Goal: Complete application form

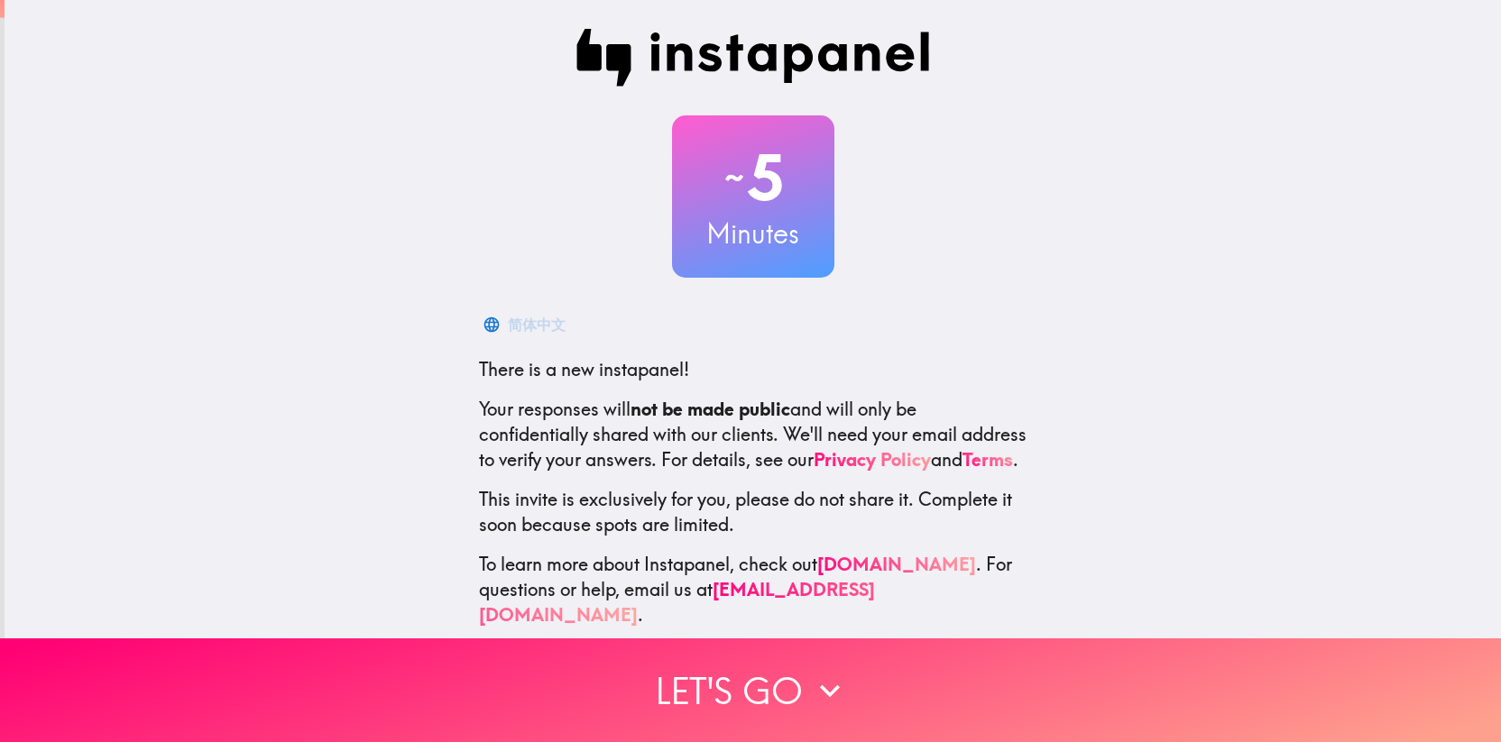
scroll to position [32, 0]
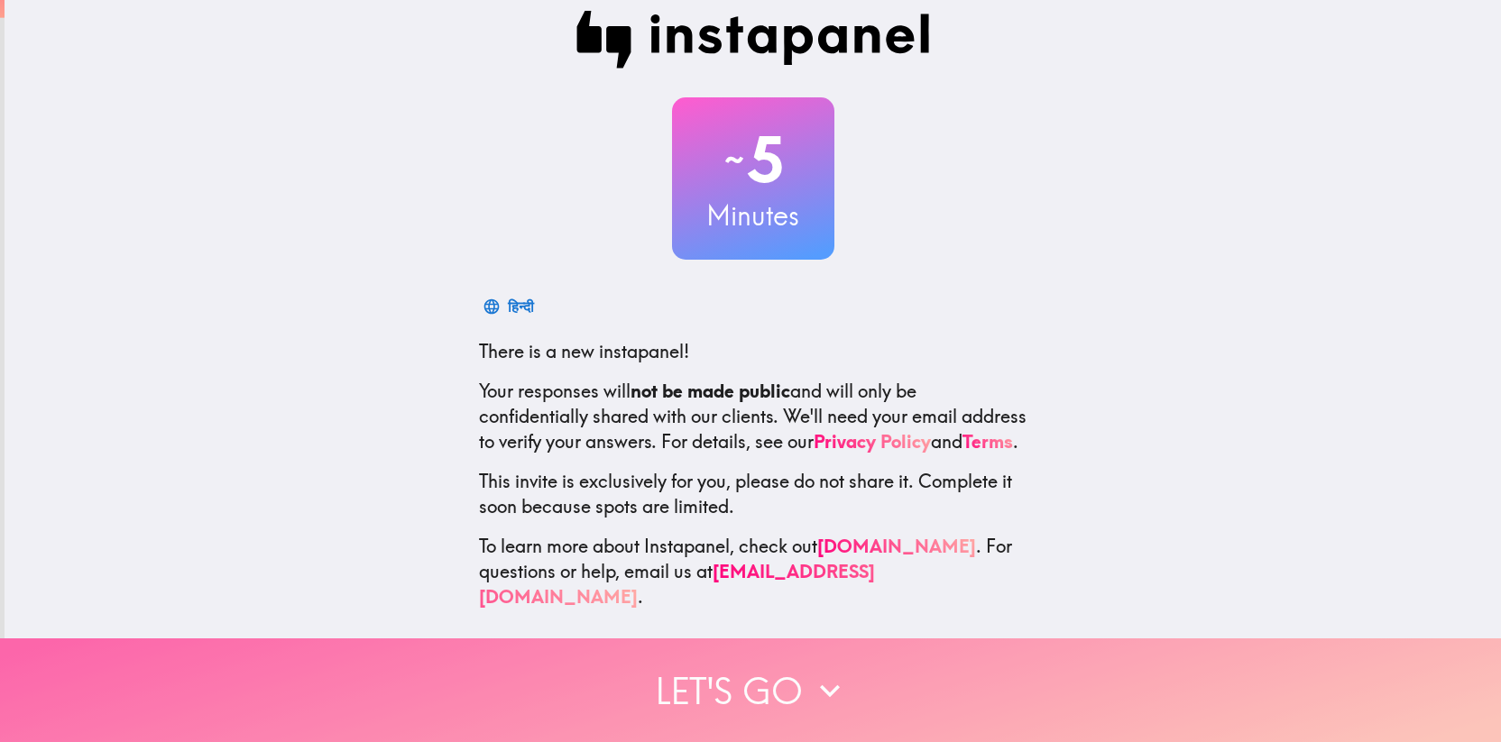
click at [908, 700] on button "Let's go" at bounding box center [750, 690] width 1501 height 104
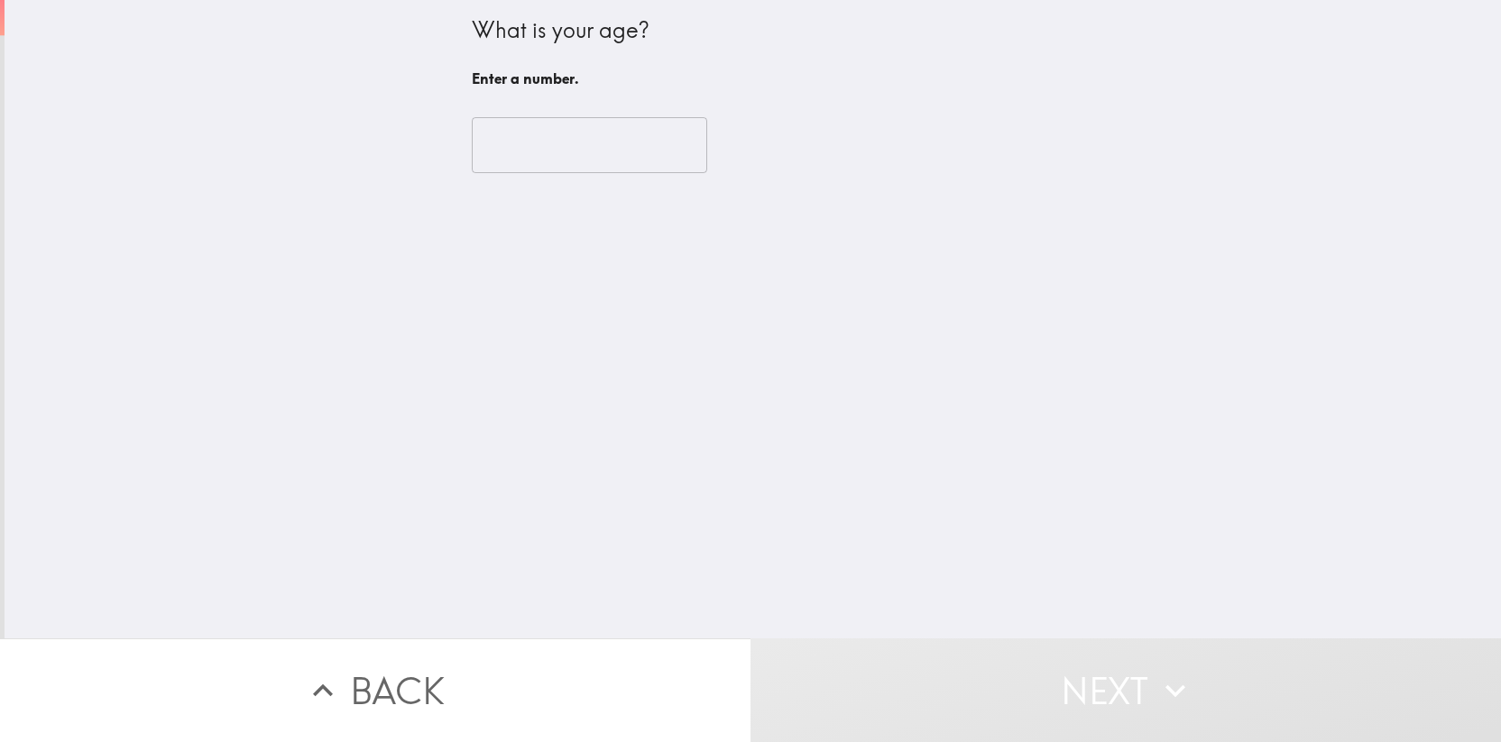
click at [554, 138] on input "number" at bounding box center [589, 145] width 235 height 56
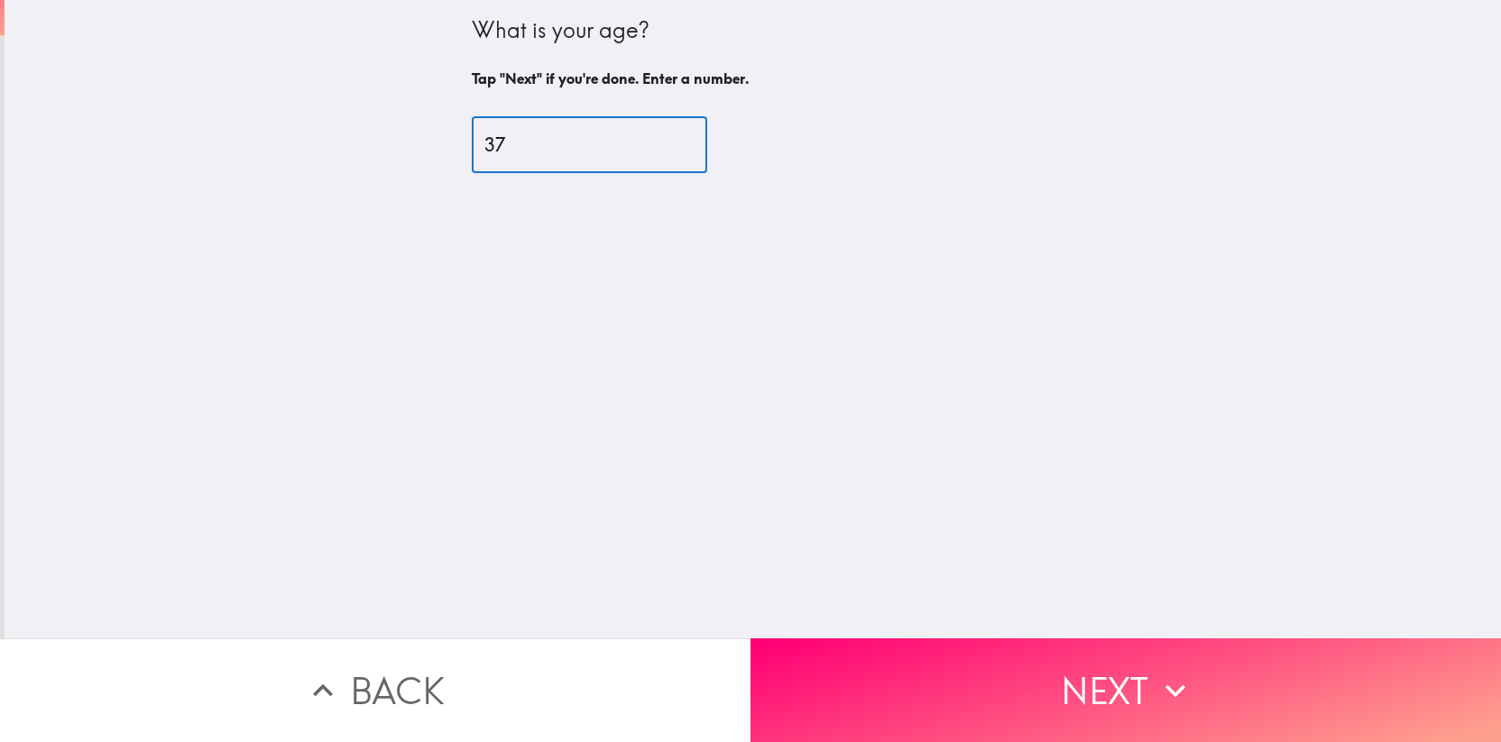
type input "37"
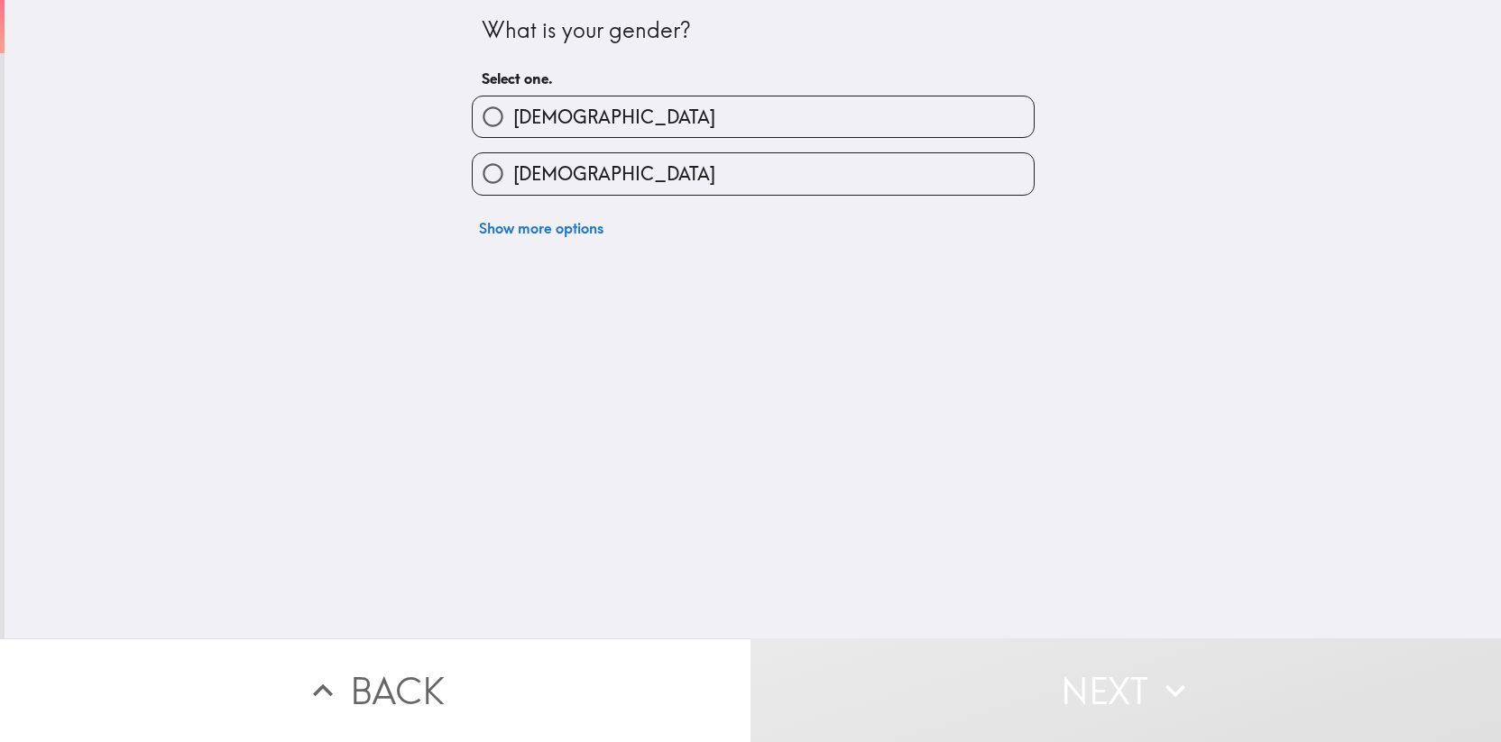
click at [541, 126] on span "[DEMOGRAPHIC_DATA]" at bounding box center [614, 117] width 202 height 25
click at [513, 126] on input "[DEMOGRAPHIC_DATA]" at bounding box center [493, 116] width 41 height 41
radio input "true"
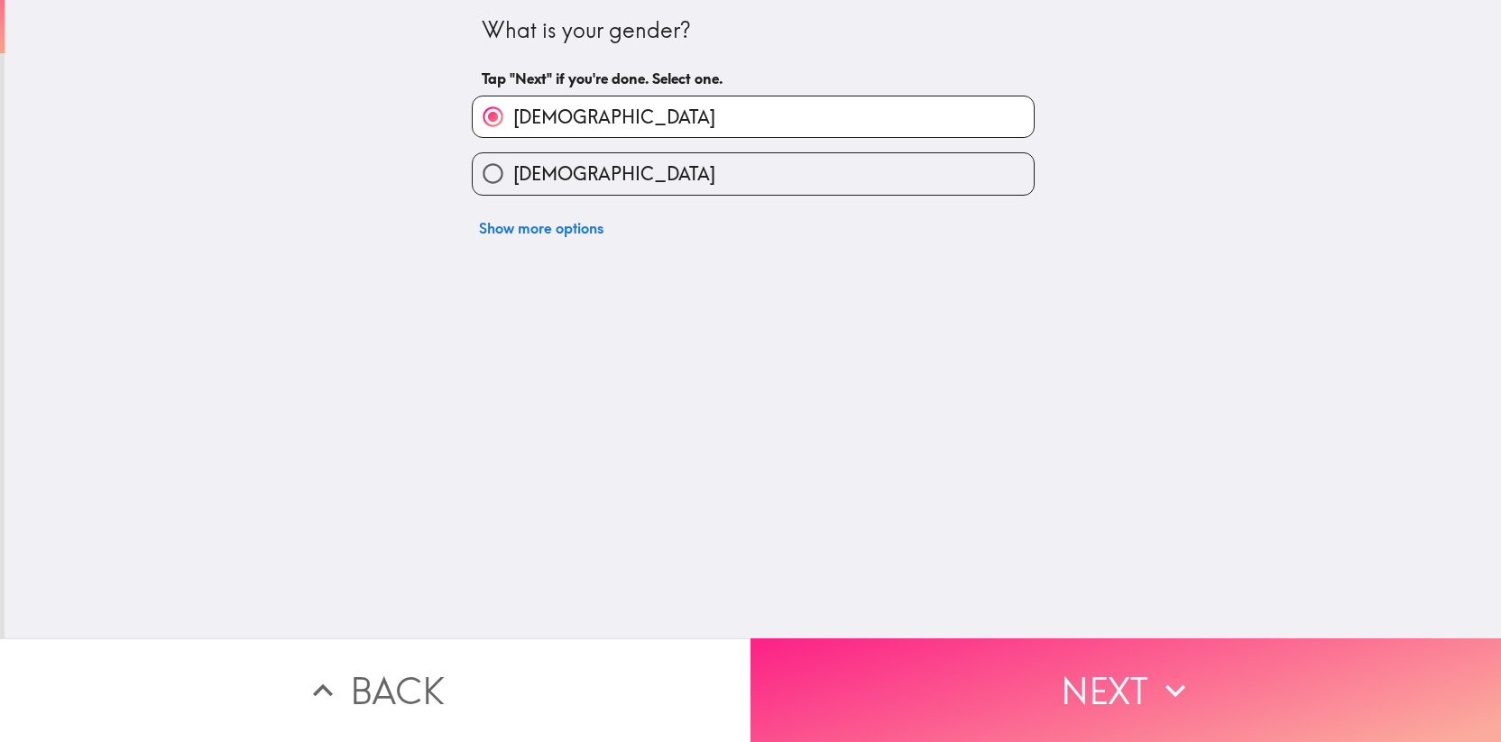
click at [972, 662] on button "Next" at bounding box center [1125, 690] width 750 height 104
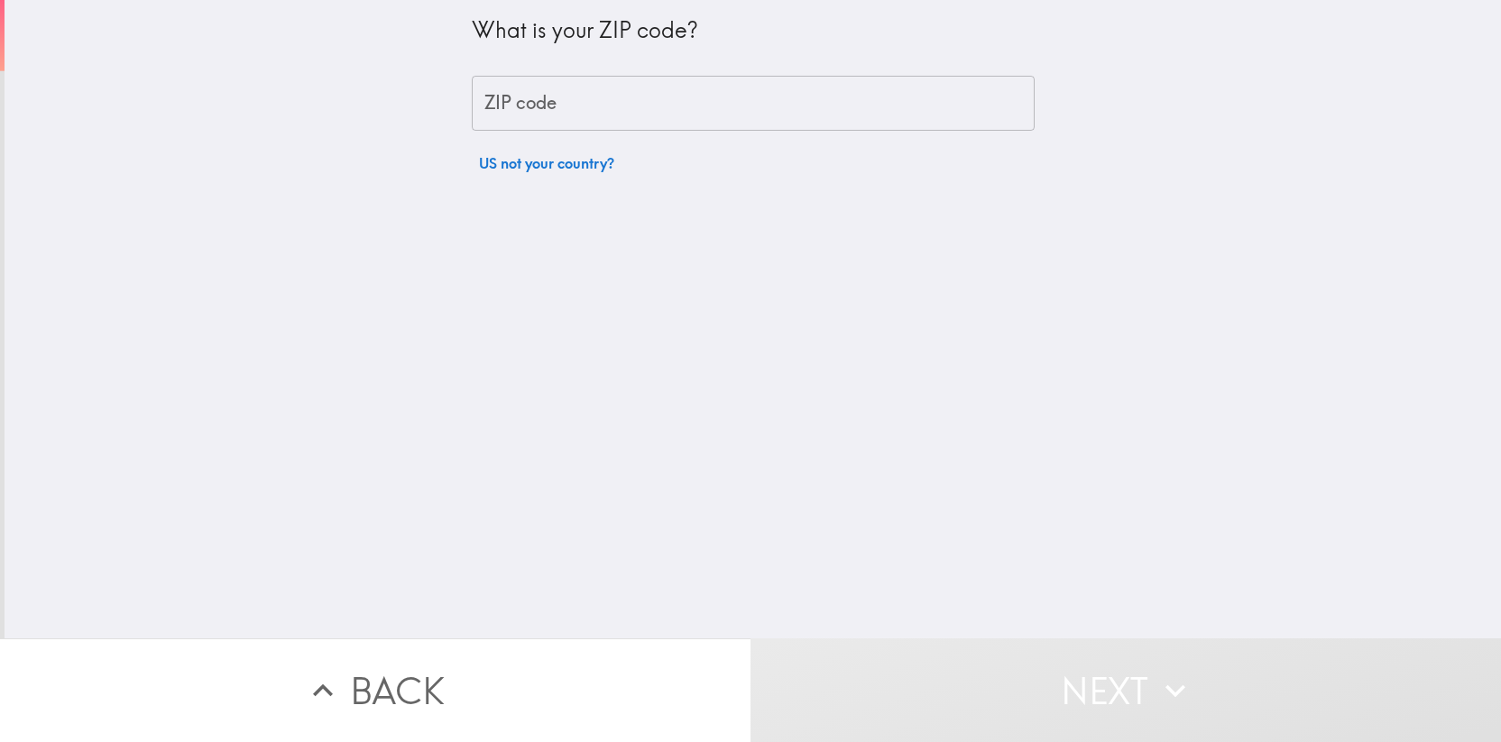
click at [552, 76] on input "ZIP code" at bounding box center [753, 104] width 563 height 56
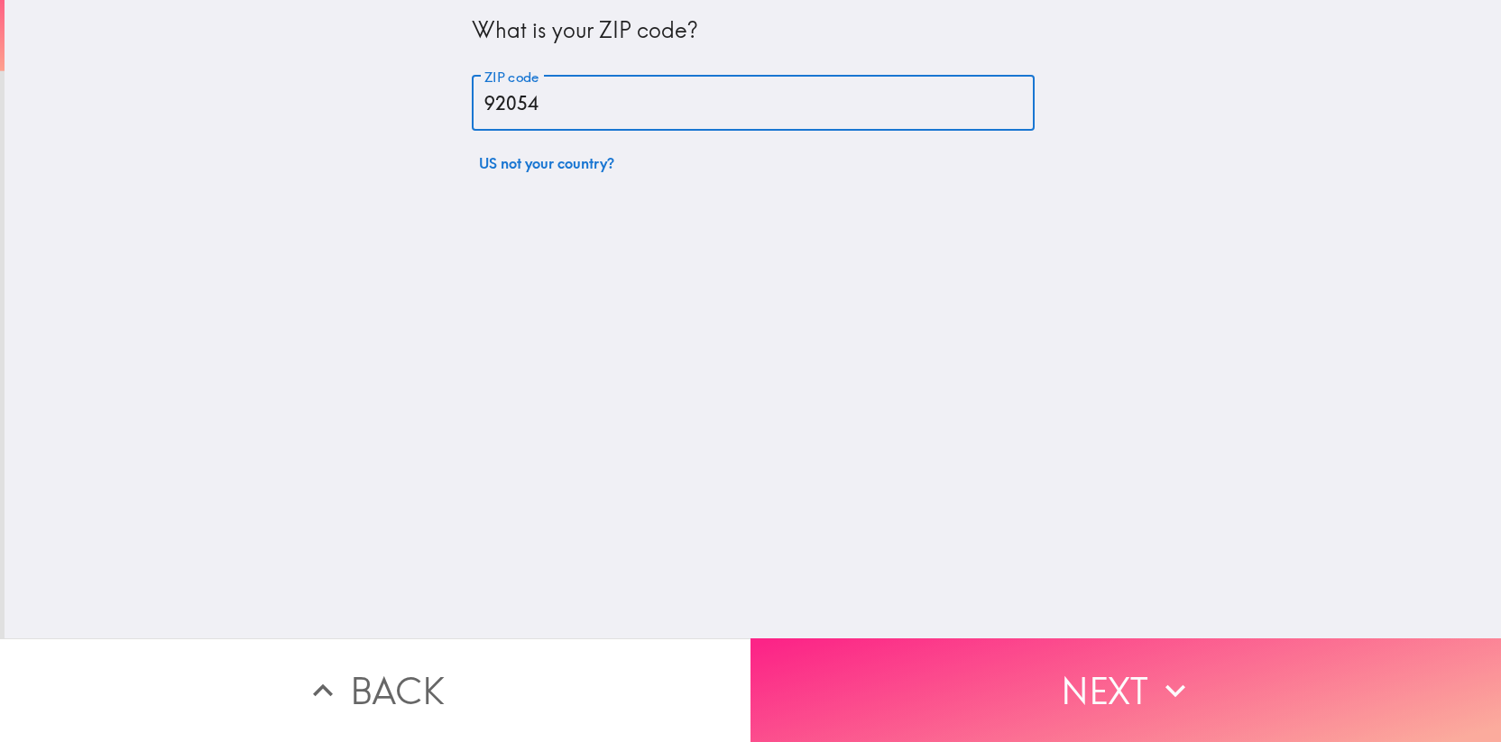
type input "92054"
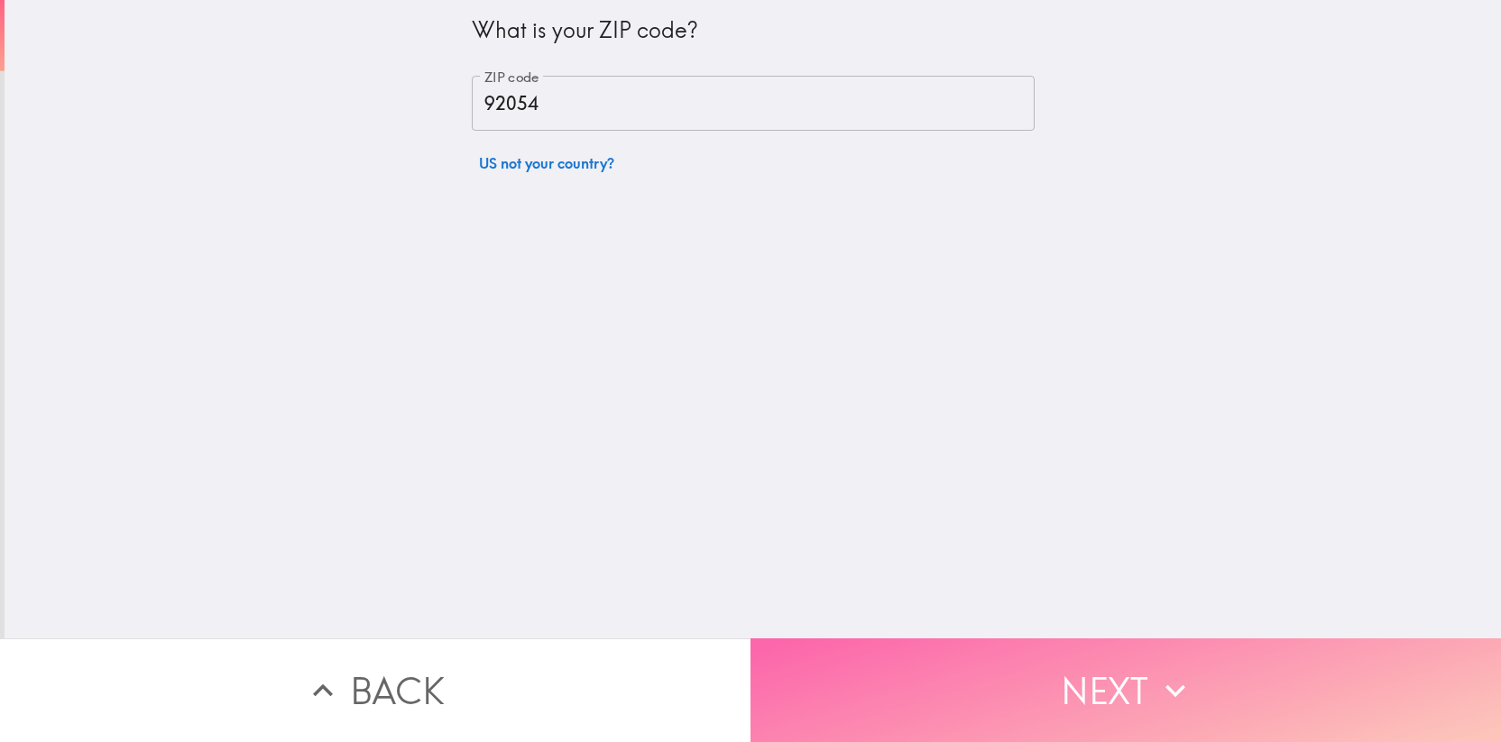
click at [970, 706] on button "Next" at bounding box center [1125, 690] width 750 height 104
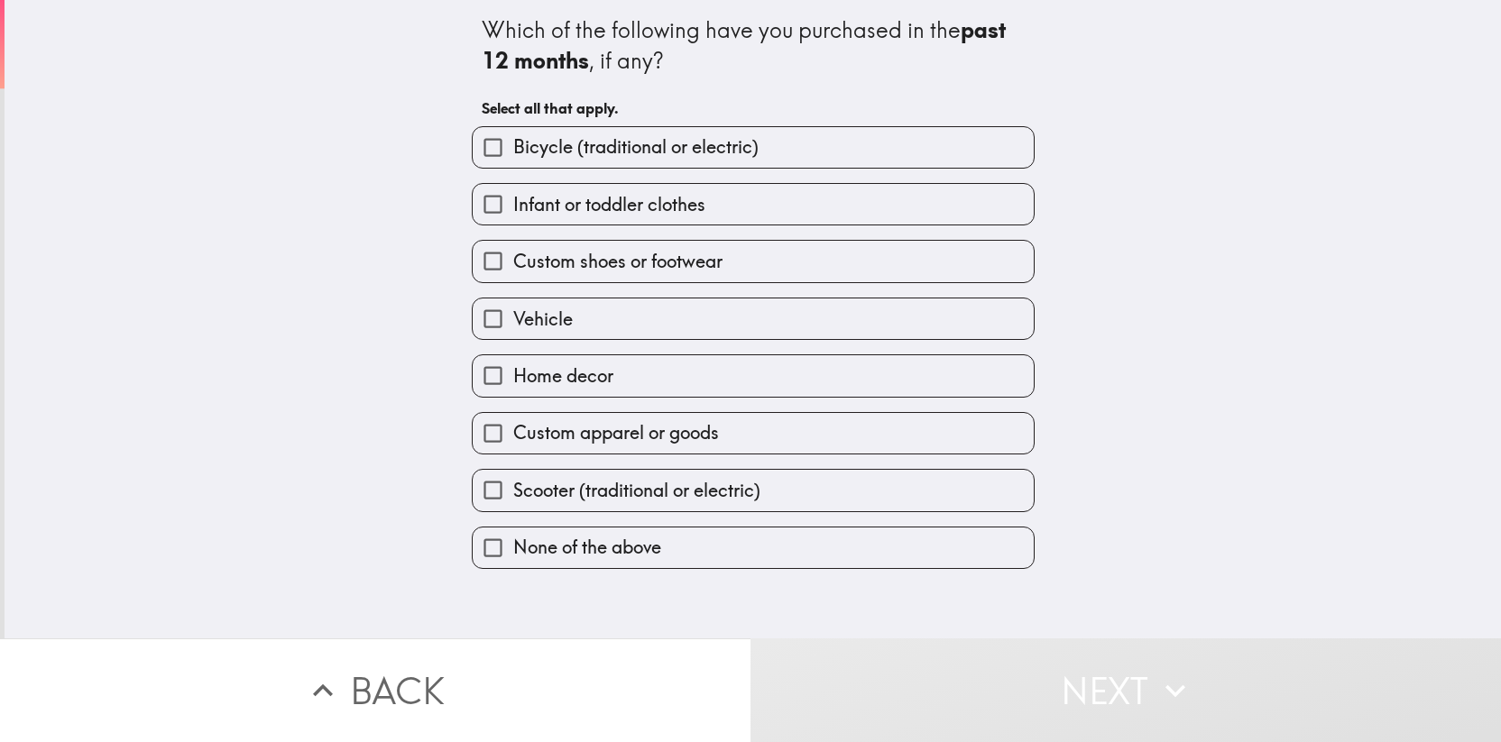
click at [658, 158] on span "Bicycle (traditional or electric)" at bounding box center [635, 146] width 245 height 25
click at [513, 158] on input "Bicycle (traditional or electric)" at bounding box center [493, 147] width 41 height 41
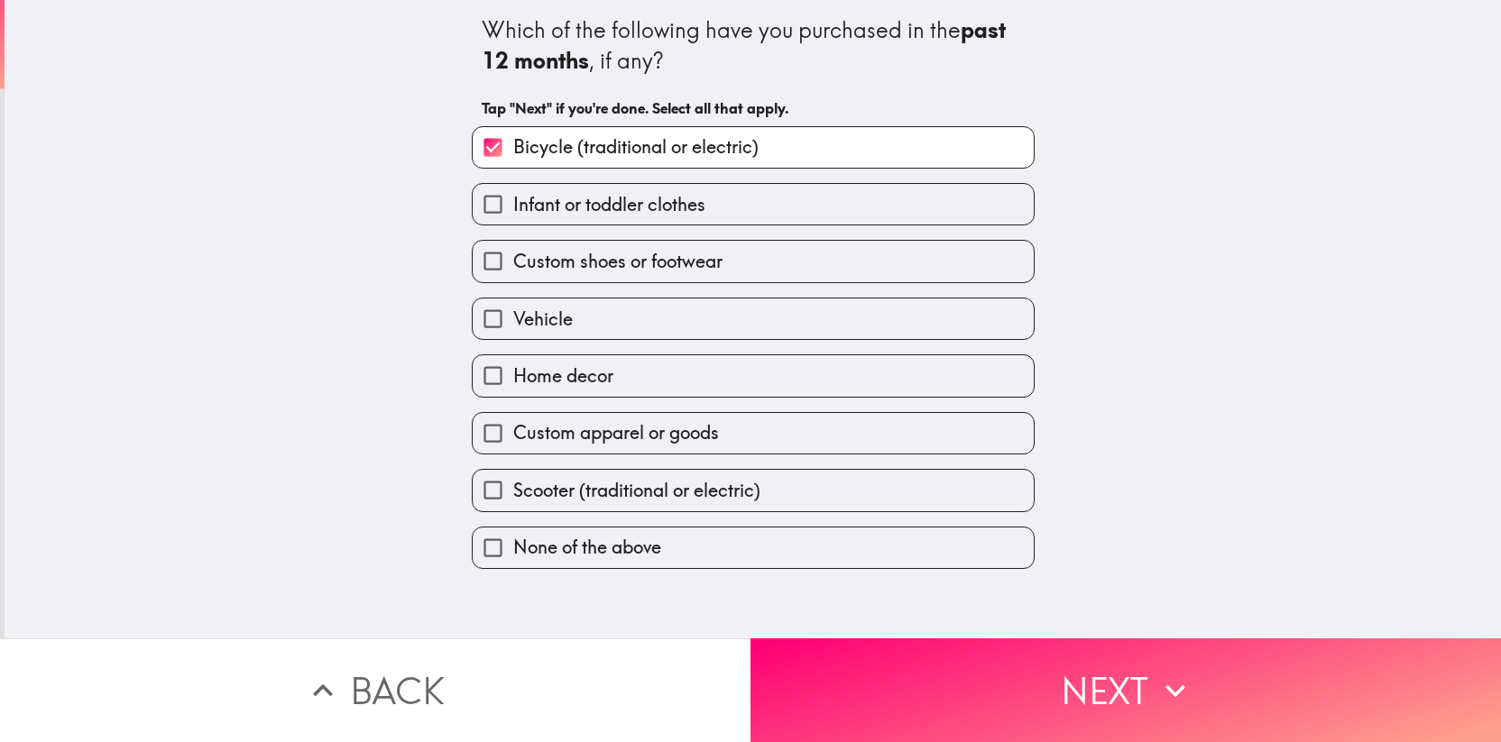
click at [649, 155] on span "Bicycle (traditional or electric)" at bounding box center [635, 146] width 245 height 25
click at [513, 155] on input "Bicycle (traditional or electric)" at bounding box center [493, 147] width 41 height 41
checkbox input "false"
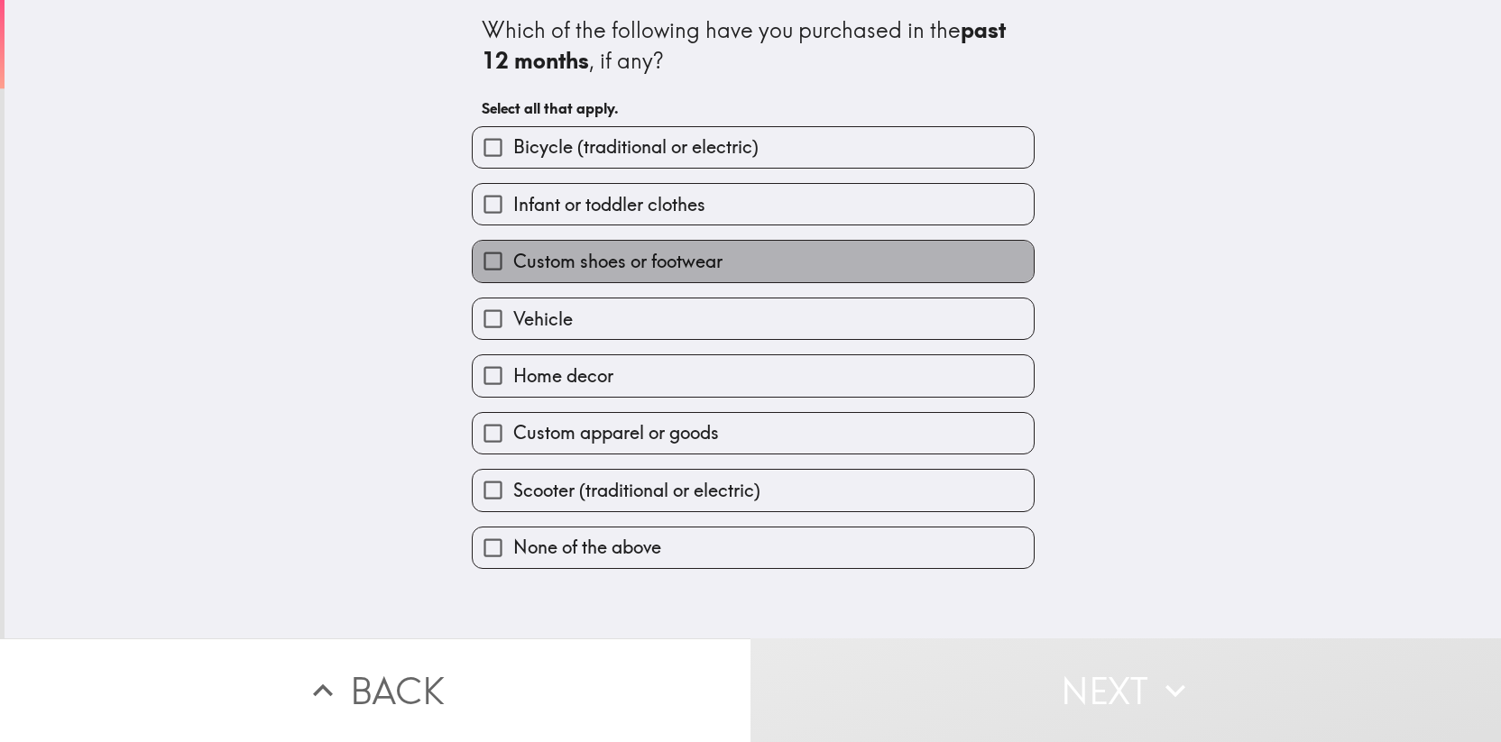
click at [638, 271] on span "Custom shoes or footwear" at bounding box center [617, 261] width 209 height 25
click at [513, 271] on input "Custom shoes or footwear" at bounding box center [493, 261] width 41 height 41
checkbox input "true"
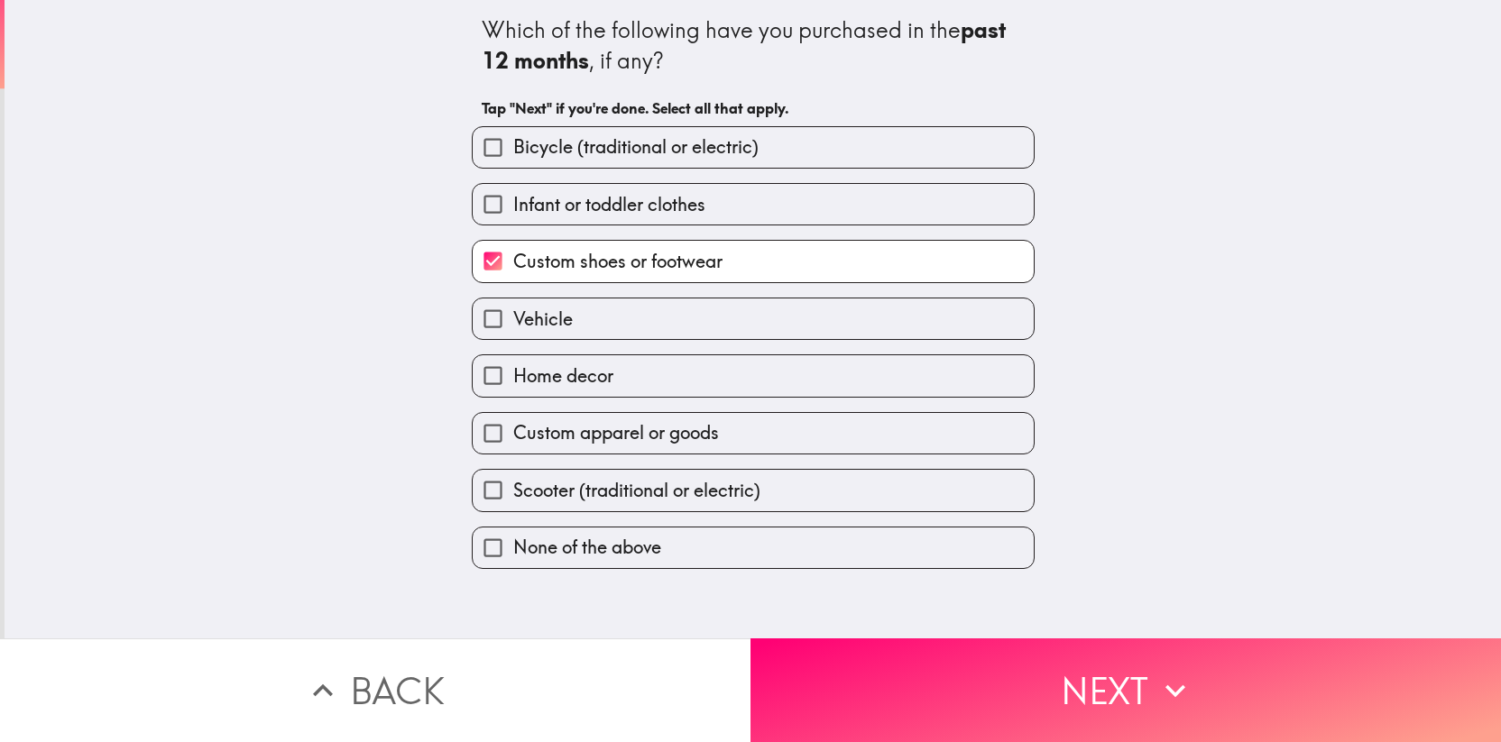
drag, startPoint x: 574, startPoint y: 382, endPoint x: 579, endPoint y: 391, distance: 10.5
click at [574, 382] on span "Home decor" at bounding box center [563, 375] width 100 height 25
click at [513, 382] on input "Home decor" at bounding box center [493, 375] width 41 height 41
checkbox input "true"
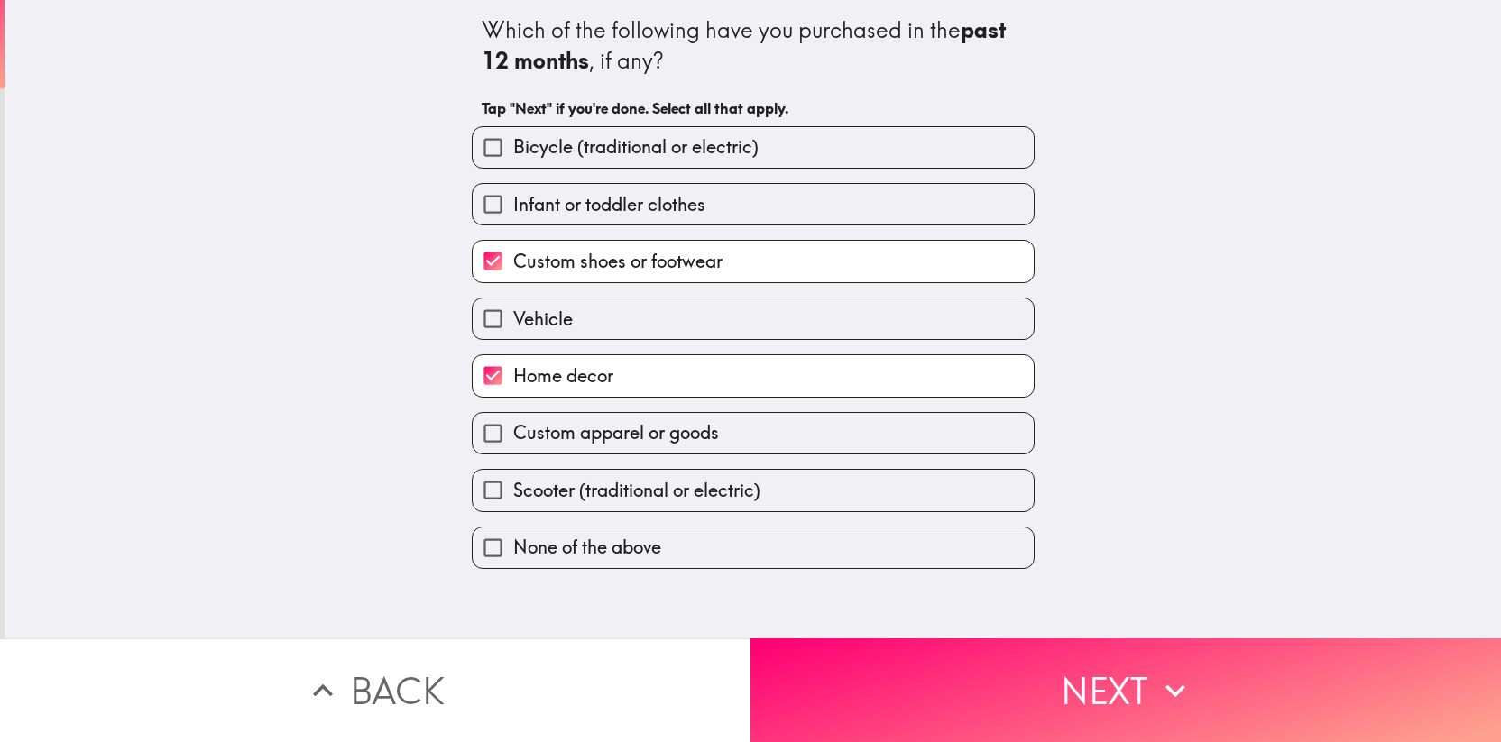
click at [625, 437] on span "Custom apparel or goods" at bounding box center [616, 432] width 206 height 25
click at [513, 437] on input "Custom apparel or goods" at bounding box center [493, 433] width 41 height 41
checkbox input "true"
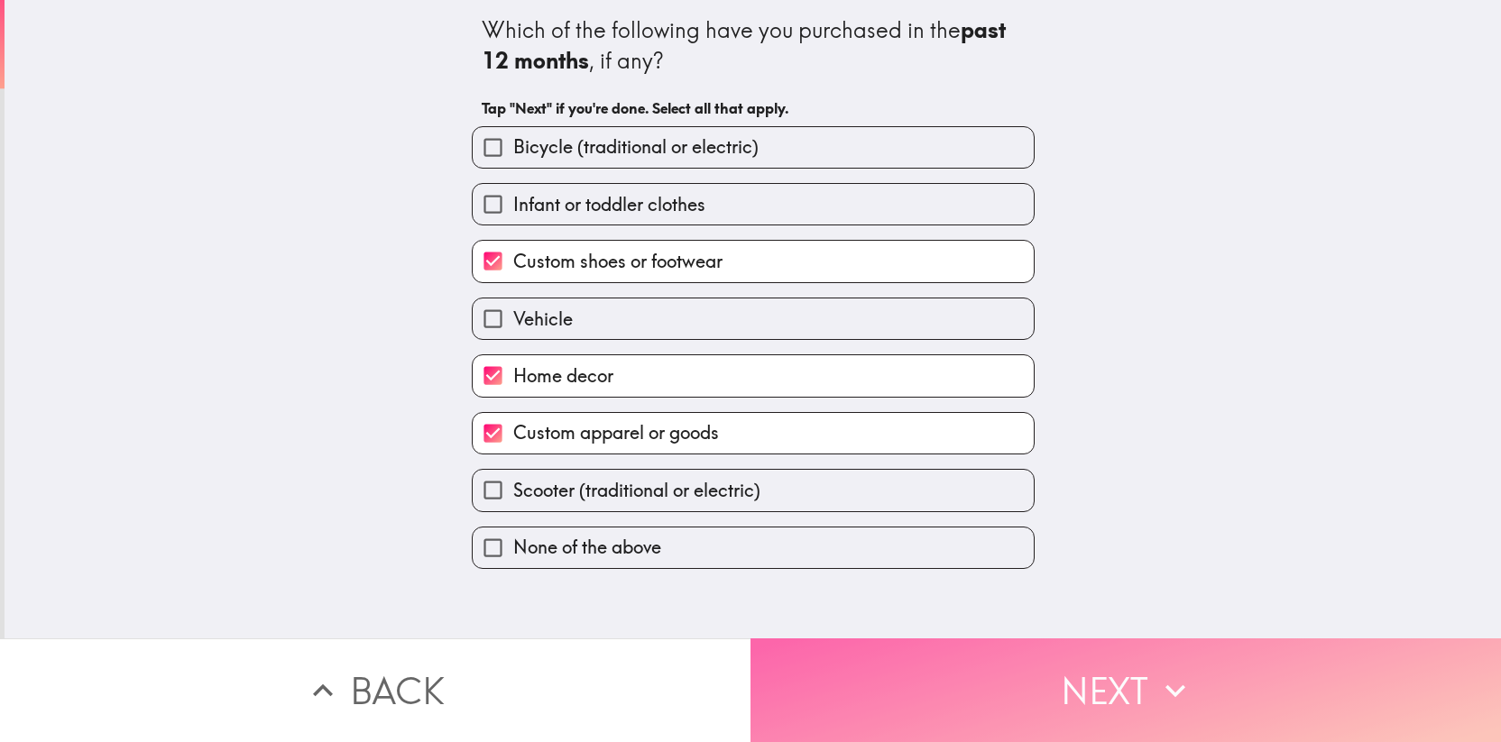
click at [877, 653] on button "Next" at bounding box center [1125, 690] width 750 height 104
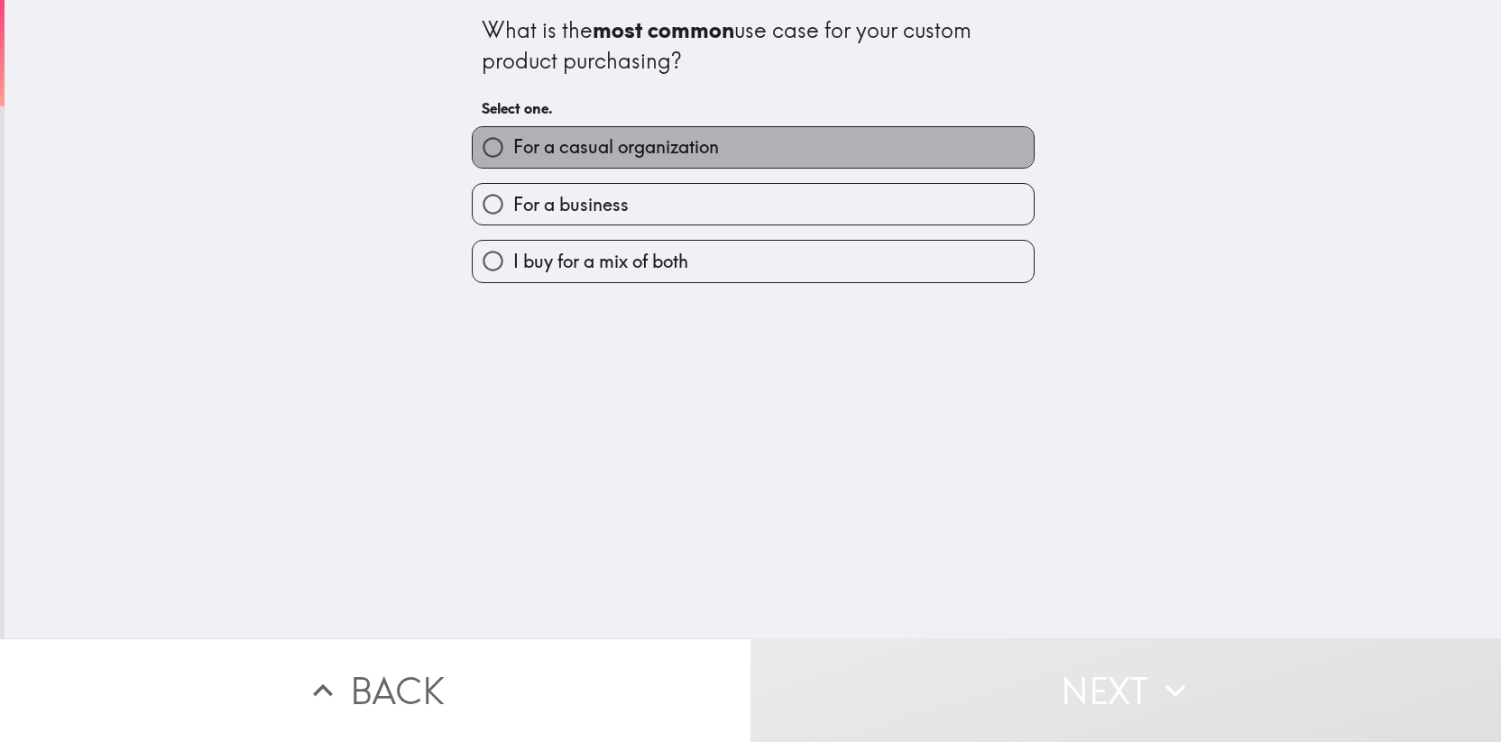
click at [709, 157] on label "For a casual organization" at bounding box center [753, 147] width 561 height 41
click at [513, 157] on input "For a casual organization" at bounding box center [493, 147] width 41 height 41
radio input "true"
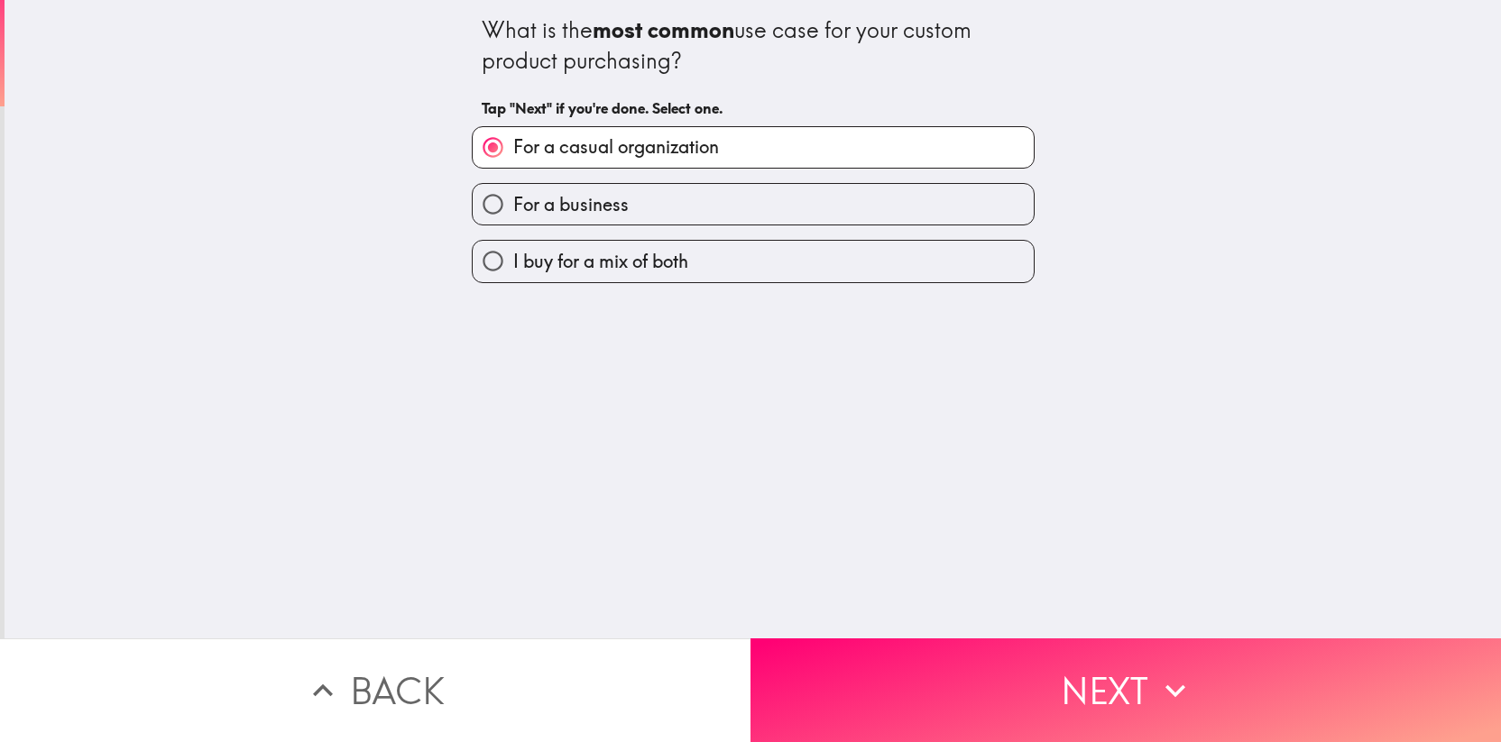
click at [679, 206] on label "For a business" at bounding box center [753, 204] width 561 height 41
click at [513, 206] on input "For a business" at bounding box center [493, 204] width 41 height 41
radio input "true"
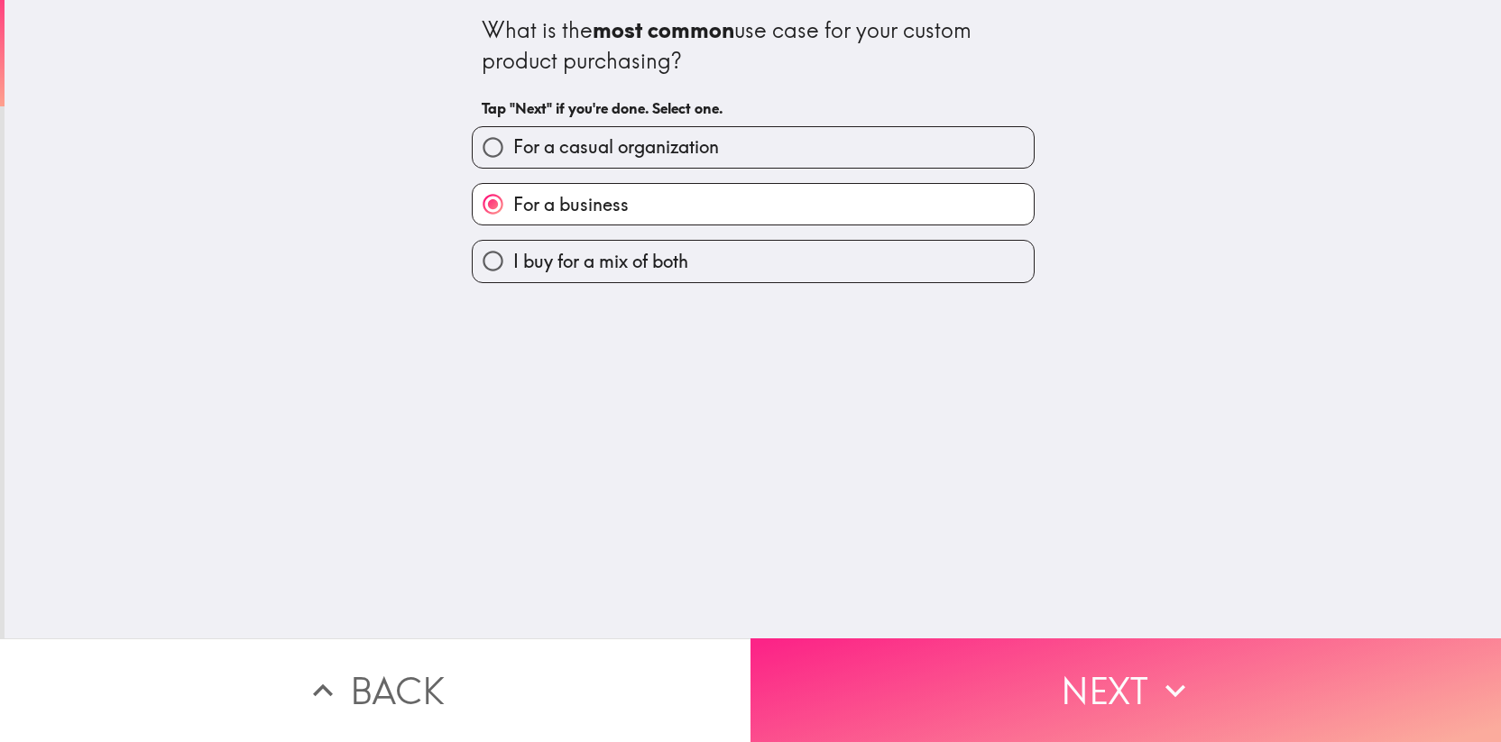
click at [985, 641] on button "Next" at bounding box center [1125, 690] width 750 height 104
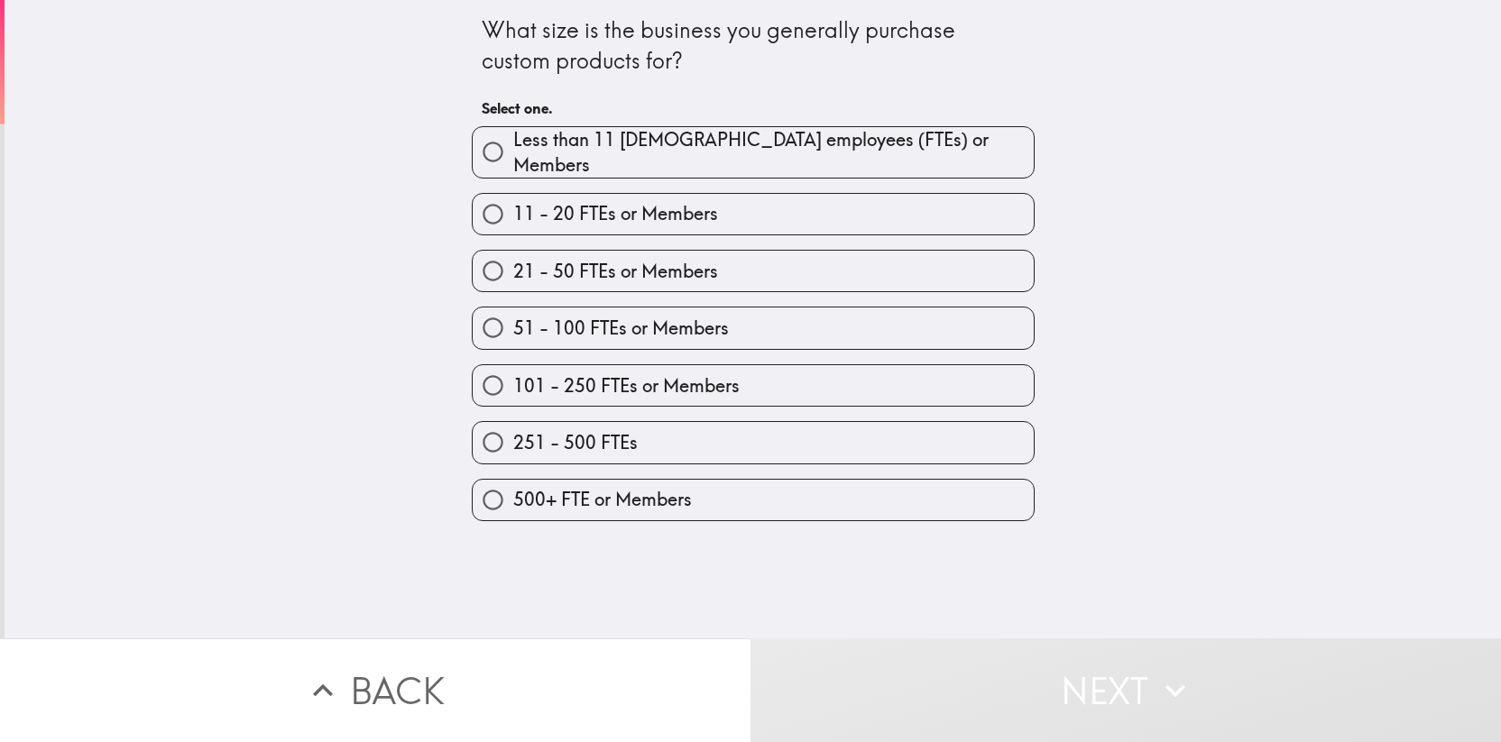
click at [558, 430] on span "251 - 500 FTEs" at bounding box center [575, 442] width 124 height 25
click at [513, 430] on input "251 - 500 FTEs" at bounding box center [493, 442] width 41 height 41
radio input "true"
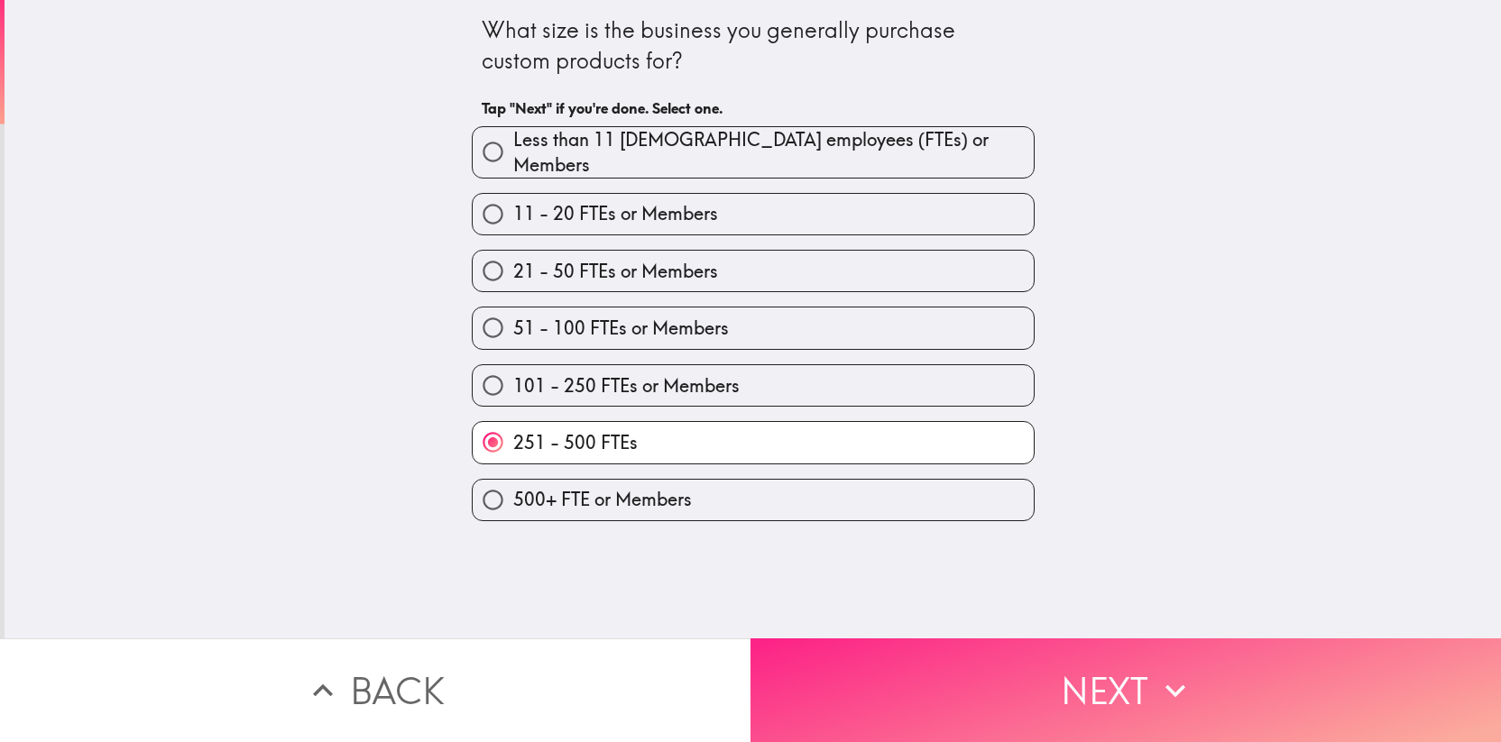
click at [1063, 685] on button "Next" at bounding box center [1125, 690] width 750 height 104
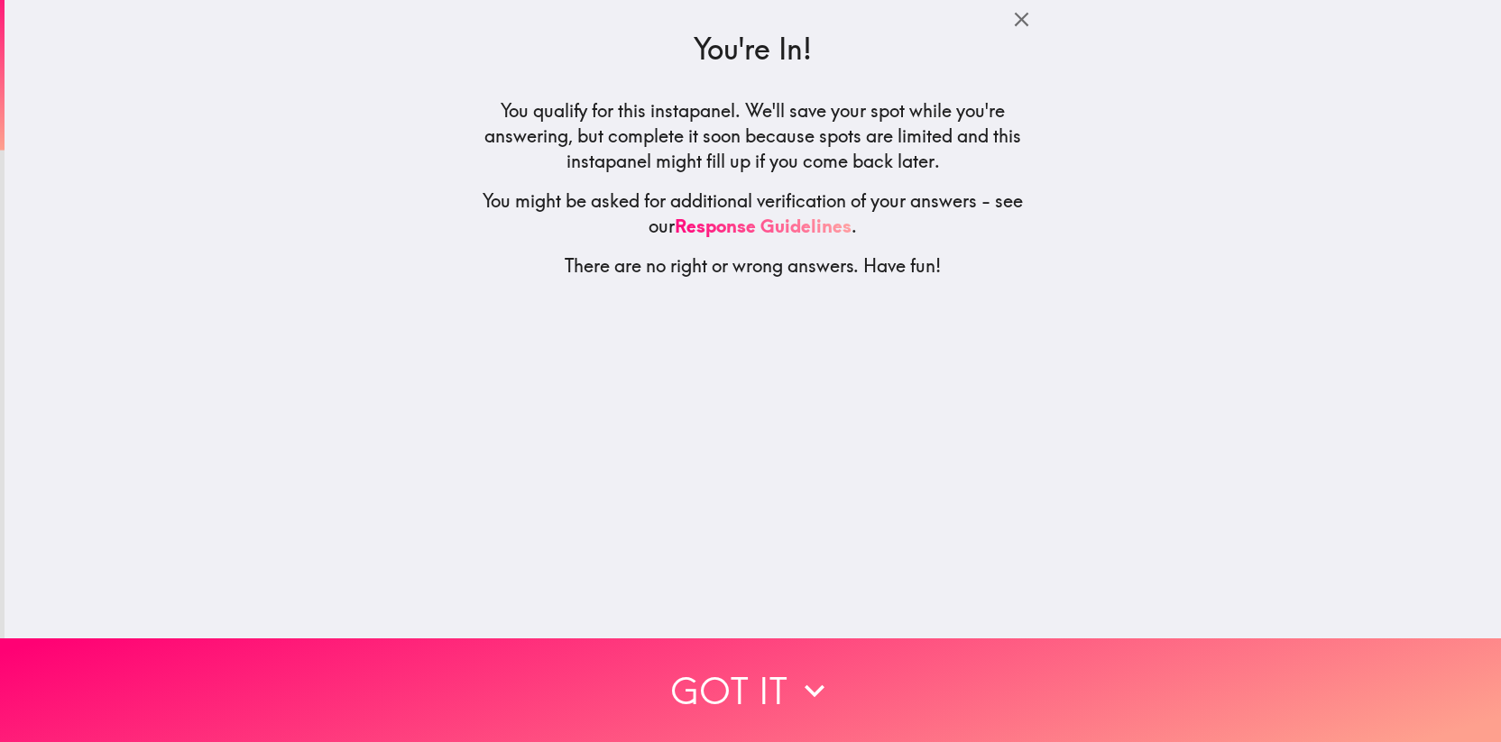
click at [733, 695] on button "Got it" at bounding box center [750, 690] width 1501 height 104
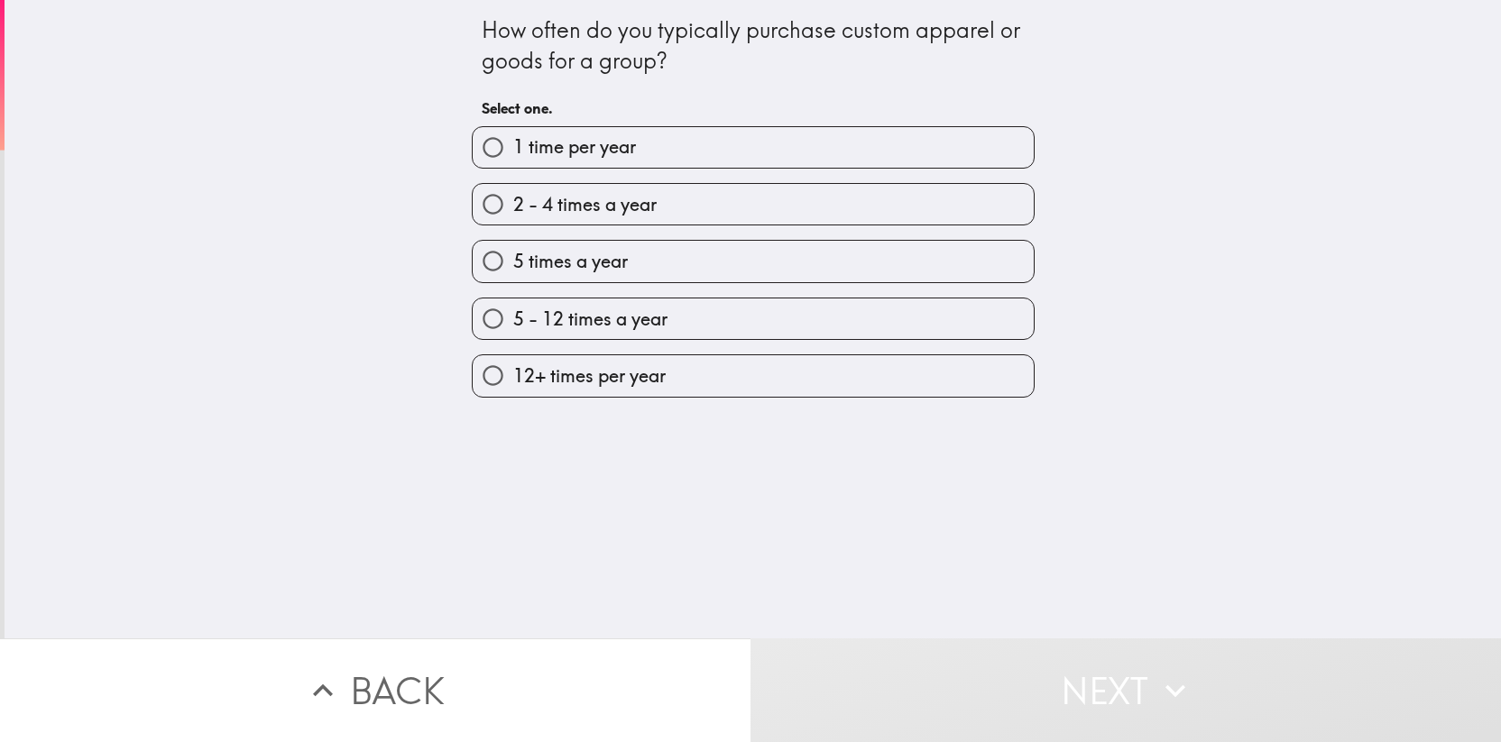
click at [586, 210] on span "2 - 4 times a year" at bounding box center [584, 204] width 143 height 25
click at [513, 210] on input "2 - 4 times a year" at bounding box center [493, 204] width 41 height 41
radio input "true"
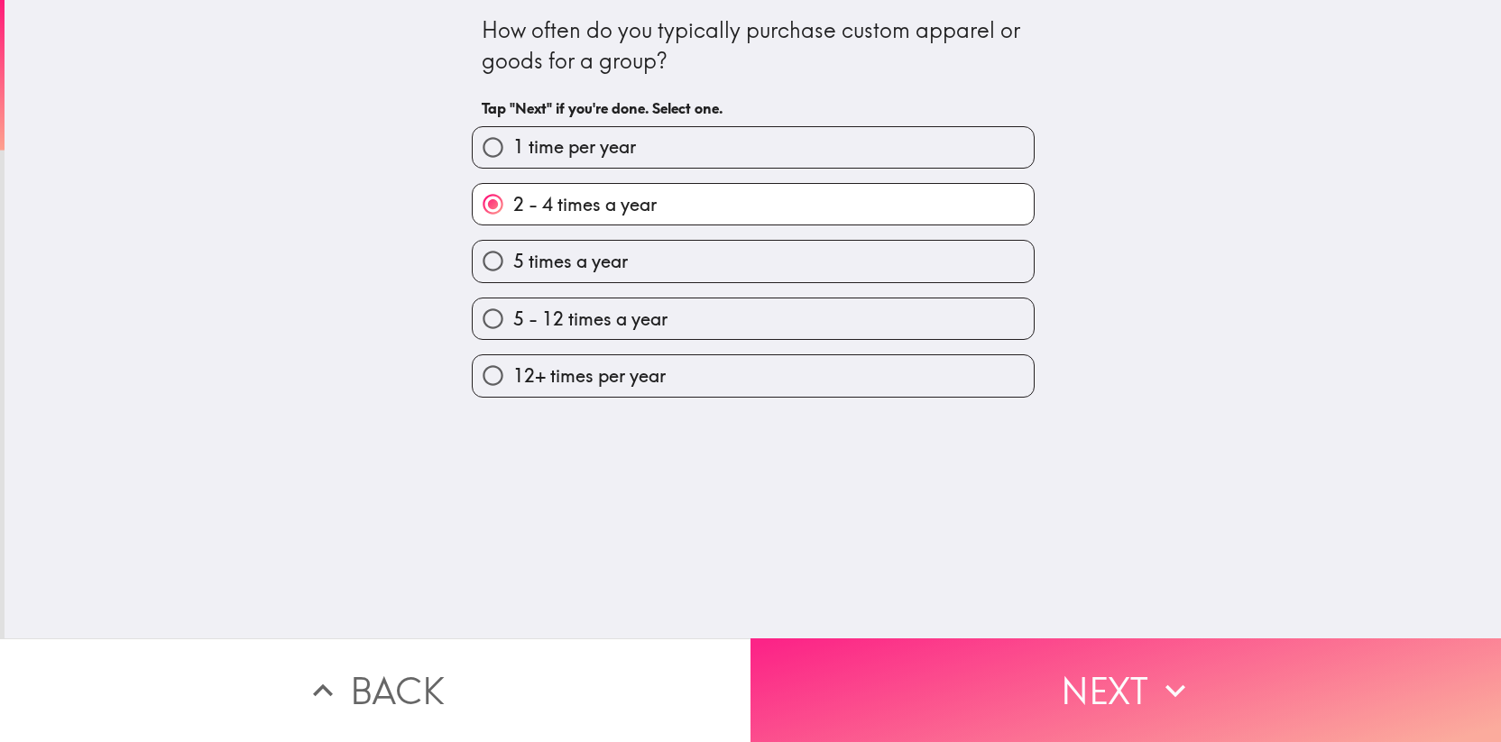
click at [1014, 686] on button "Next" at bounding box center [1125, 690] width 750 height 104
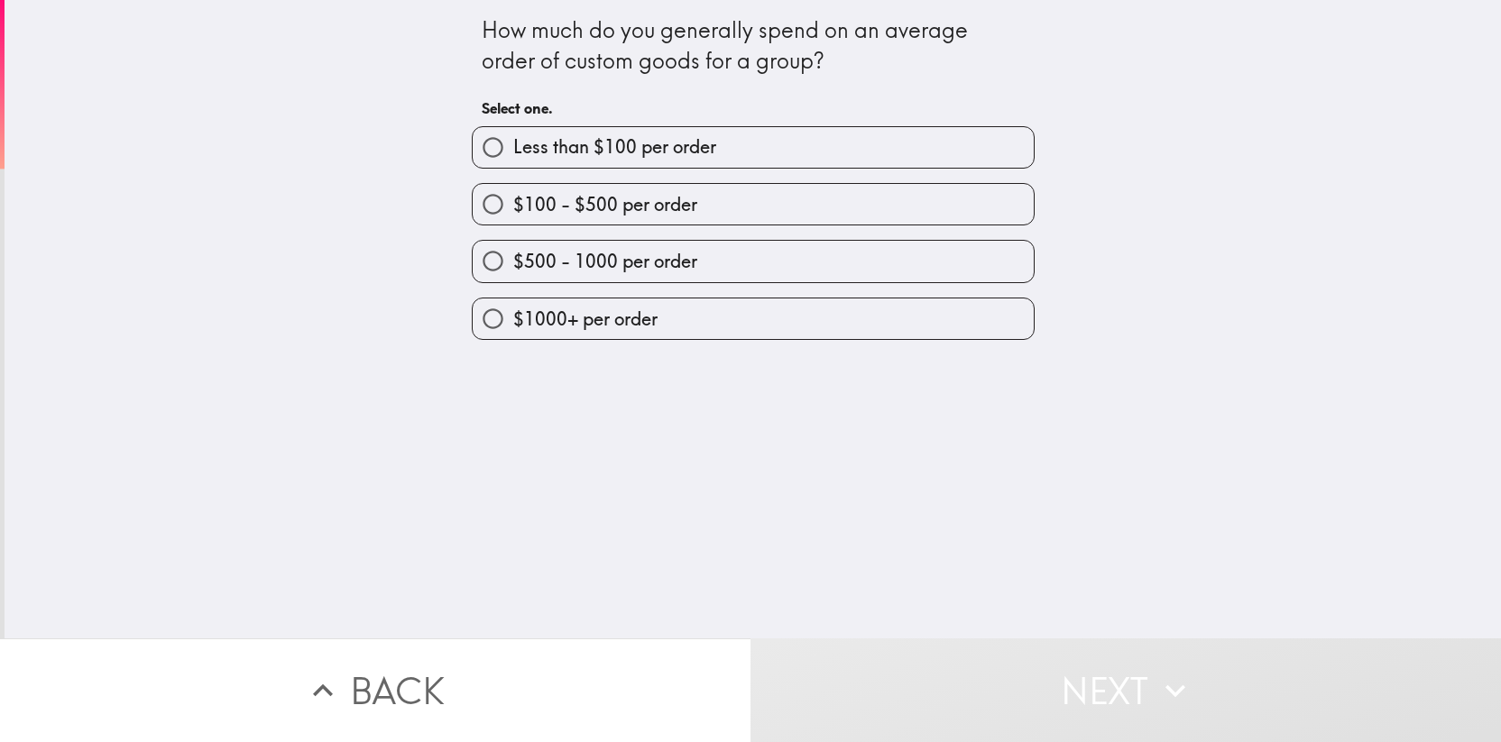
click at [648, 204] on span "$100 - $500 per order" at bounding box center [605, 204] width 184 height 25
click at [513, 204] on input "$100 - $500 per order" at bounding box center [493, 204] width 41 height 41
radio input "true"
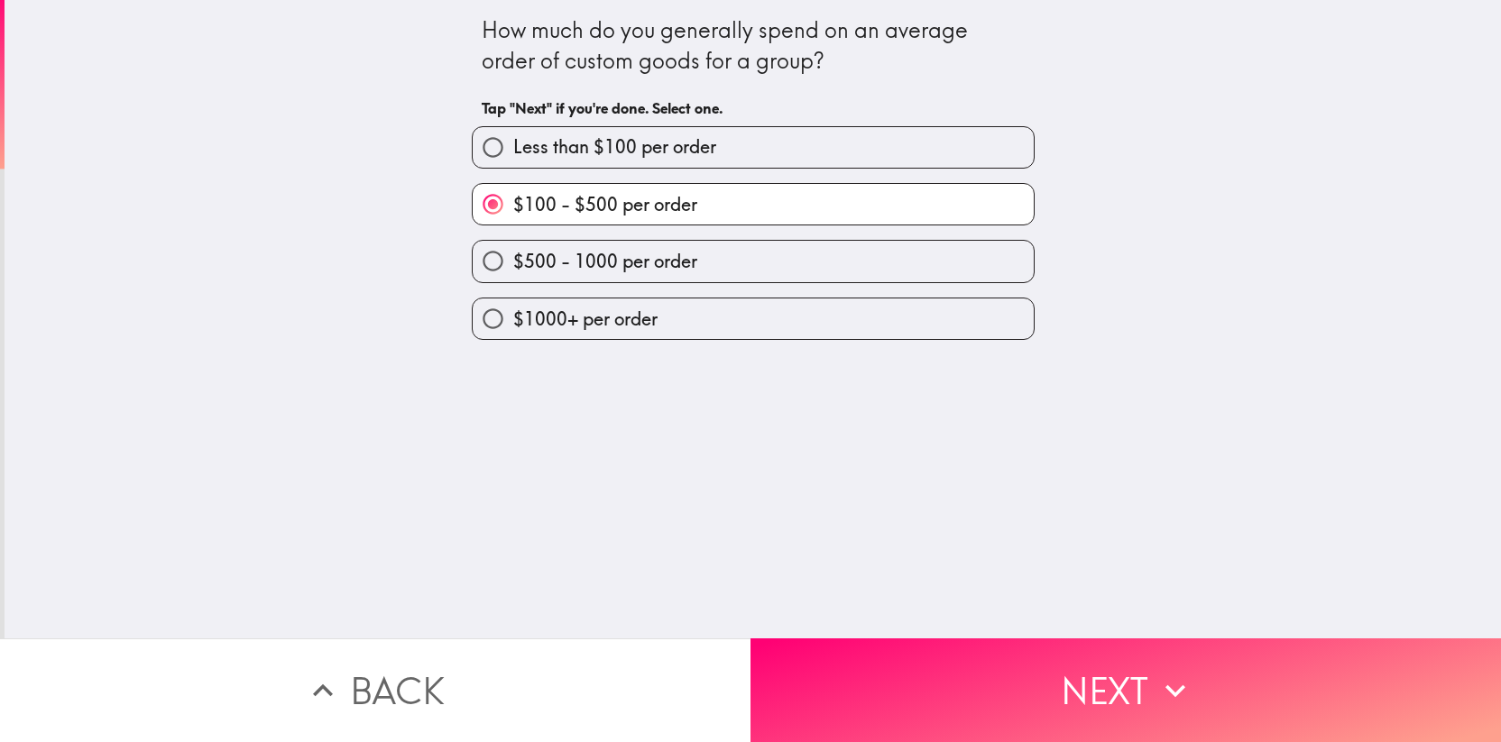
drag, startPoint x: 1108, startPoint y: 673, endPoint x: 399, endPoint y: 41, distance: 949.8
click at [1107, 672] on button "Next" at bounding box center [1125, 690] width 750 height 104
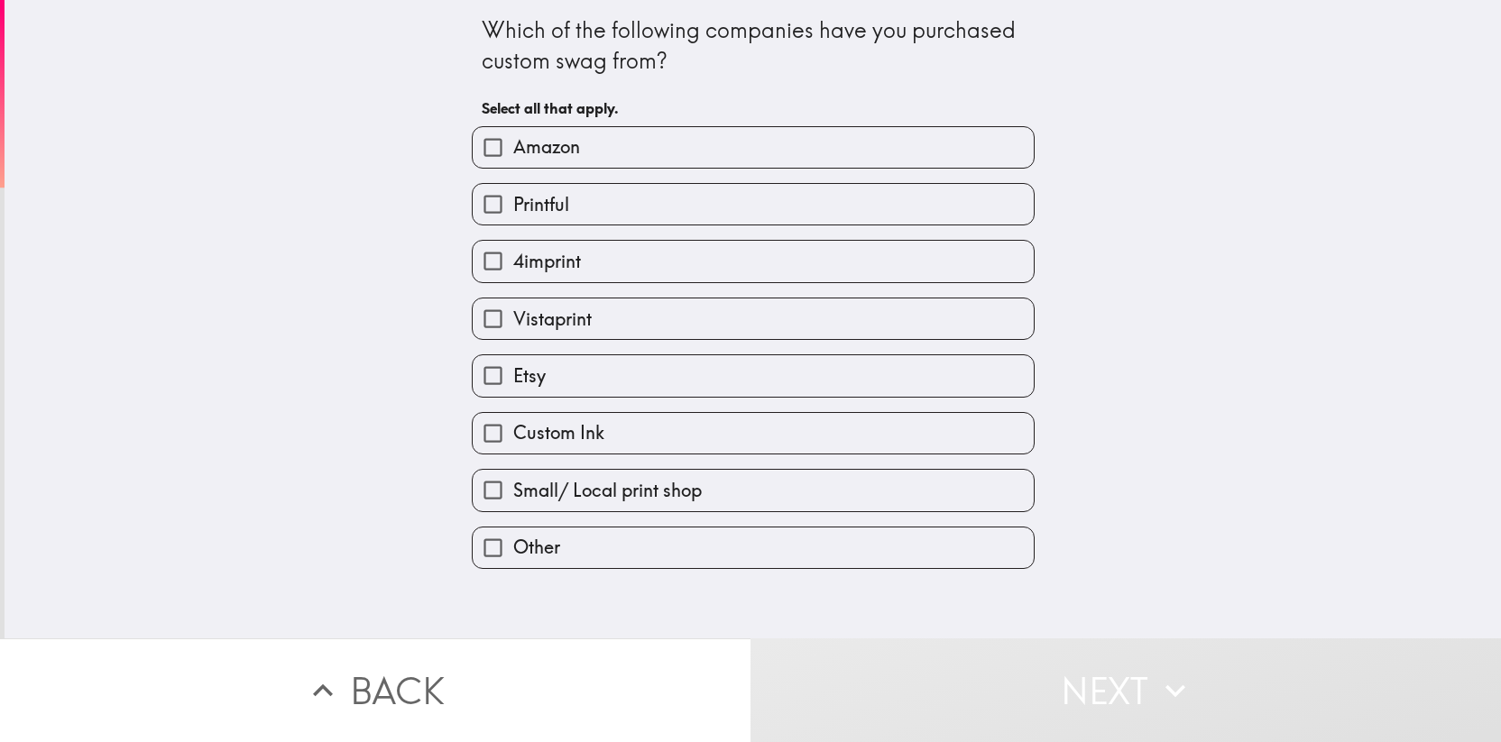
click at [583, 368] on label "Etsy" at bounding box center [753, 375] width 561 height 41
click at [513, 368] on input "Etsy" at bounding box center [493, 375] width 41 height 41
checkbox input "true"
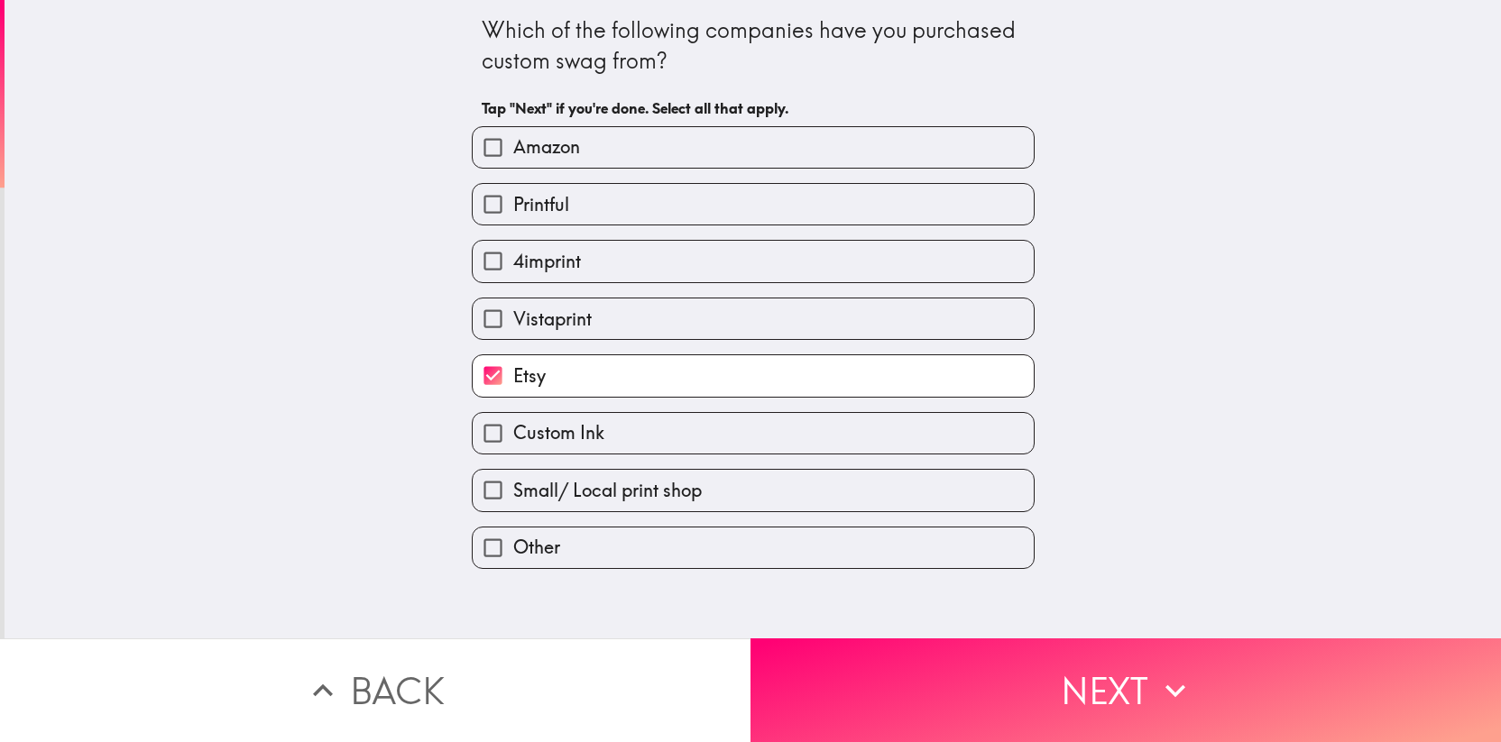
click at [592, 159] on label "Amazon" at bounding box center [753, 147] width 561 height 41
click at [513, 159] on input "Amazon" at bounding box center [493, 147] width 41 height 41
checkbox input "true"
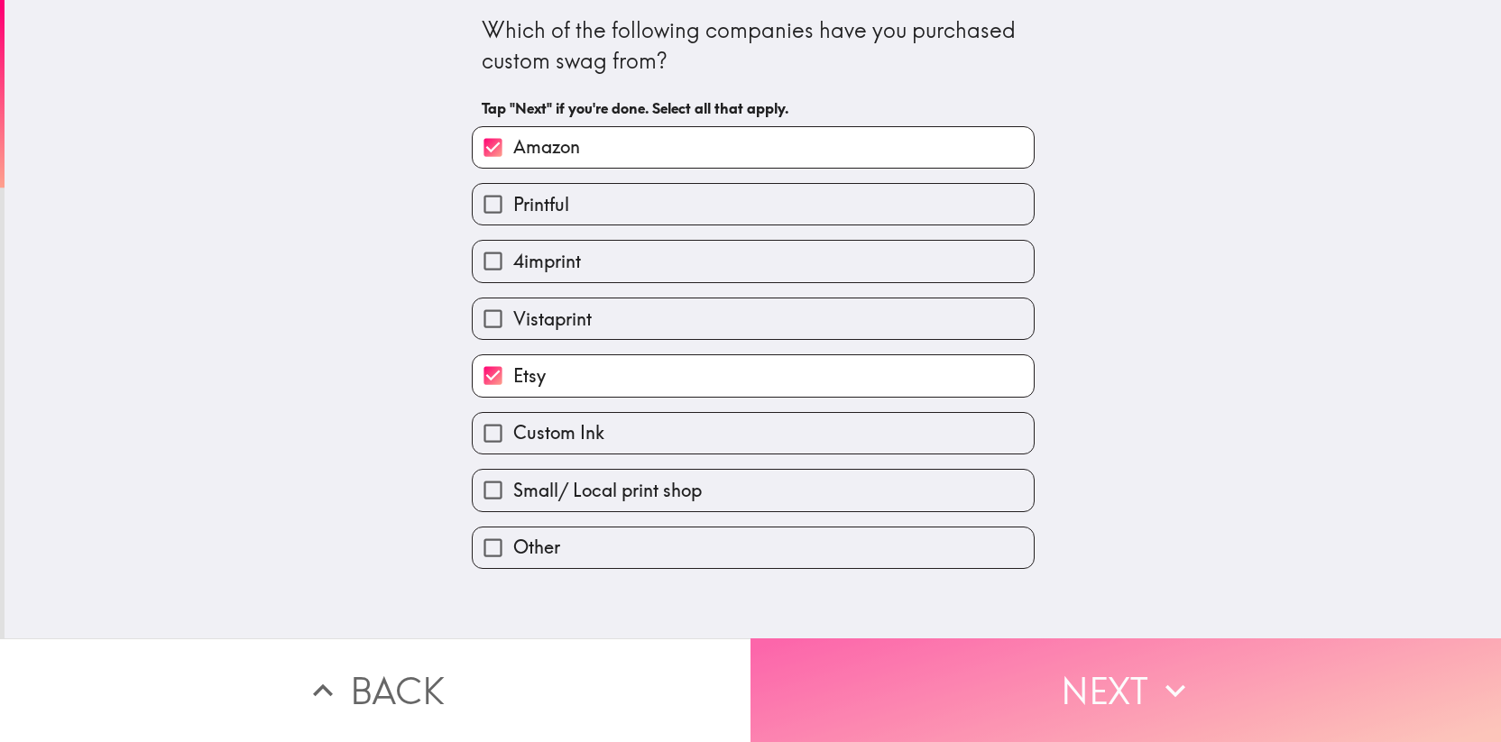
drag, startPoint x: 885, startPoint y: 667, endPoint x: 869, endPoint y: 649, distance: 23.7
click at [885, 667] on button "Next" at bounding box center [1125, 690] width 750 height 104
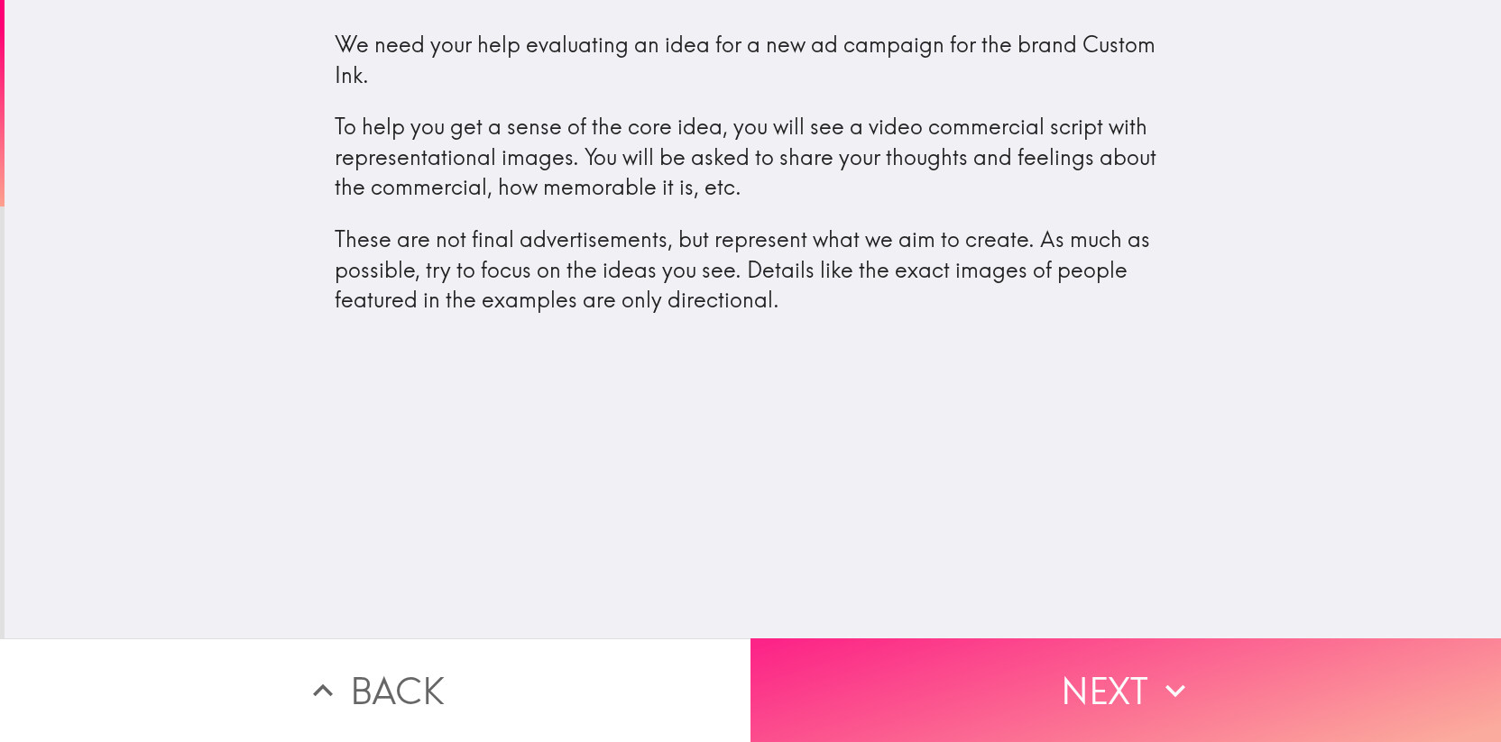
click at [1079, 657] on button "Next" at bounding box center [1125, 690] width 750 height 104
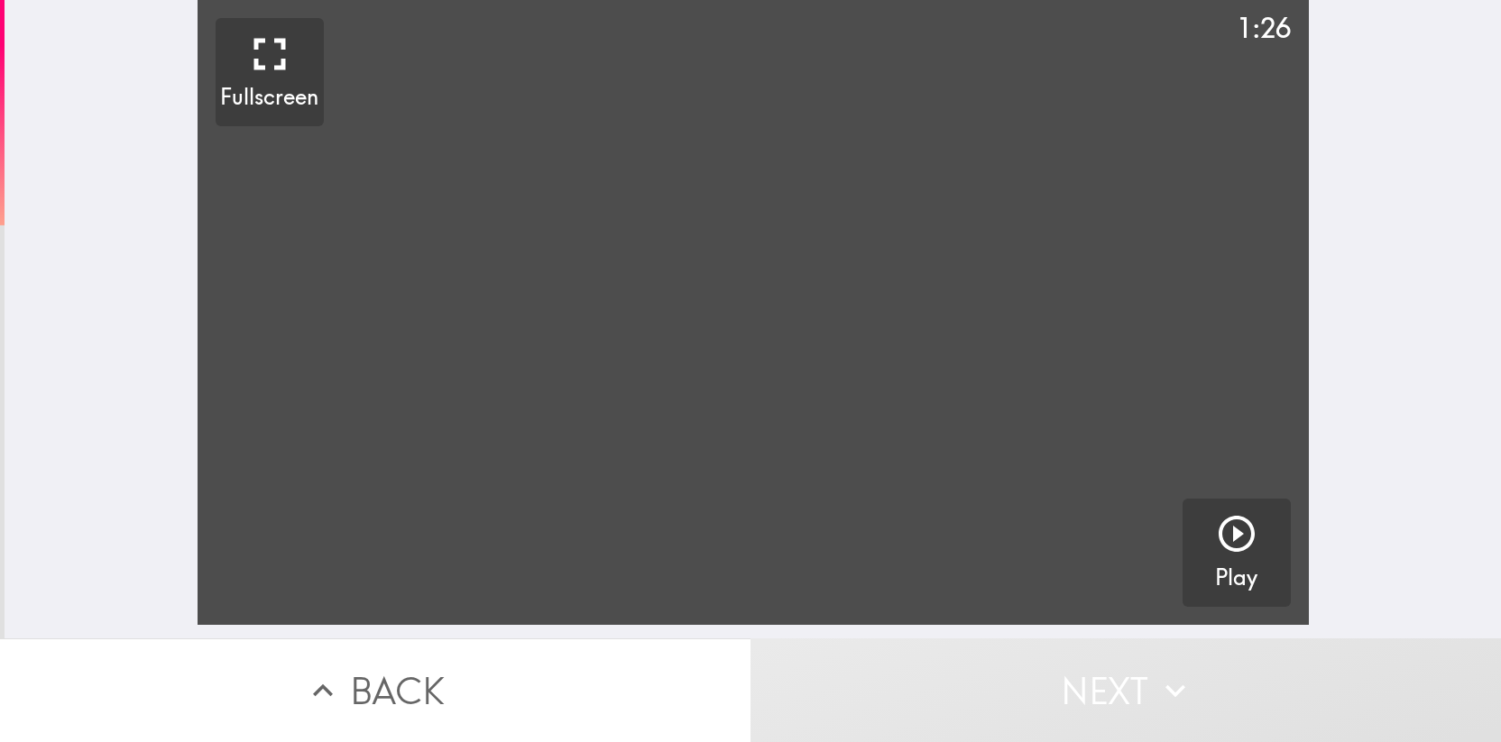
click at [713, 353] on video "button" at bounding box center [752, 312] width 1111 height 625
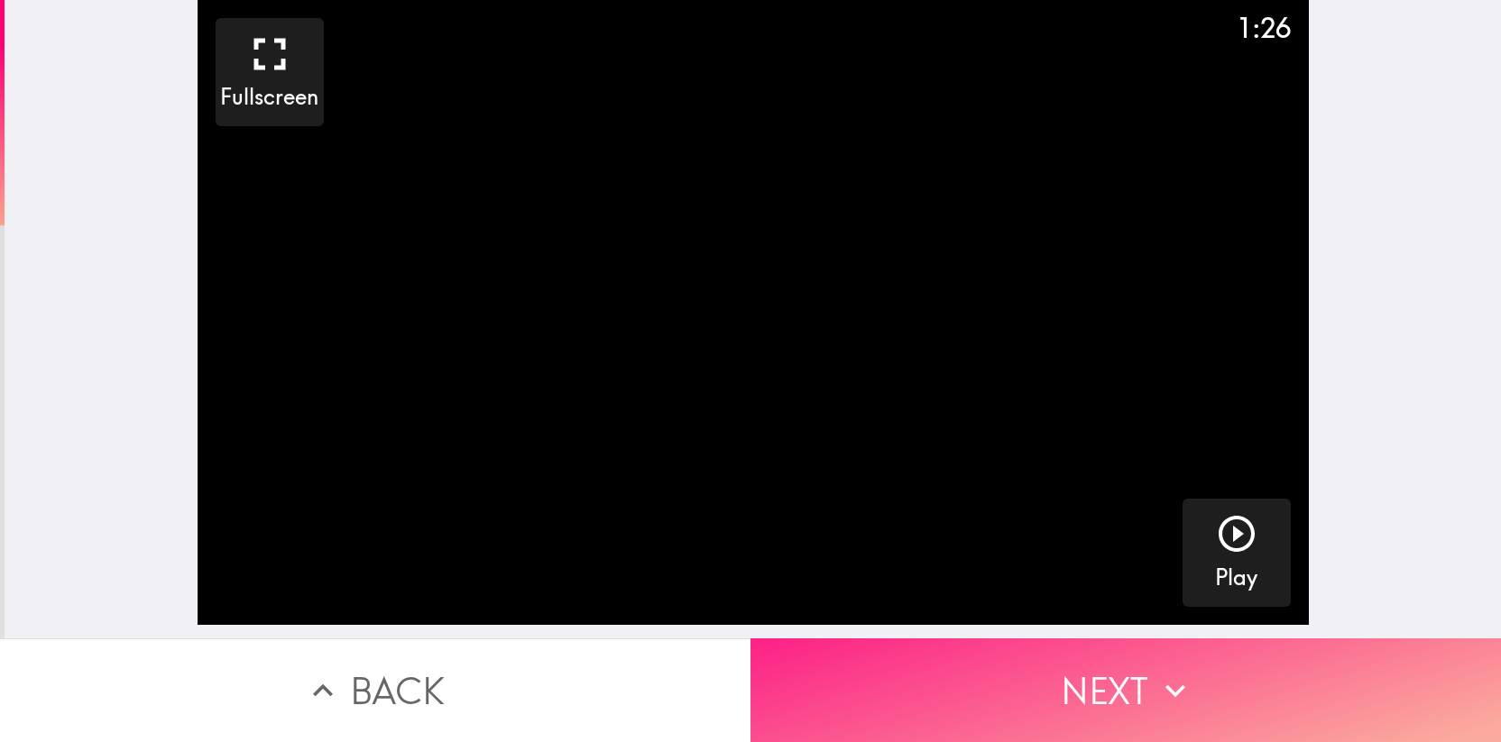
click at [1079, 646] on button "Next" at bounding box center [1125, 690] width 750 height 104
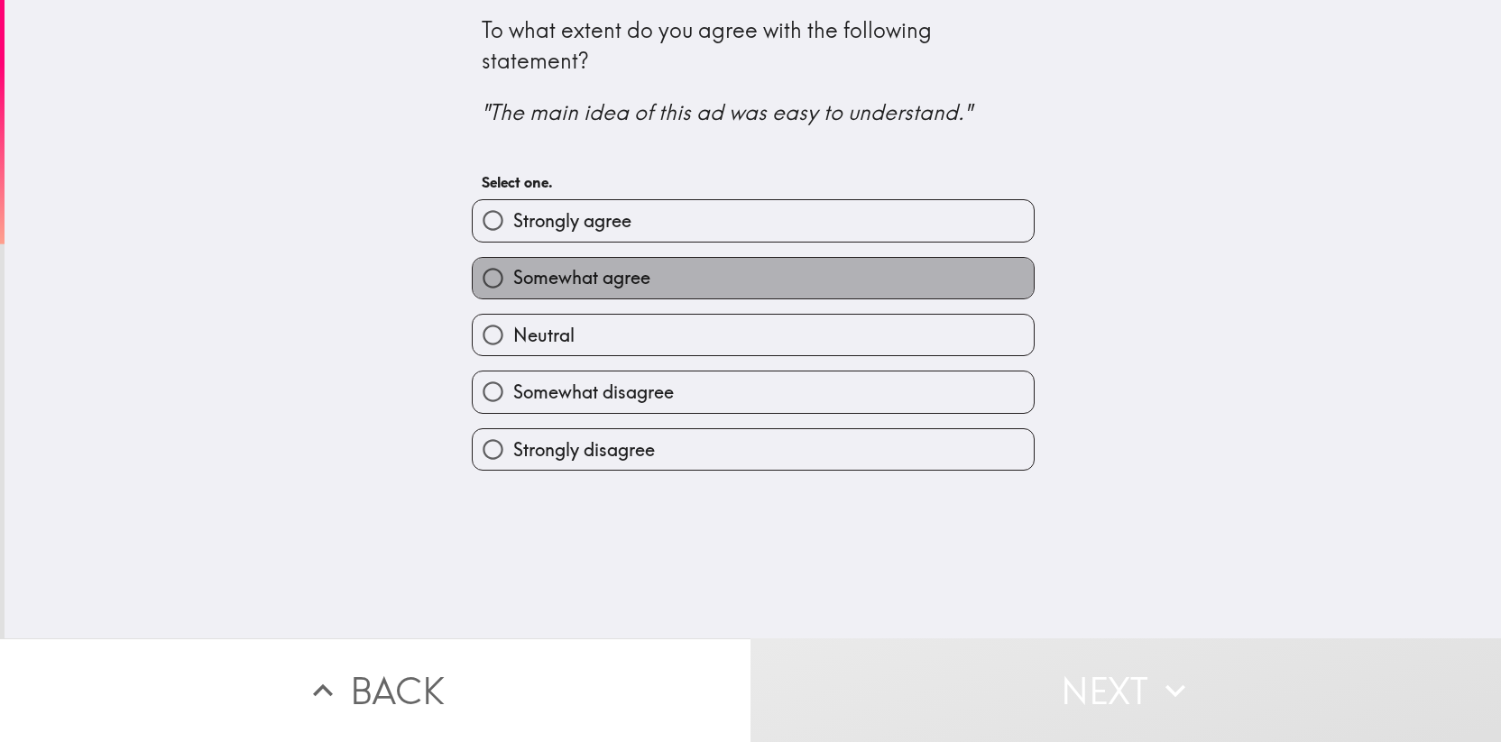
click at [623, 280] on span "Somewhat agree" at bounding box center [581, 277] width 137 height 25
click at [513, 280] on input "Somewhat agree" at bounding box center [493, 278] width 41 height 41
radio input "true"
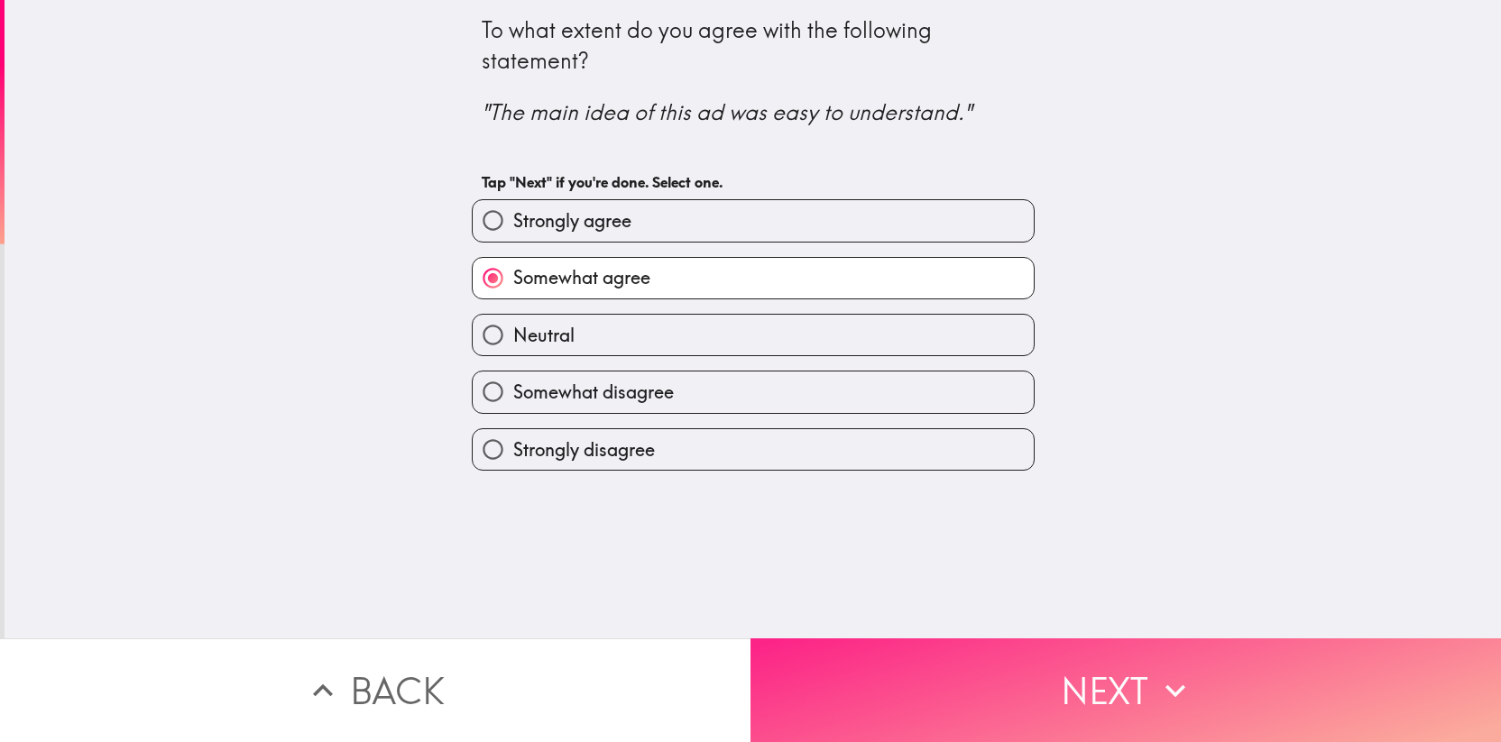
click at [959, 651] on button "Next" at bounding box center [1125, 690] width 750 height 104
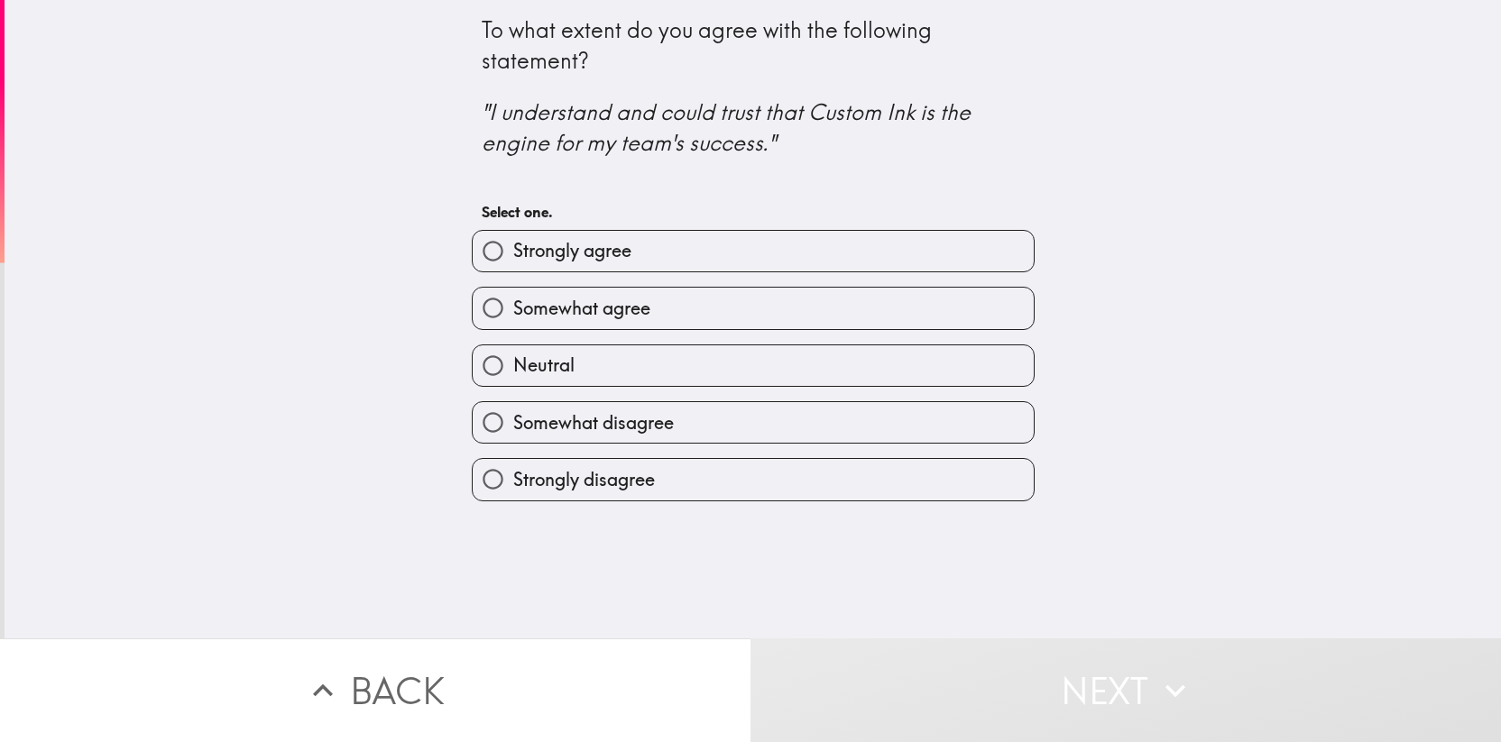
click at [589, 298] on span "Somewhat agree" at bounding box center [581, 308] width 137 height 25
click at [513, 298] on input "Somewhat agree" at bounding box center [493, 308] width 41 height 41
radio input "true"
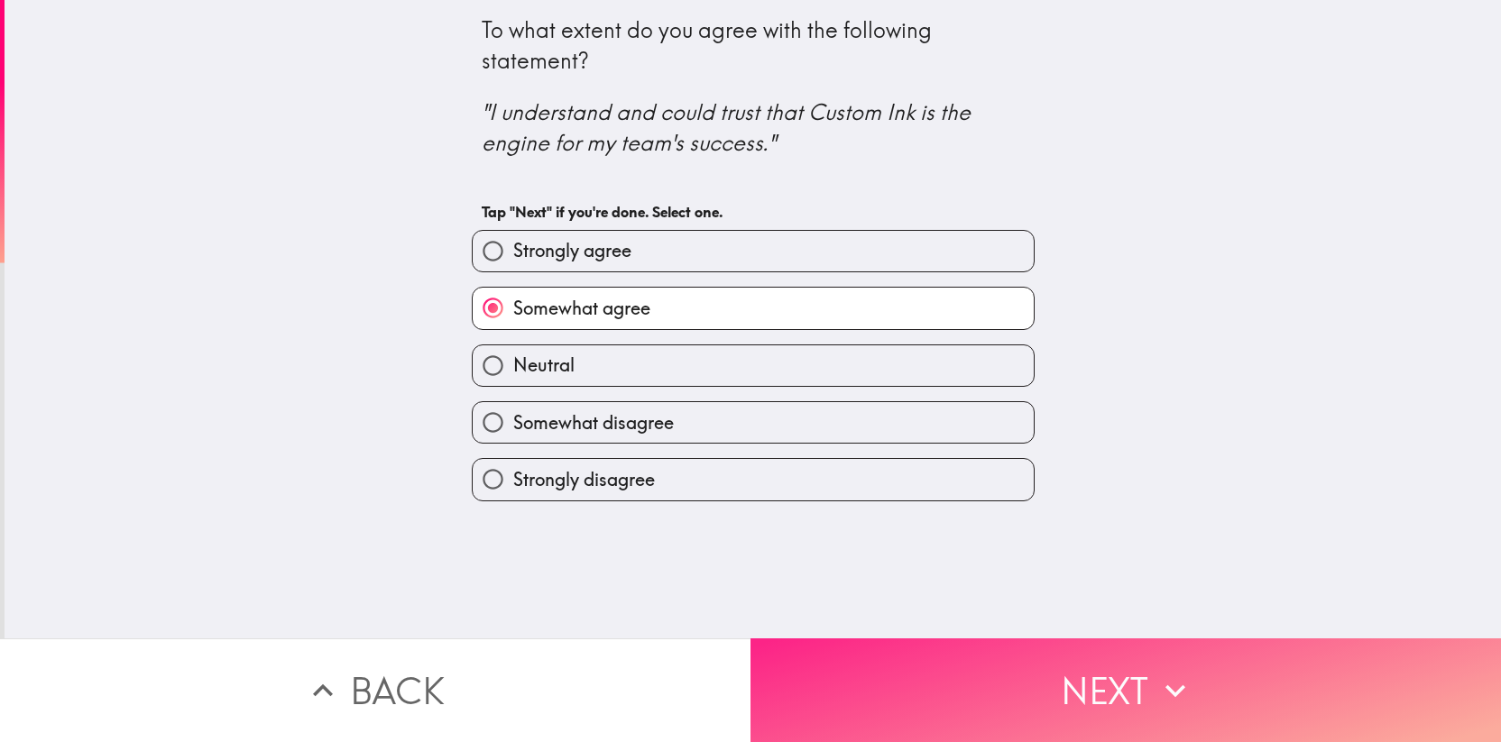
click at [1056, 664] on button "Next" at bounding box center [1125, 690] width 750 height 104
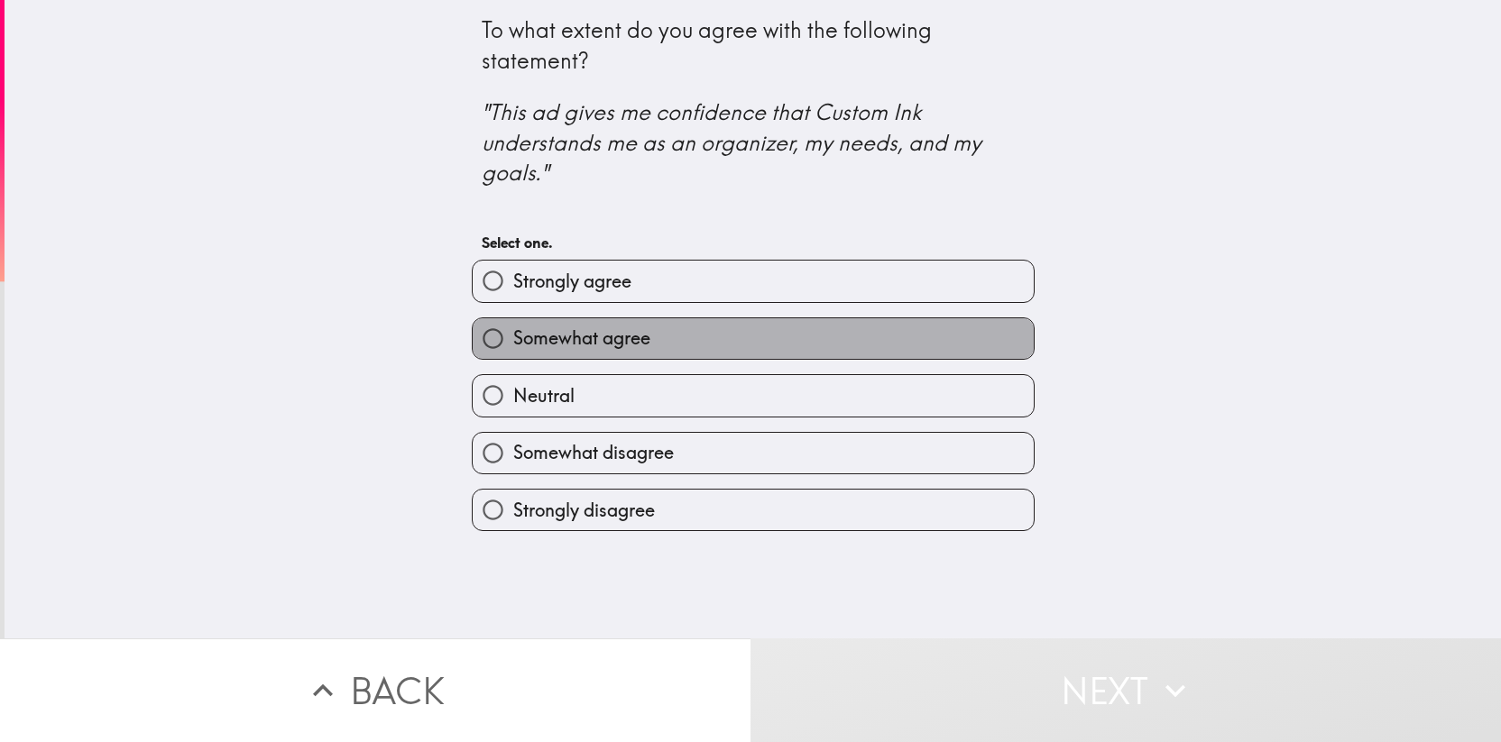
click at [611, 337] on span "Somewhat agree" at bounding box center [581, 338] width 137 height 25
click at [513, 337] on input "Somewhat agree" at bounding box center [493, 338] width 41 height 41
radio input "true"
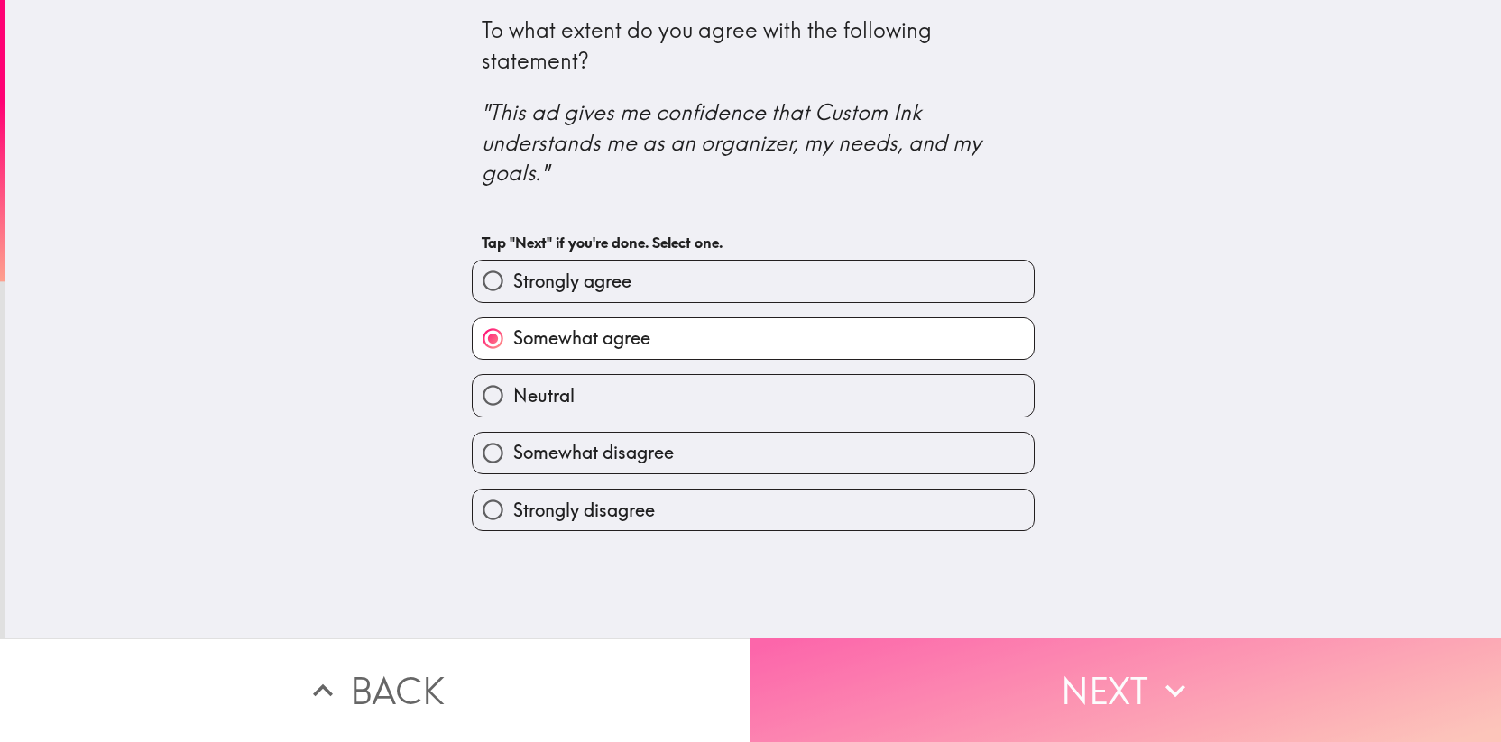
click at [991, 674] on button "Next" at bounding box center [1125, 690] width 750 height 104
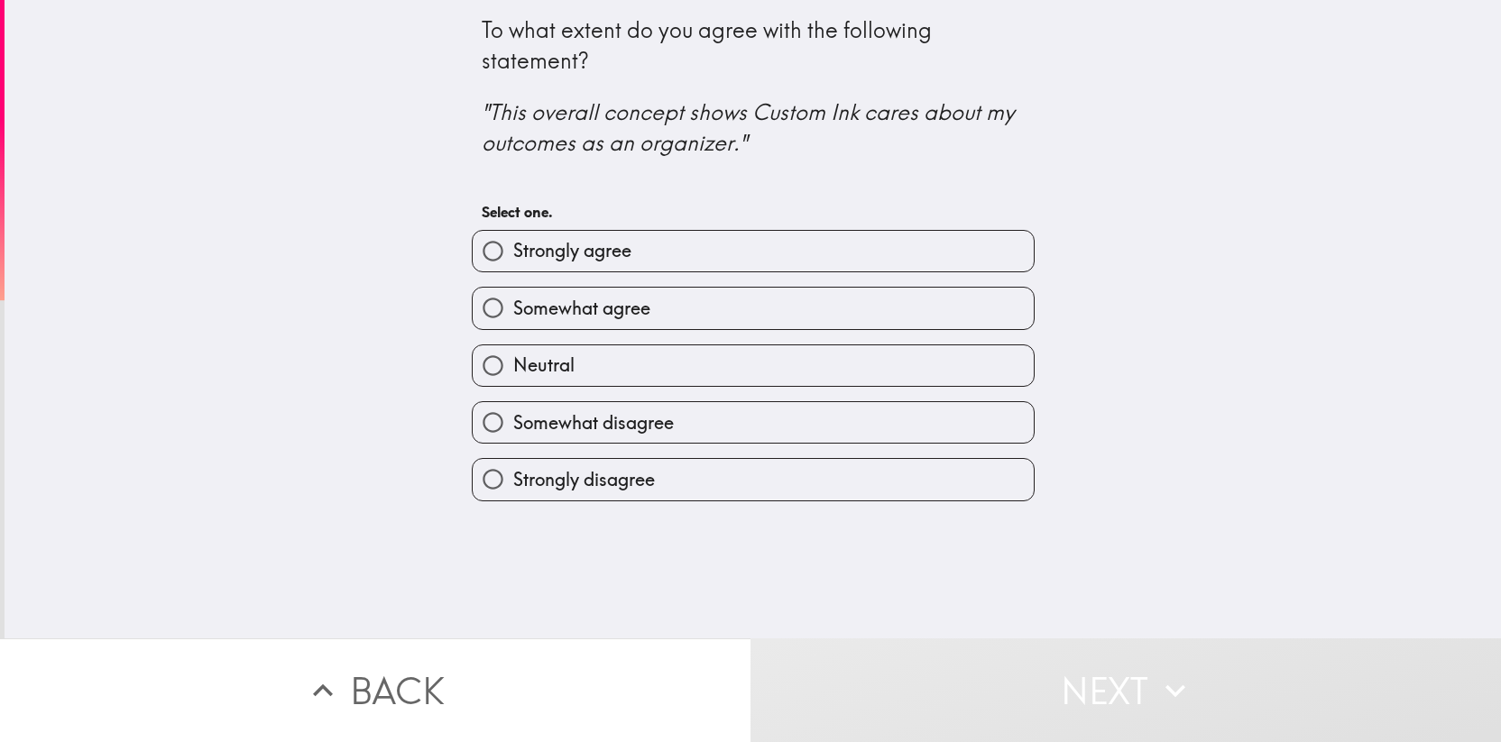
click at [615, 288] on label "Somewhat agree" at bounding box center [753, 308] width 561 height 41
click at [513, 288] on input "Somewhat agree" at bounding box center [493, 308] width 41 height 41
radio input "true"
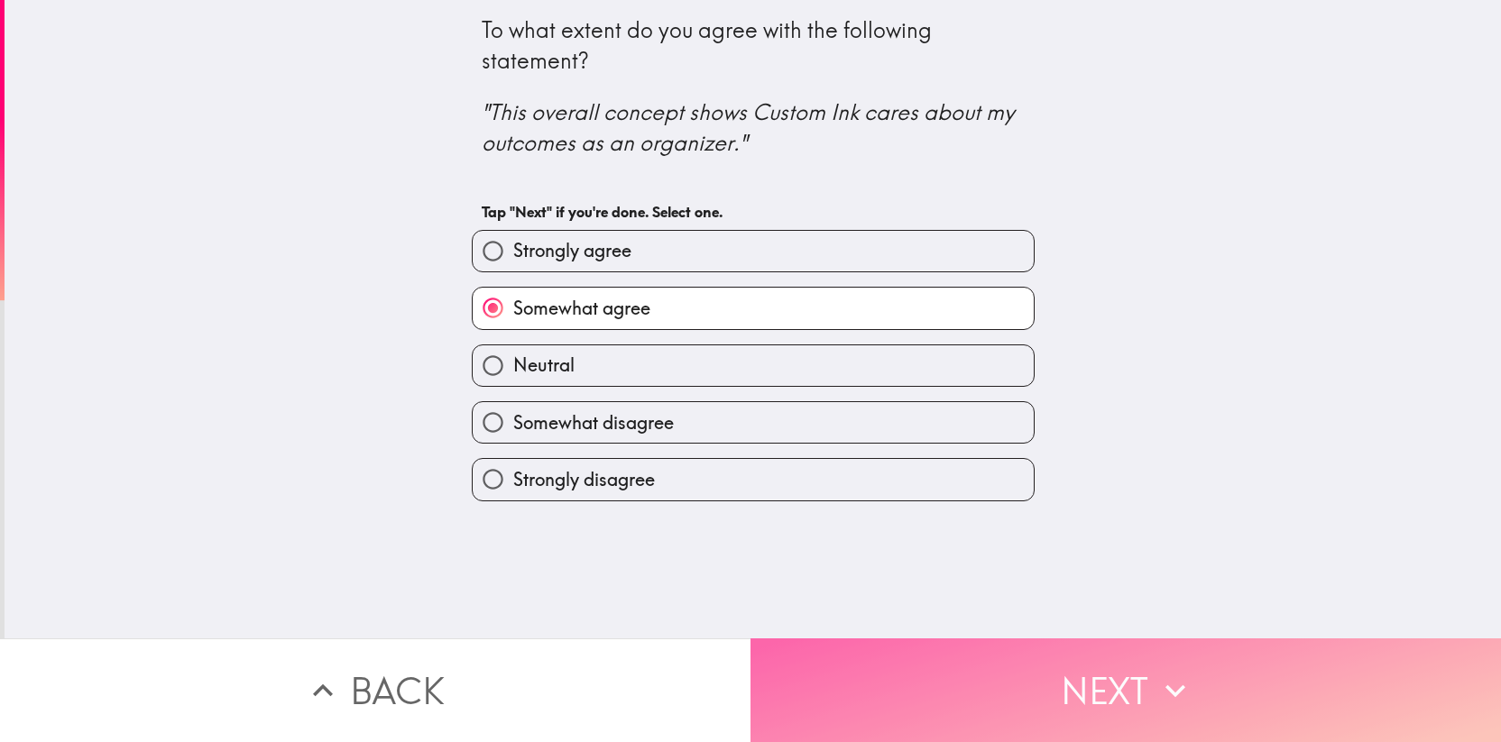
click at [953, 638] on button "Next" at bounding box center [1125, 690] width 750 height 104
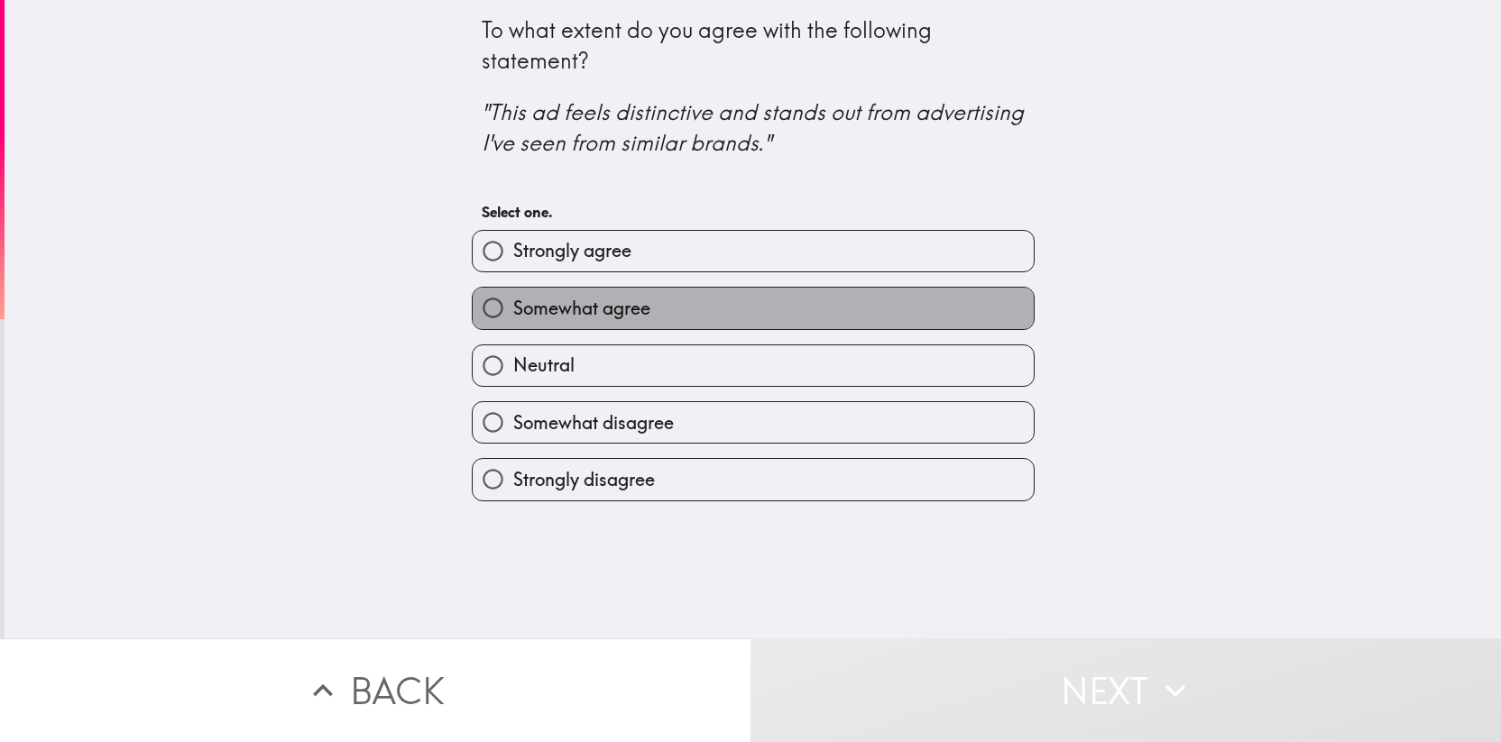
click at [685, 315] on label "Somewhat agree" at bounding box center [753, 308] width 561 height 41
click at [513, 315] on input "Somewhat agree" at bounding box center [493, 308] width 41 height 41
radio input "true"
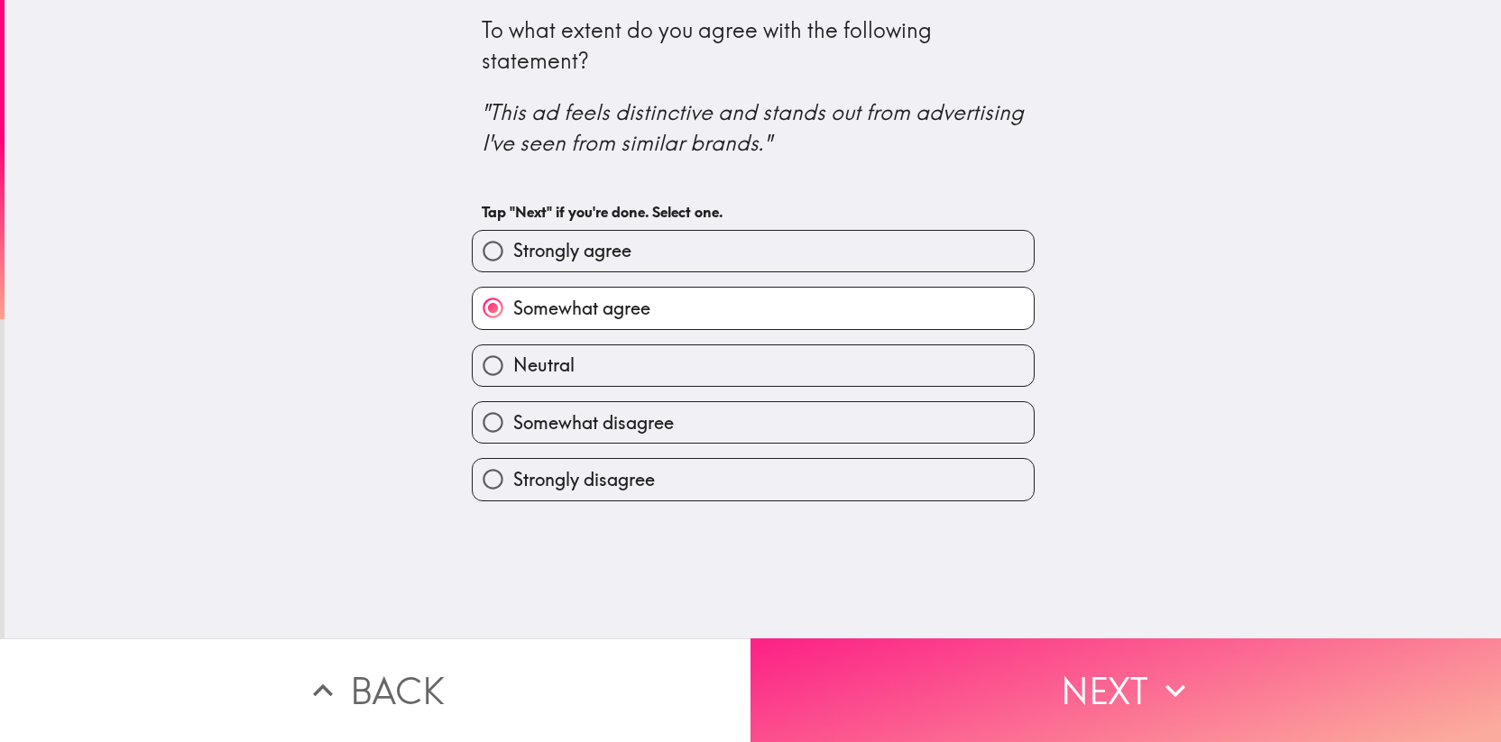
click at [929, 646] on button "Next" at bounding box center [1125, 690] width 750 height 104
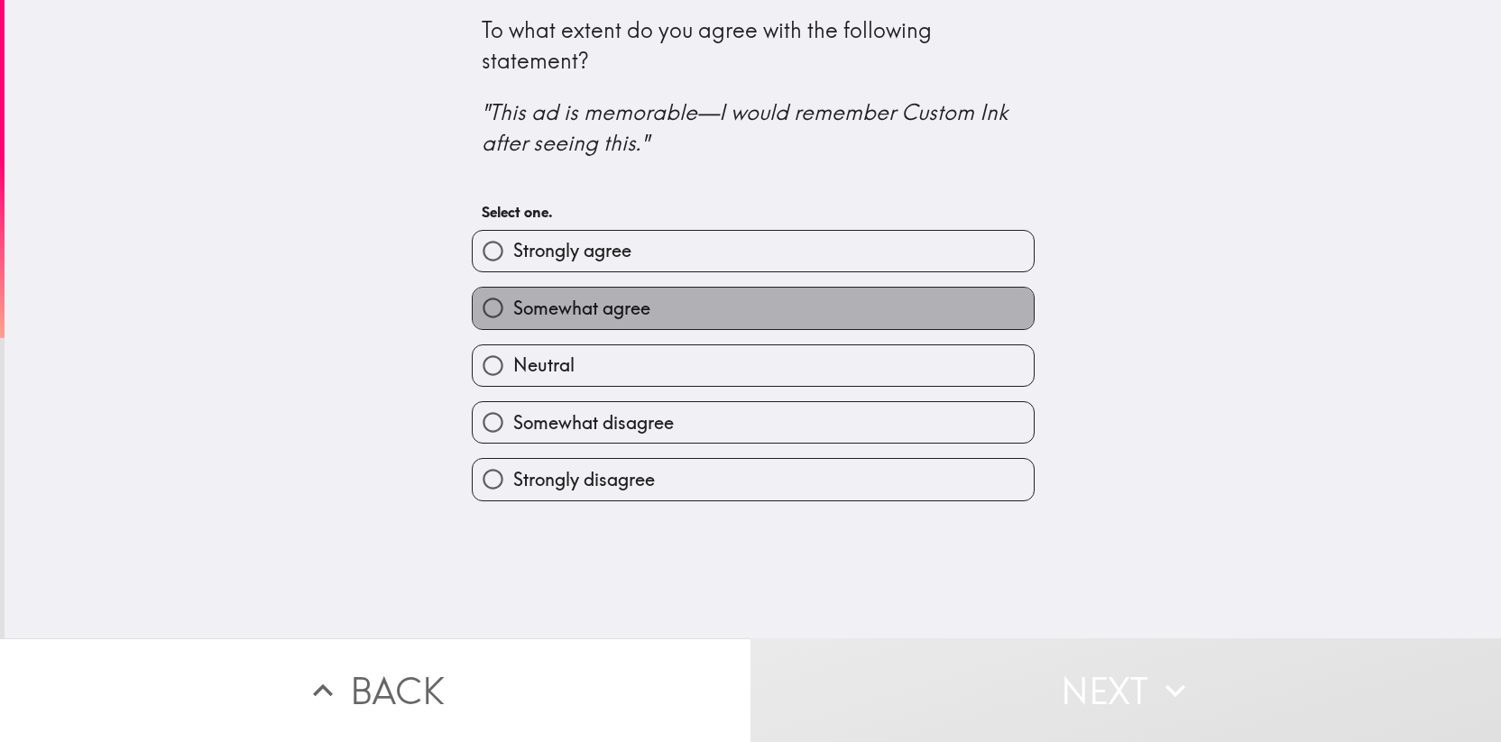
click at [659, 289] on label "Somewhat agree" at bounding box center [753, 308] width 561 height 41
click at [513, 289] on input "Somewhat agree" at bounding box center [493, 308] width 41 height 41
radio input "true"
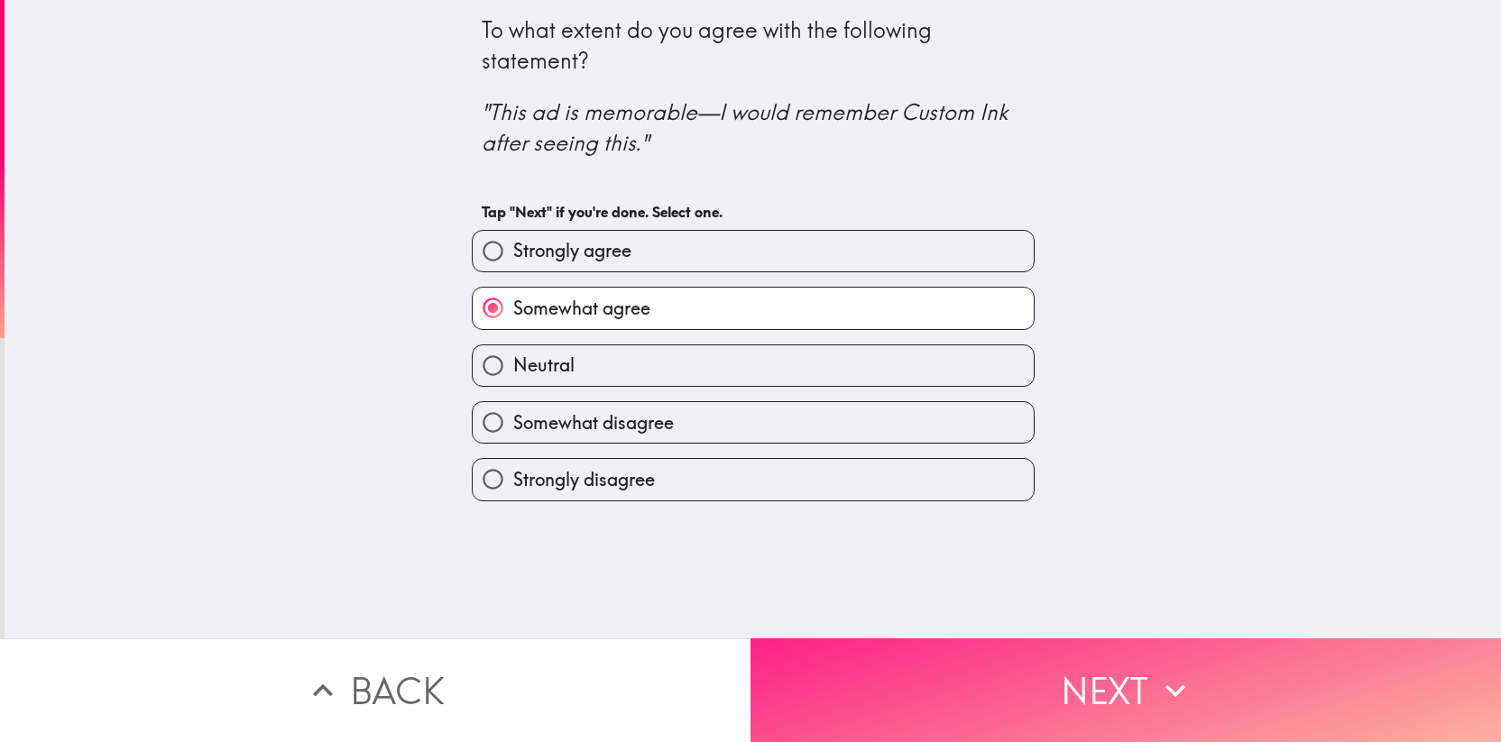
click at [893, 642] on button "Next" at bounding box center [1125, 690] width 750 height 104
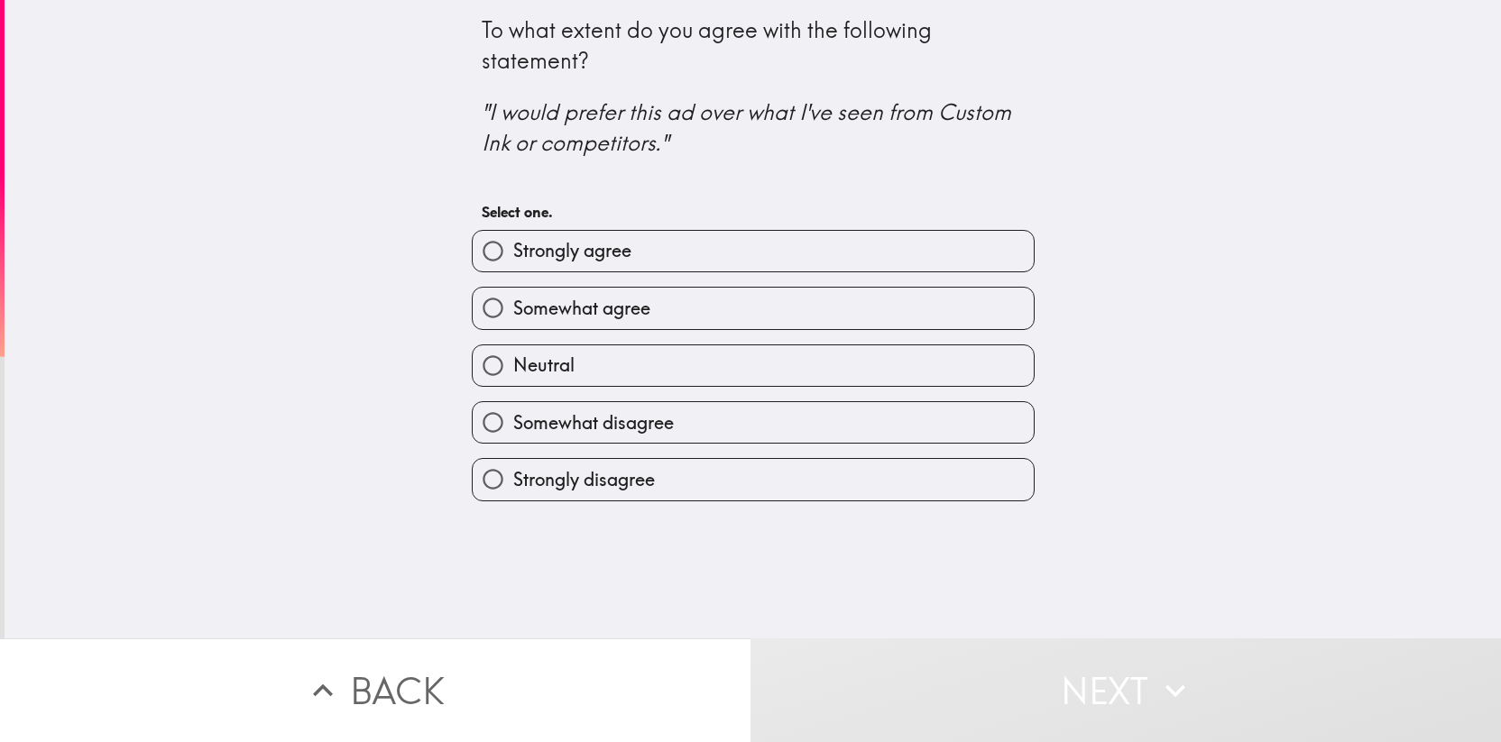
click at [685, 308] on label "Somewhat agree" at bounding box center [753, 308] width 561 height 41
click at [513, 308] on input "Somewhat agree" at bounding box center [493, 308] width 41 height 41
radio input "true"
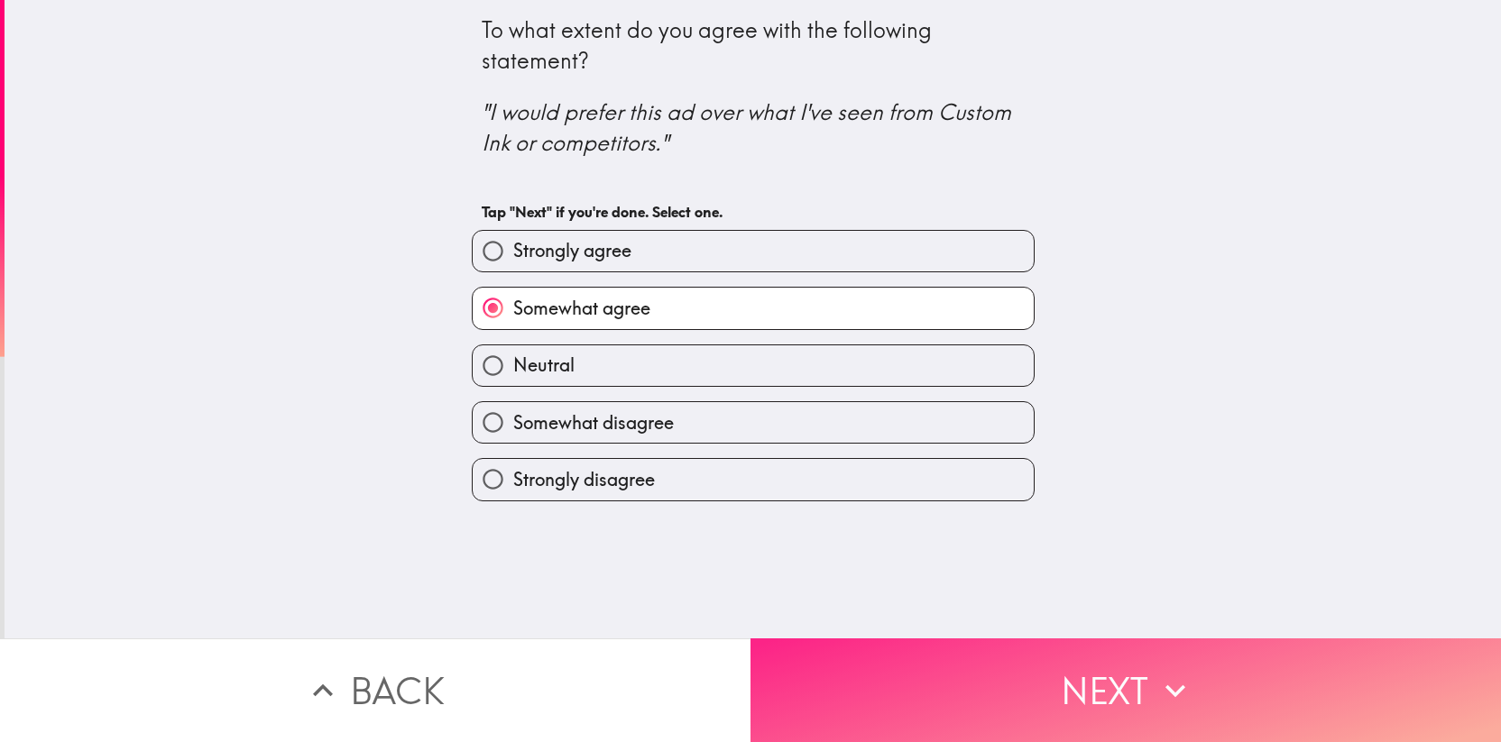
click at [867, 647] on button "Next" at bounding box center [1125, 690] width 750 height 104
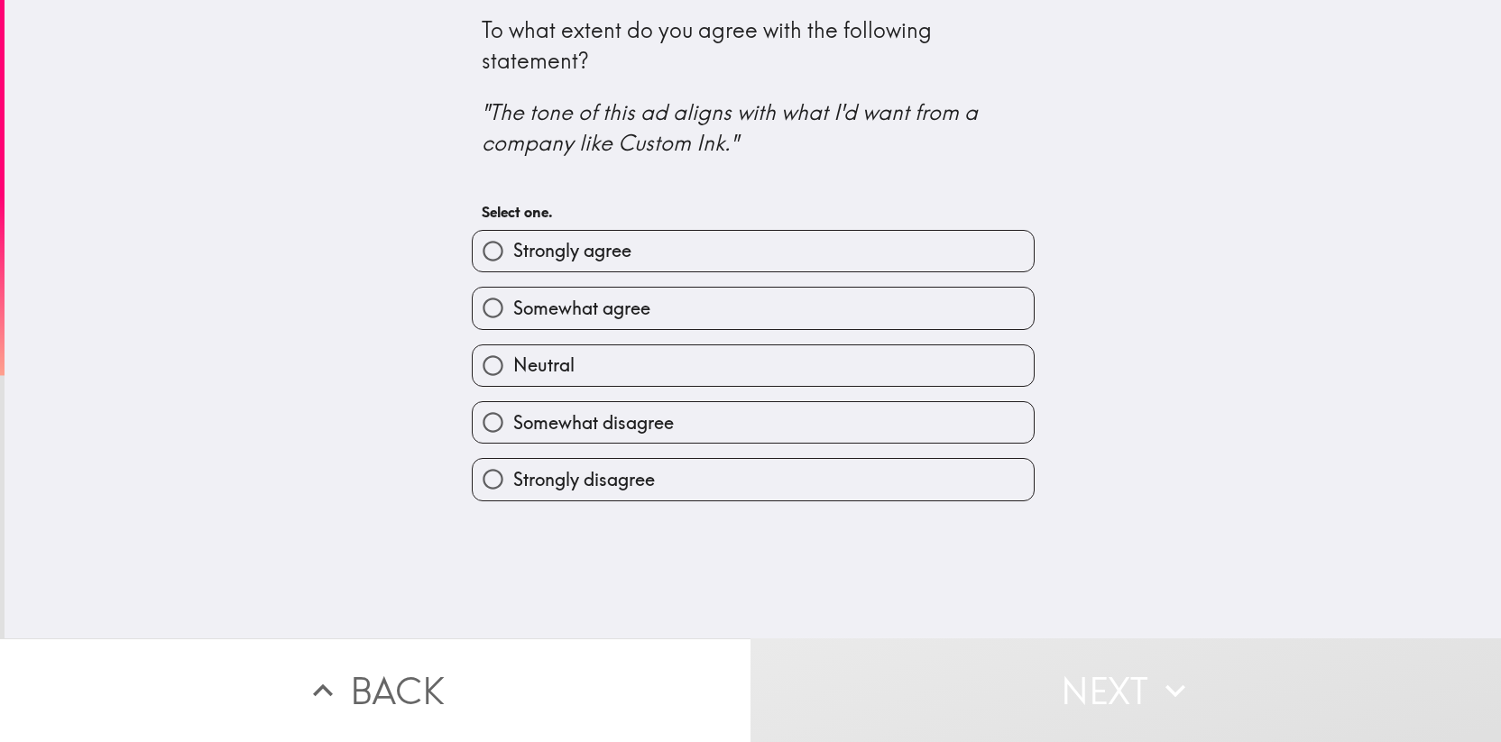
click at [612, 304] on span "Somewhat agree" at bounding box center [581, 308] width 137 height 25
click at [513, 304] on input "Somewhat agree" at bounding box center [493, 308] width 41 height 41
radio input "true"
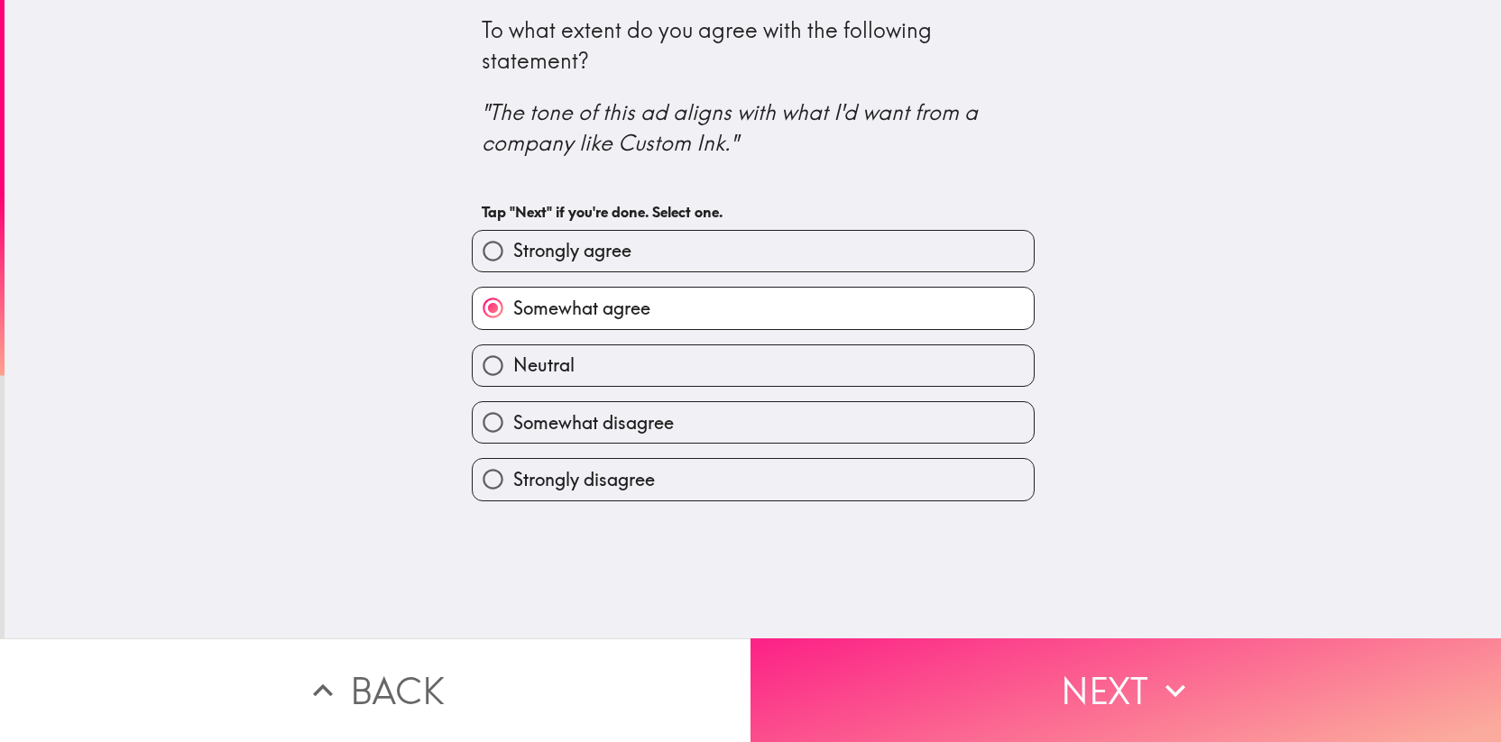
click at [994, 638] on button "Next" at bounding box center [1125, 690] width 750 height 104
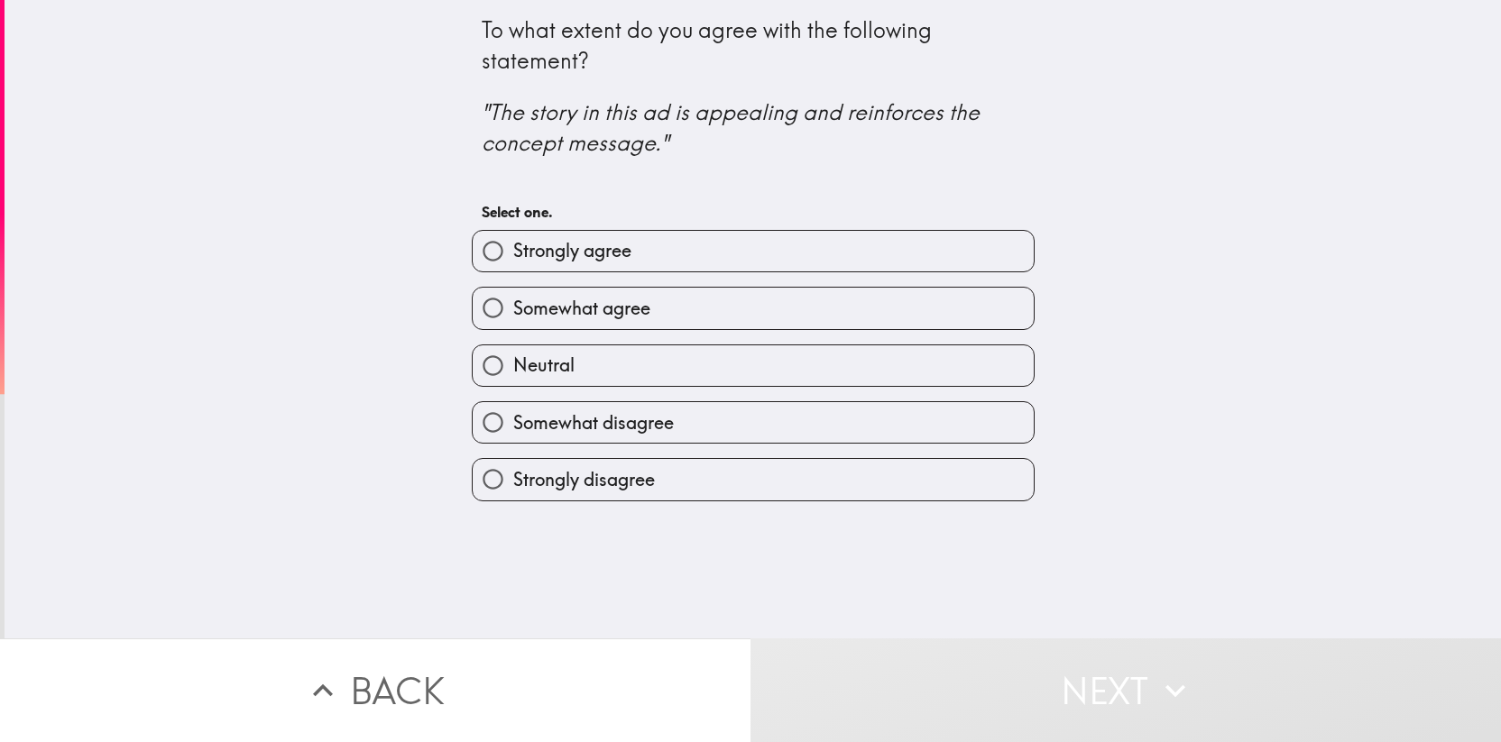
click at [635, 318] on span "Somewhat agree" at bounding box center [581, 308] width 137 height 25
click at [513, 318] on input "Somewhat agree" at bounding box center [493, 308] width 41 height 41
radio input "true"
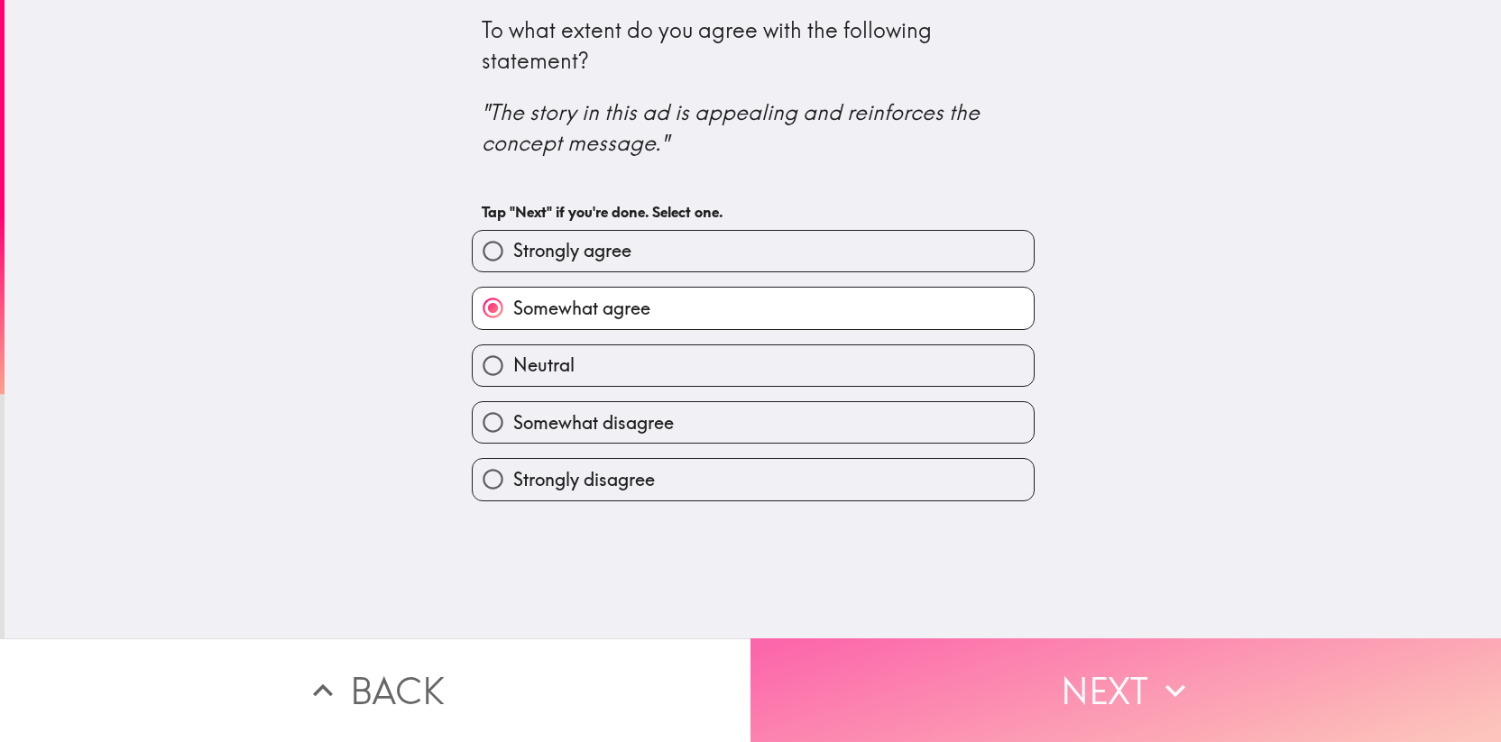
click at [912, 646] on button "Next" at bounding box center [1125, 690] width 750 height 104
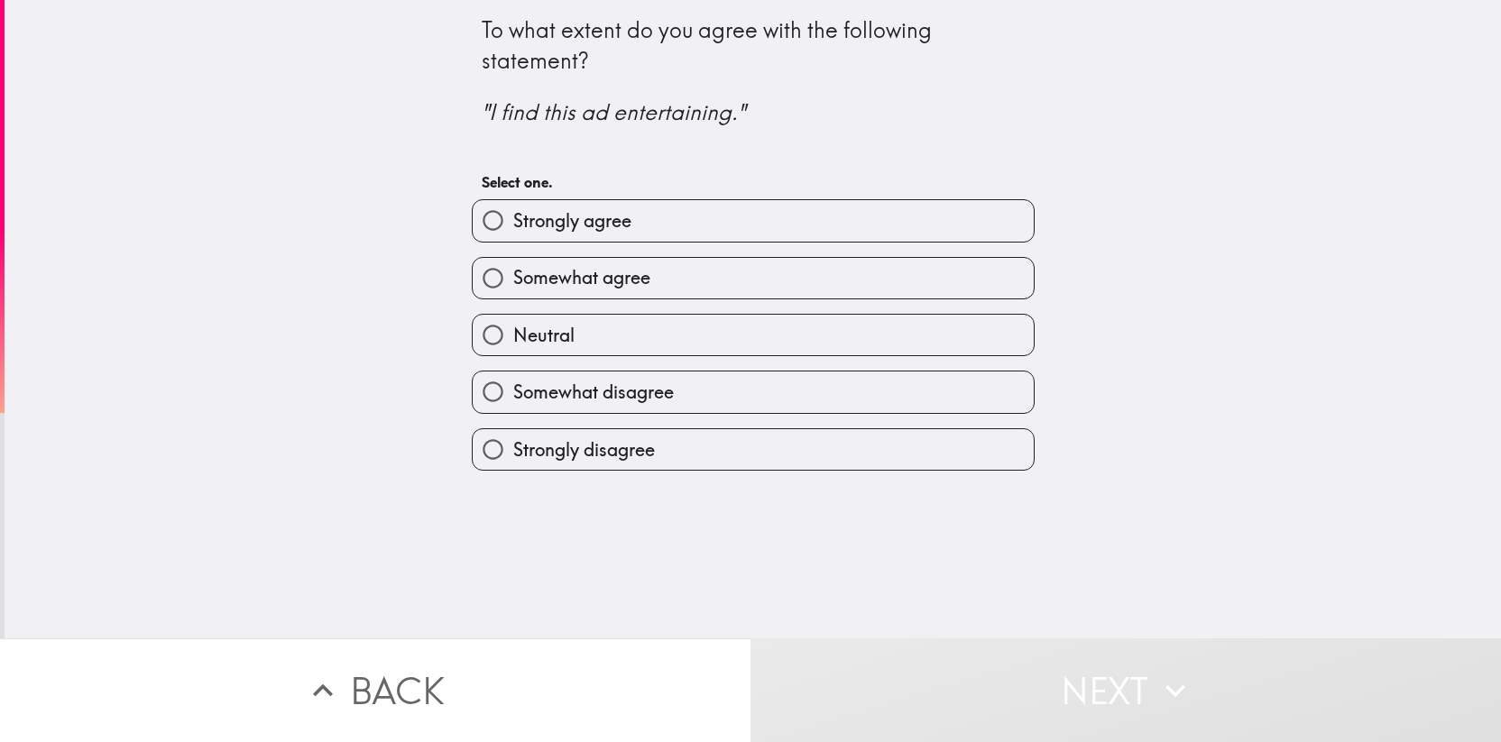
click at [626, 280] on span "Somewhat agree" at bounding box center [581, 277] width 137 height 25
click at [513, 280] on input "Somewhat agree" at bounding box center [493, 278] width 41 height 41
radio input "true"
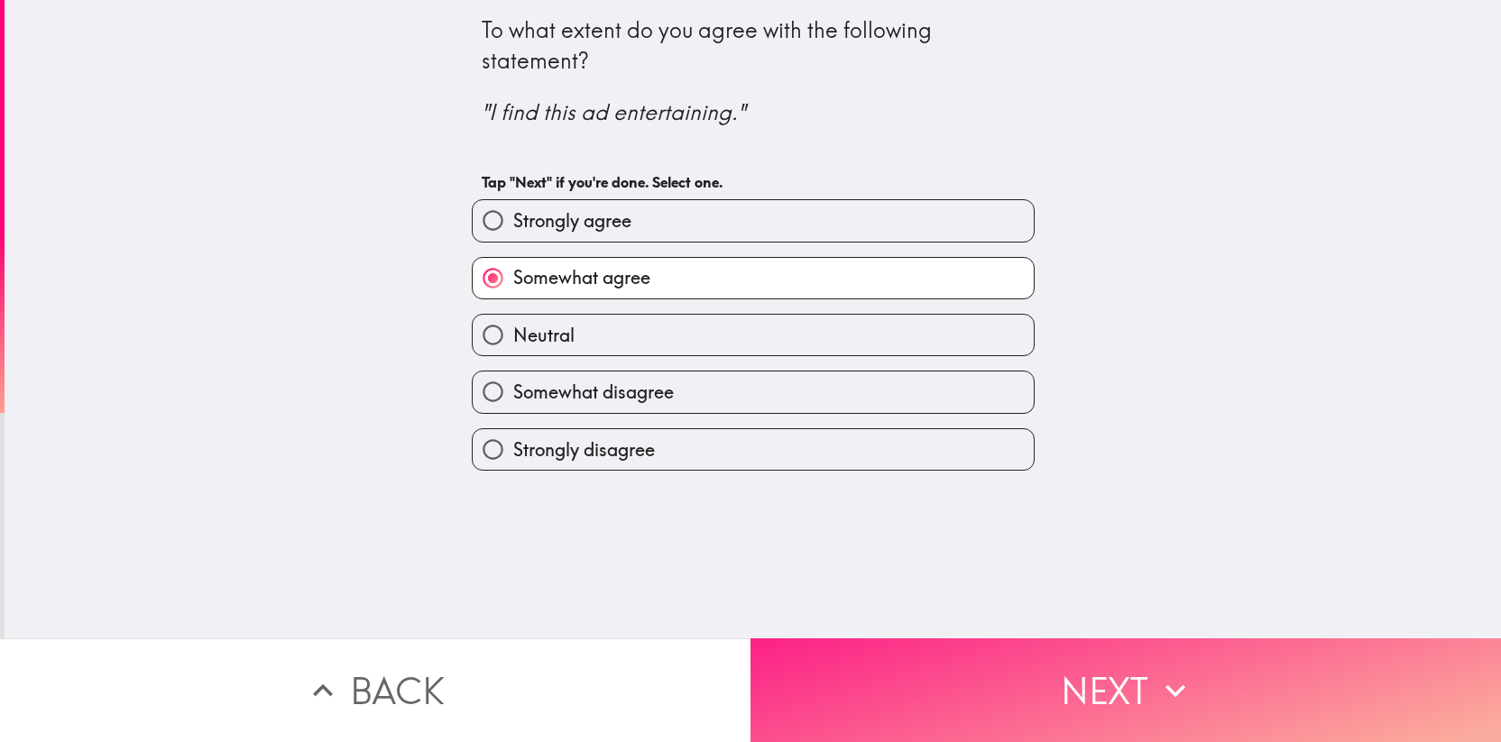
click at [958, 662] on button "Next" at bounding box center [1125, 690] width 750 height 104
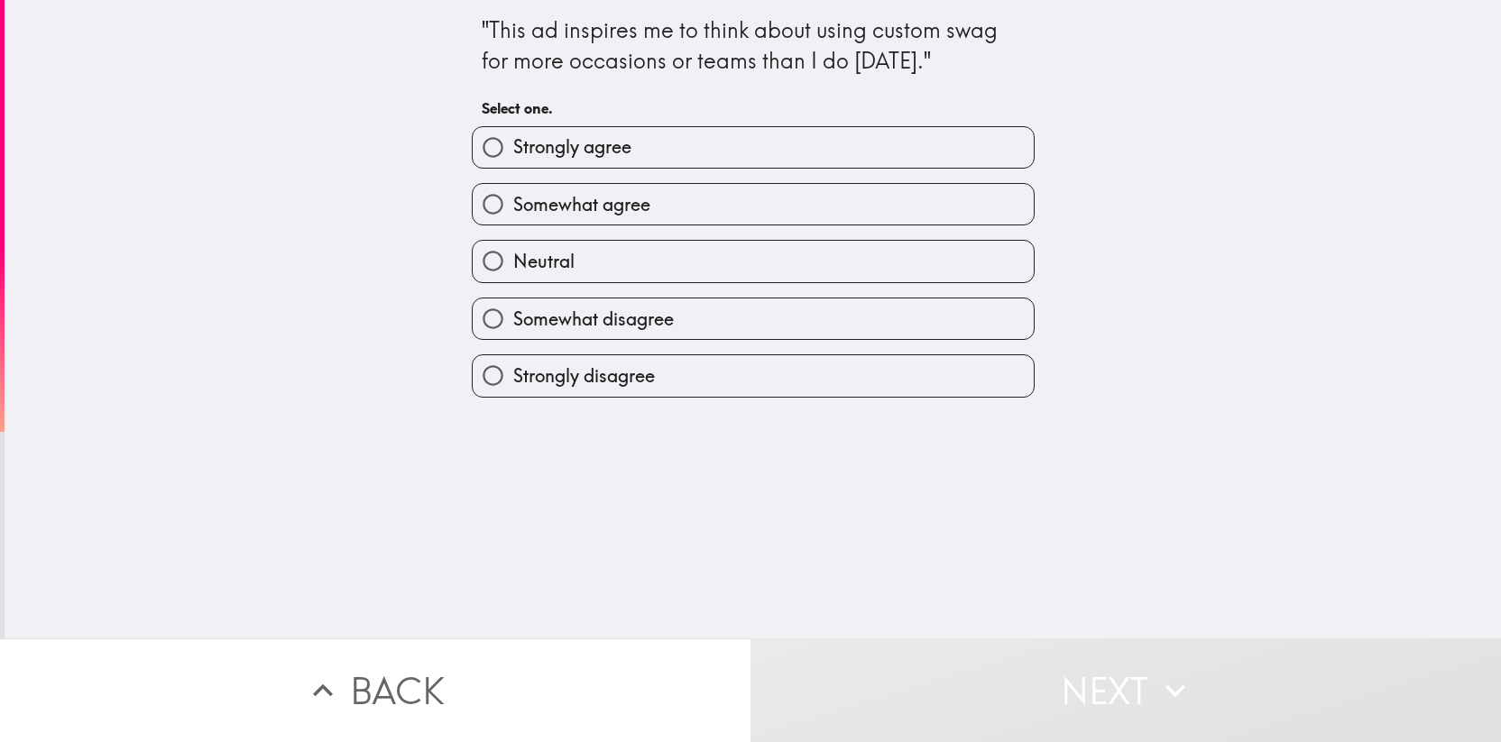
click at [639, 255] on label "Neutral" at bounding box center [753, 261] width 561 height 41
click at [513, 255] on input "Neutral" at bounding box center [493, 261] width 41 height 41
radio input "true"
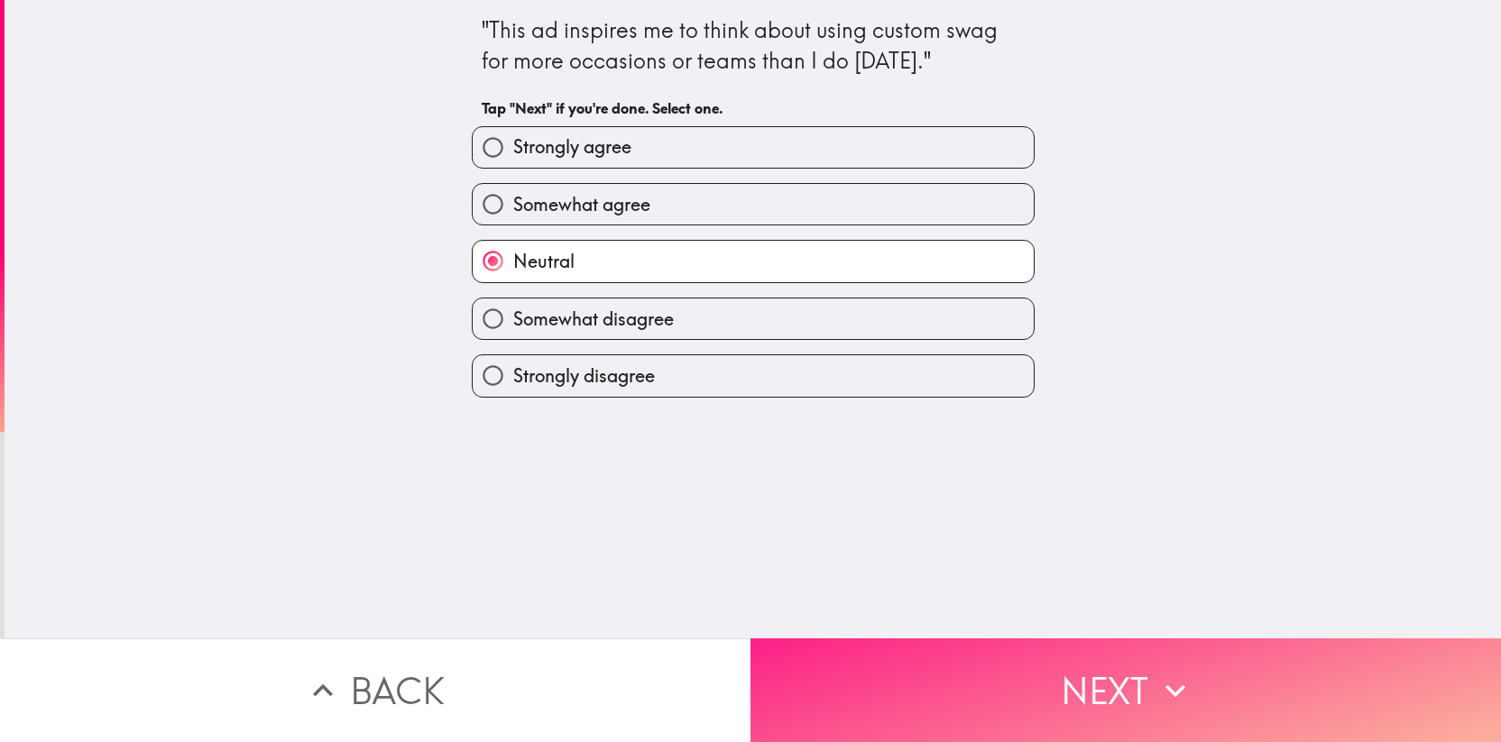
click at [972, 683] on button "Next" at bounding box center [1125, 690] width 750 height 104
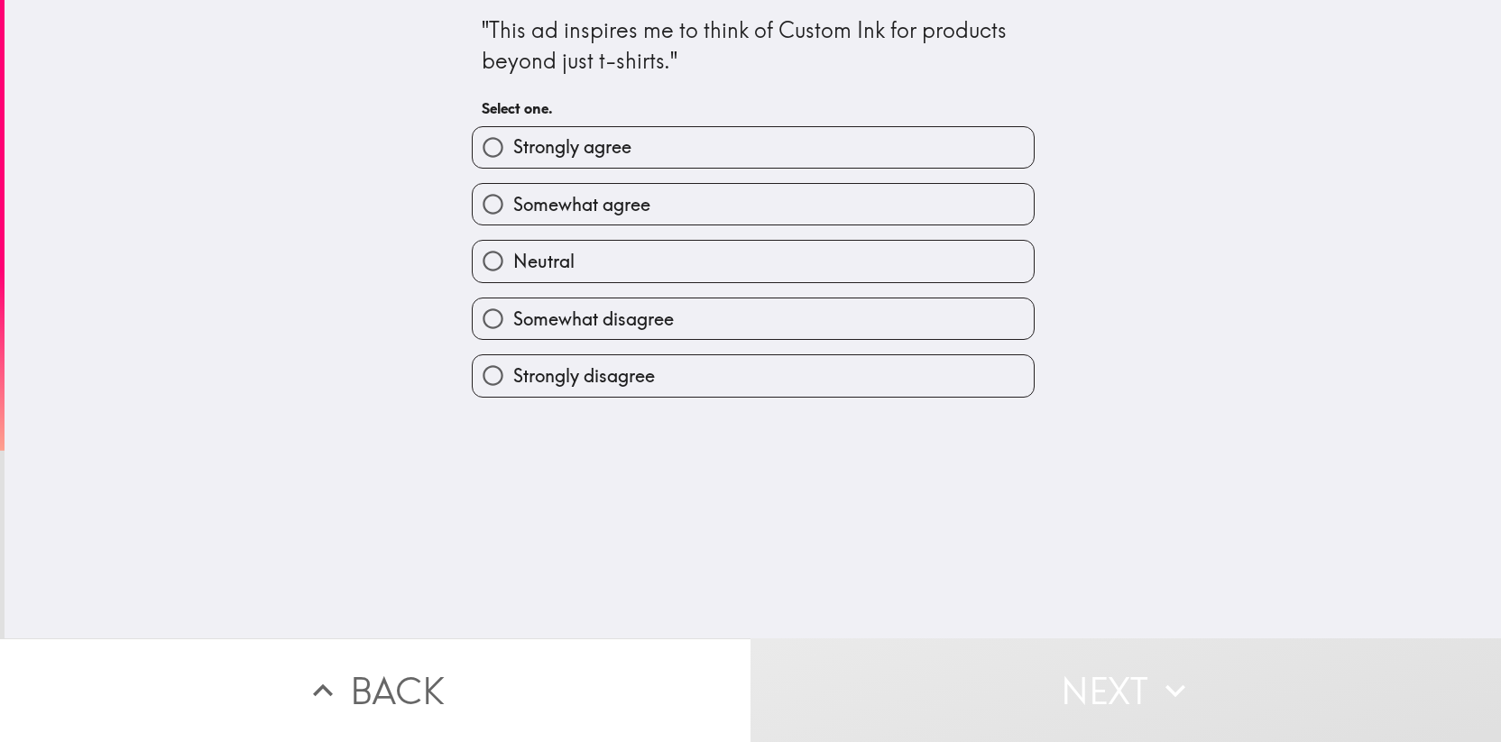
click at [703, 248] on label "Neutral" at bounding box center [753, 261] width 561 height 41
click at [513, 248] on input "Neutral" at bounding box center [493, 261] width 41 height 41
radio input "true"
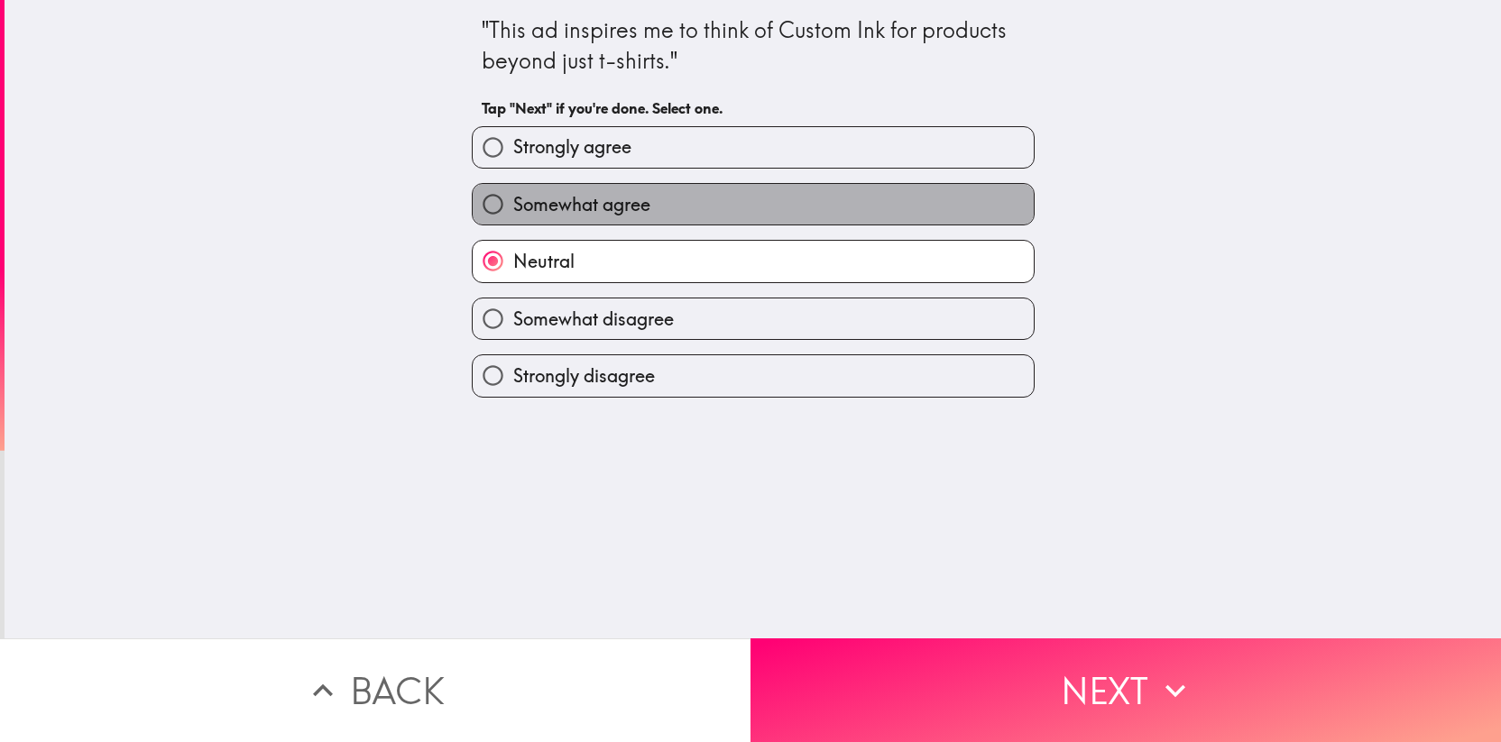
click at [703, 216] on label "Somewhat agree" at bounding box center [753, 204] width 561 height 41
click at [513, 216] on input "Somewhat agree" at bounding box center [493, 204] width 41 height 41
radio input "true"
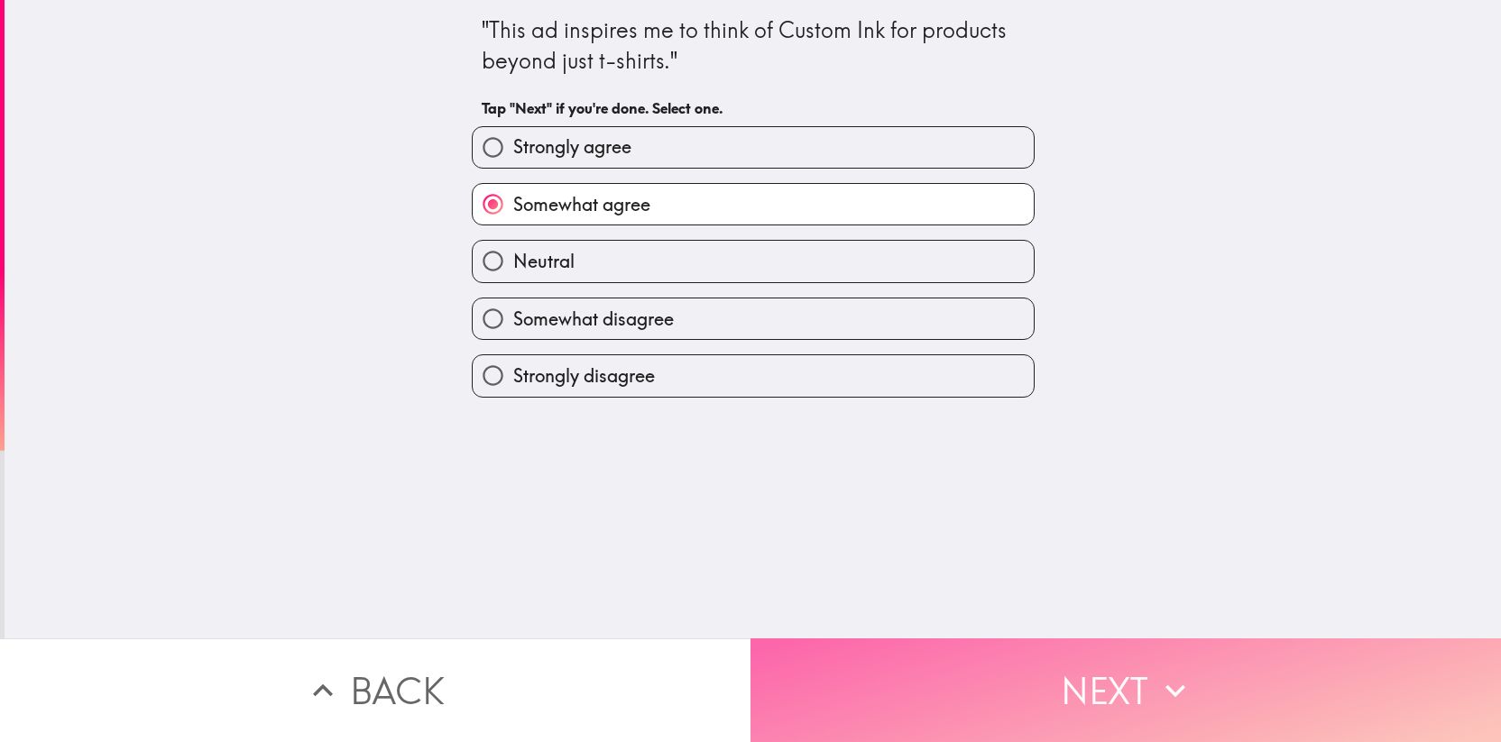
click at [905, 650] on button "Next" at bounding box center [1125, 690] width 750 height 104
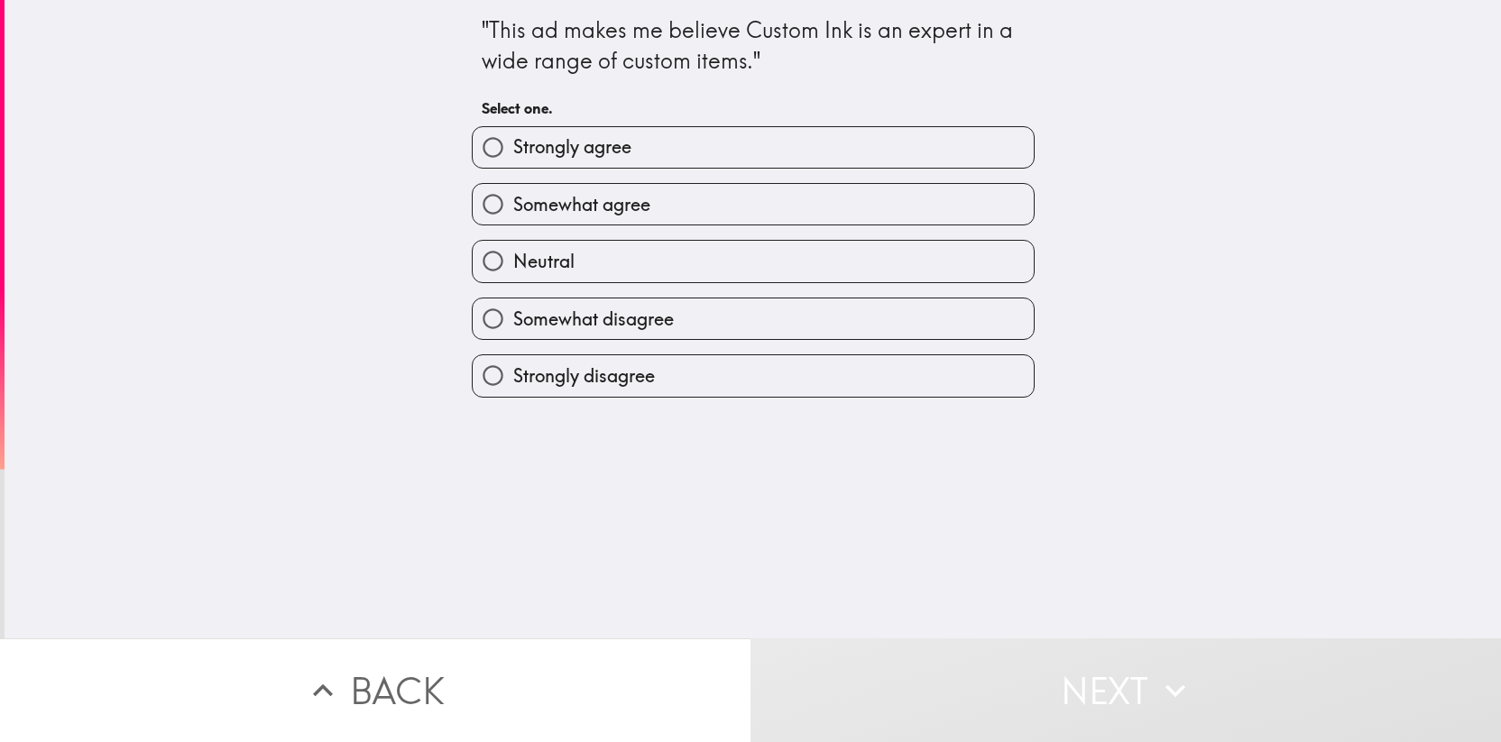
click at [581, 259] on label "Neutral" at bounding box center [753, 261] width 561 height 41
click at [513, 259] on input "Neutral" at bounding box center [493, 261] width 41 height 41
radio input "true"
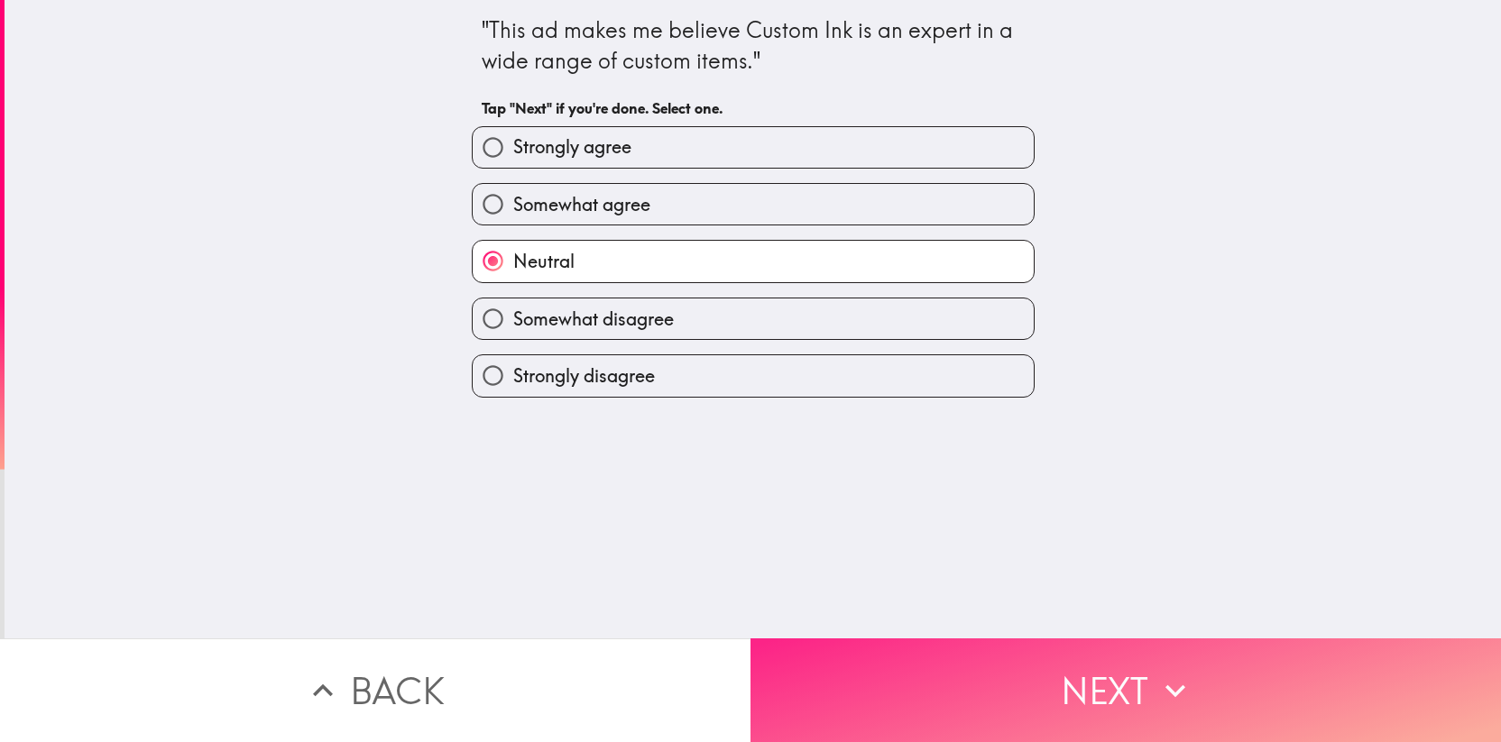
click at [948, 690] on button "Next" at bounding box center [1125, 690] width 750 height 104
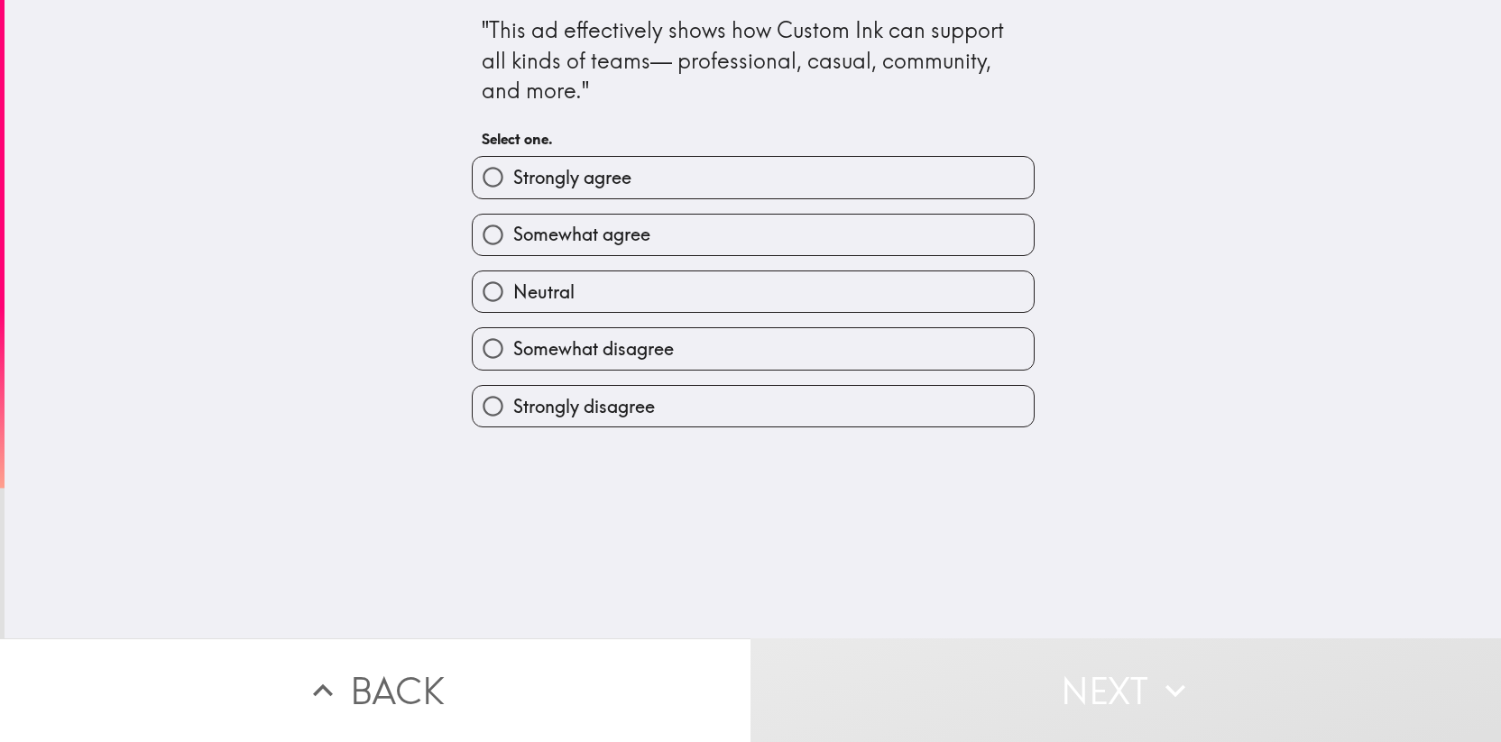
click at [636, 243] on span "Somewhat agree" at bounding box center [581, 234] width 137 height 25
click at [513, 243] on input "Somewhat agree" at bounding box center [493, 235] width 41 height 41
radio input "true"
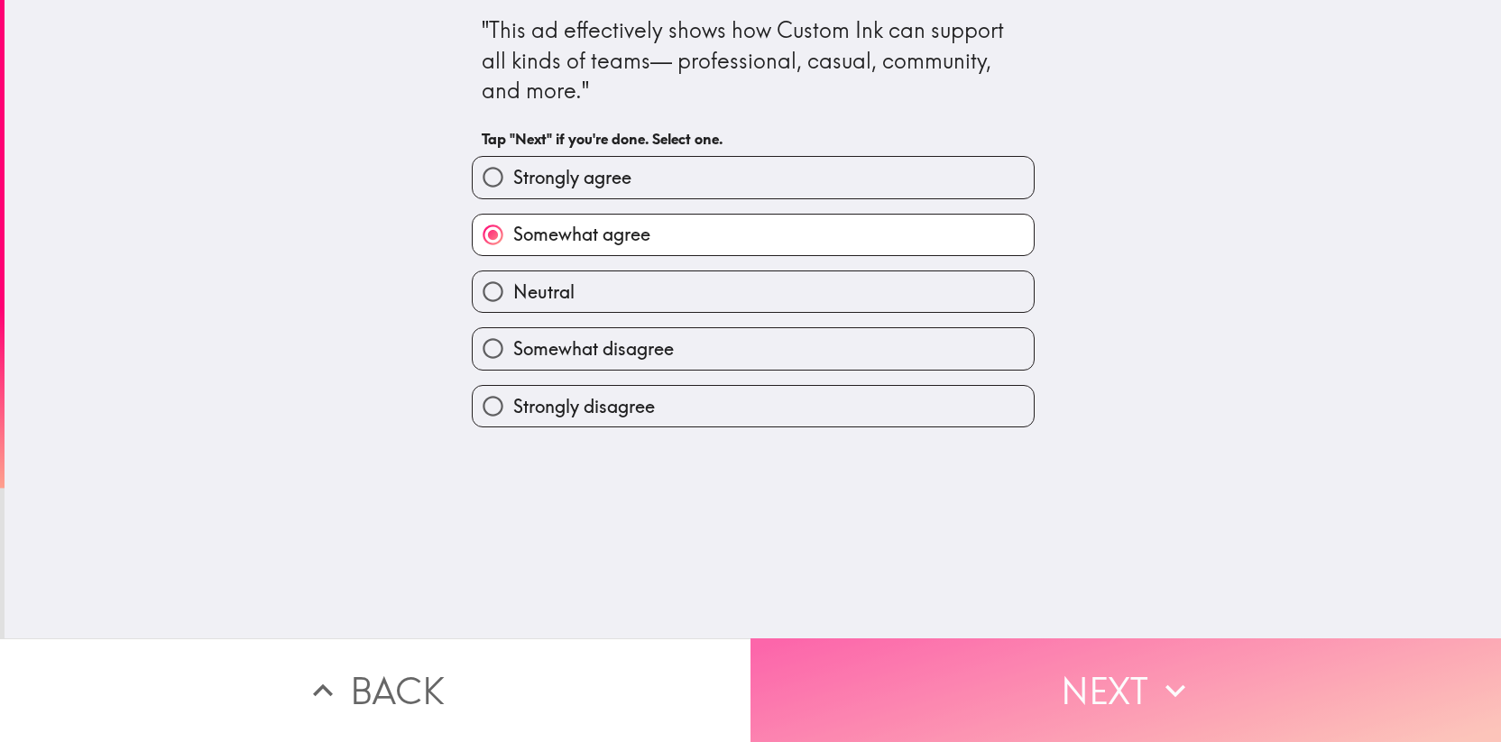
click at [919, 682] on button "Next" at bounding box center [1125, 690] width 750 height 104
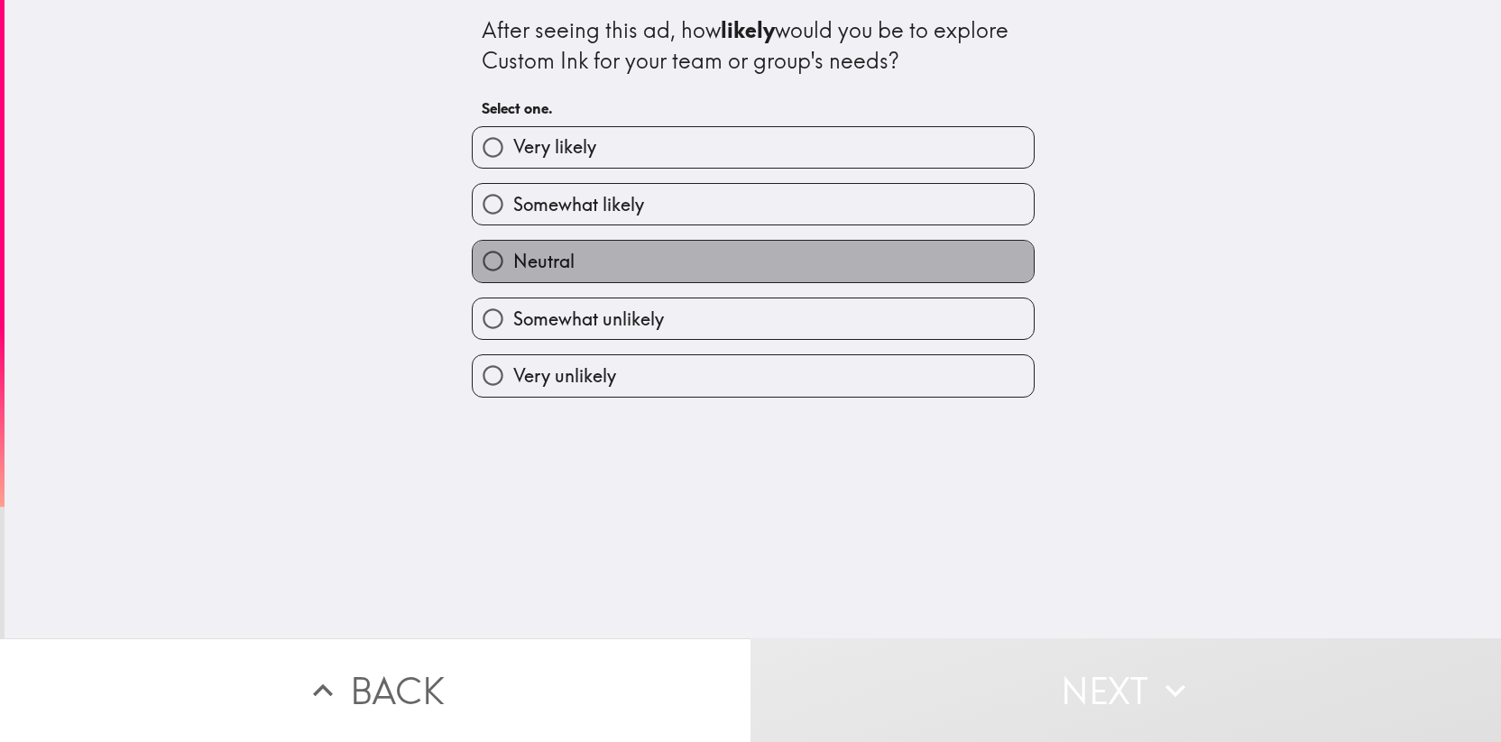
click at [587, 243] on label "Neutral" at bounding box center [753, 261] width 561 height 41
click at [513, 243] on input "Neutral" at bounding box center [493, 261] width 41 height 41
radio input "true"
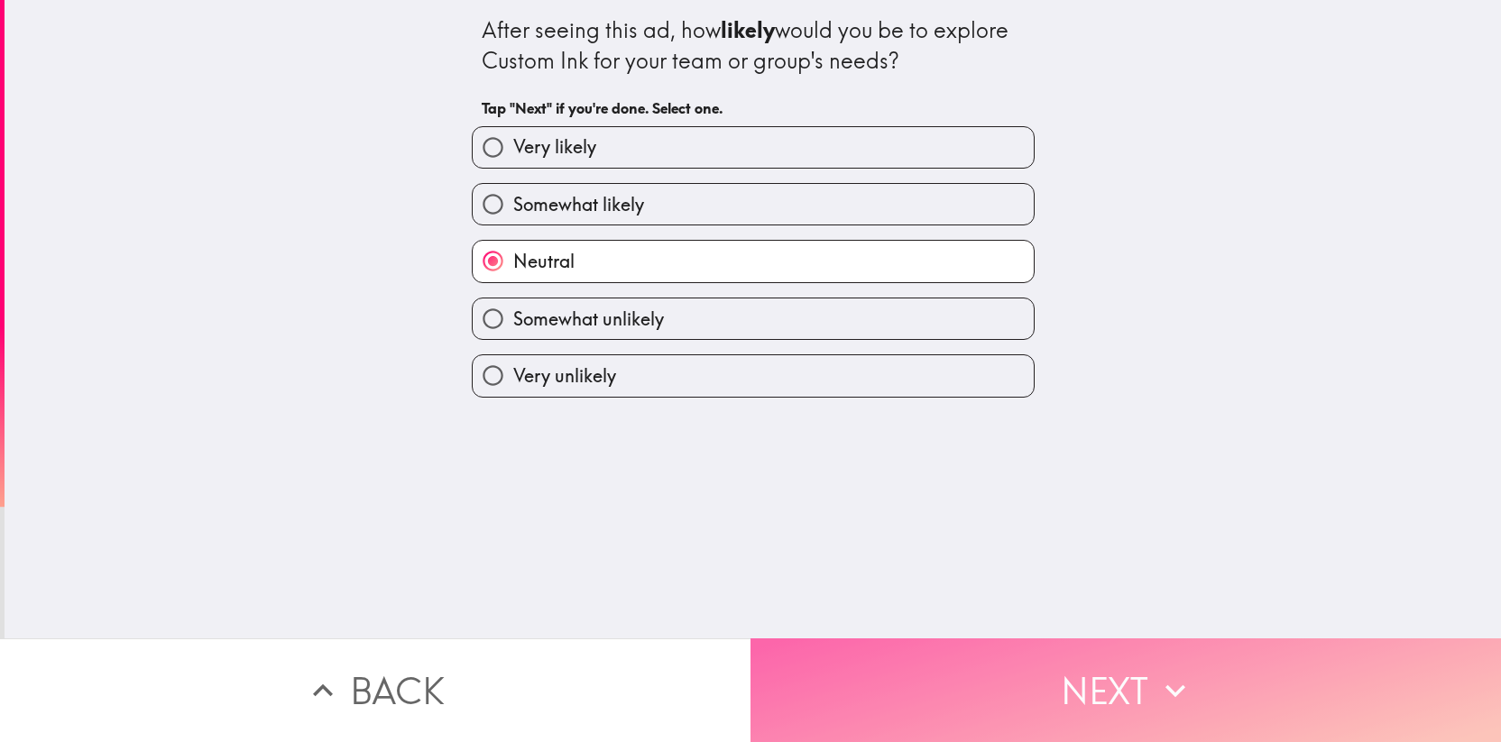
drag, startPoint x: 912, startPoint y: 638, endPoint x: 766, endPoint y: 475, distance: 218.4
click at [912, 638] on button "Next" at bounding box center [1125, 690] width 750 height 104
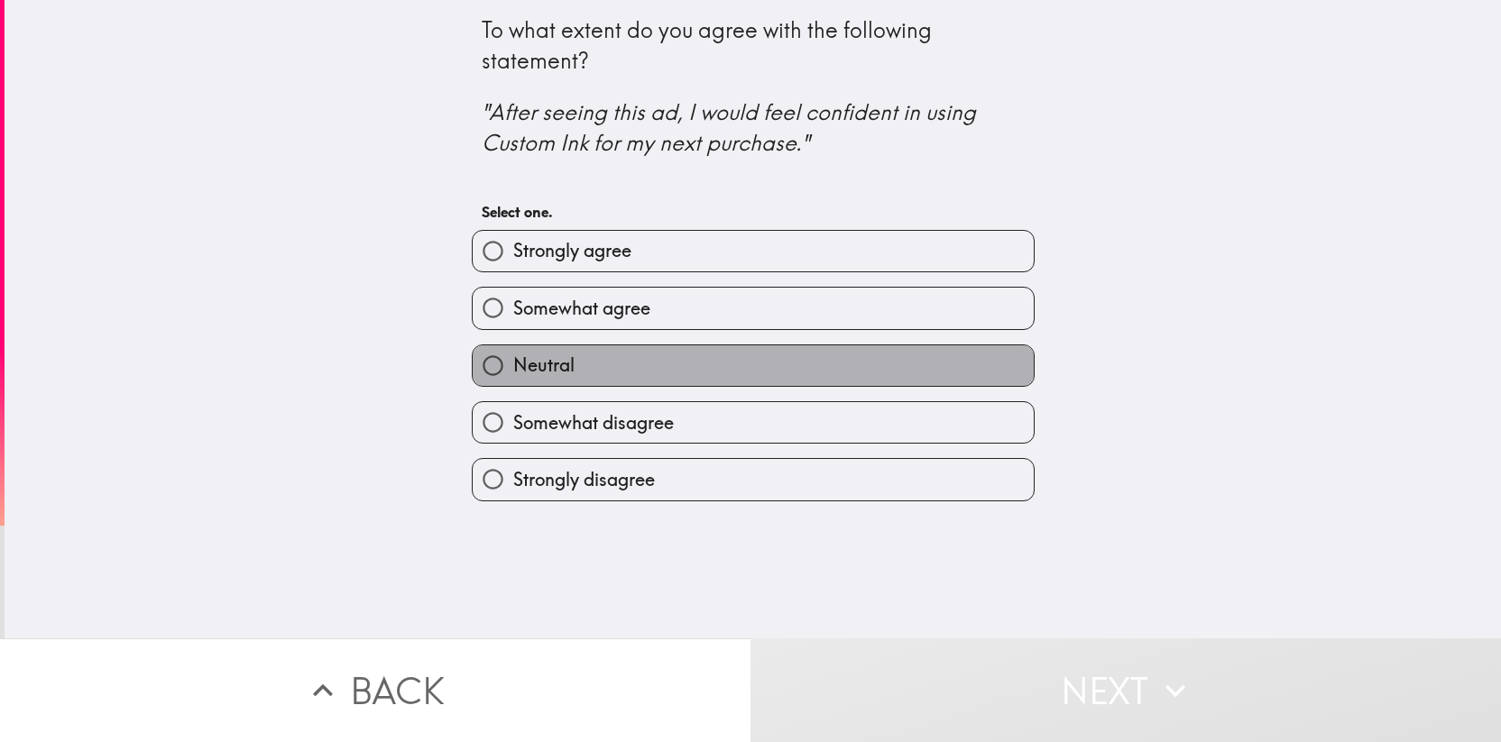
click at [645, 373] on label "Neutral" at bounding box center [753, 365] width 561 height 41
click at [513, 373] on input "Neutral" at bounding box center [493, 365] width 41 height 41
radio input "true"
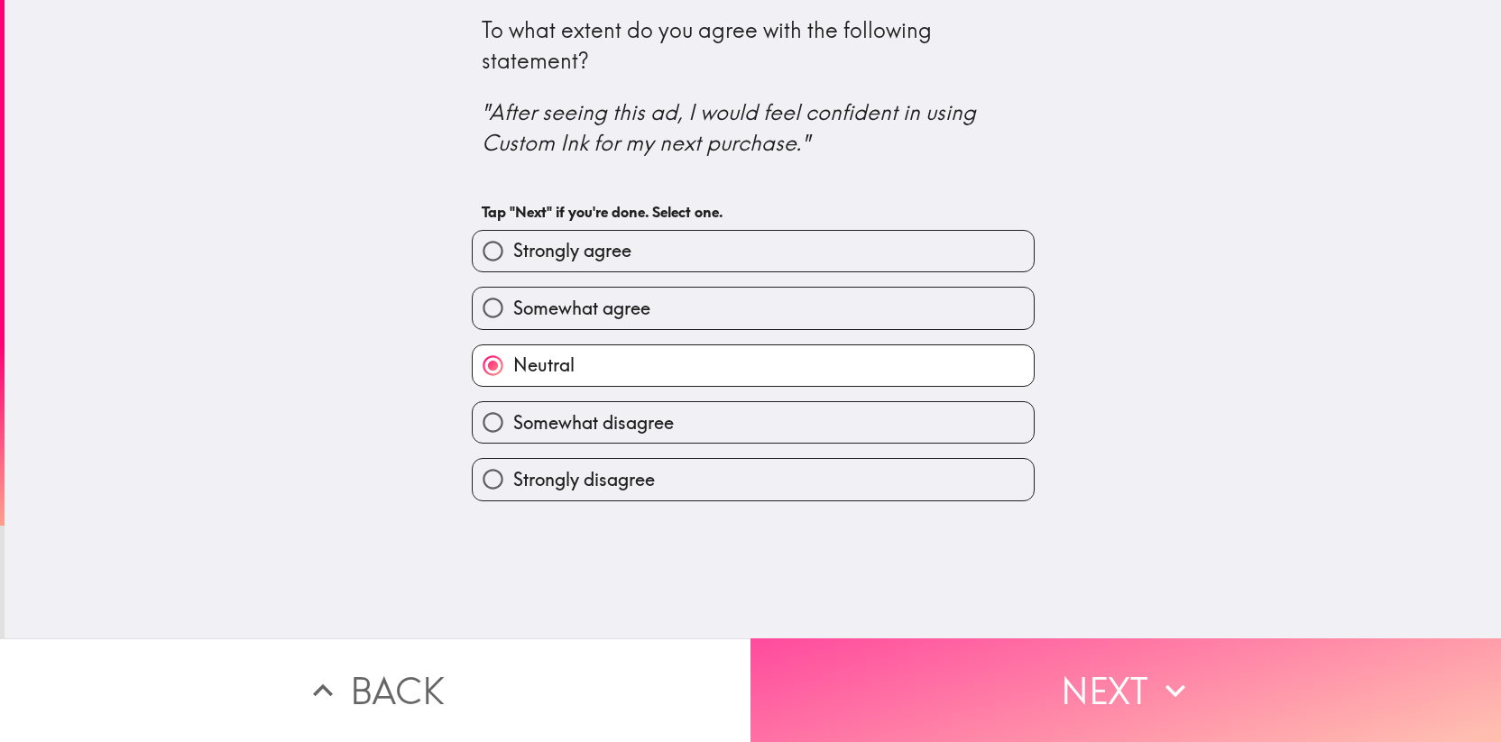
drag, startPoint x: 875, startPoint y: 648, endPoint x: 837, endPoint y: 623, distance: 45.5
click at [875, 649] on button "Next" at bounding box center [1125, 690] width 750 height 104
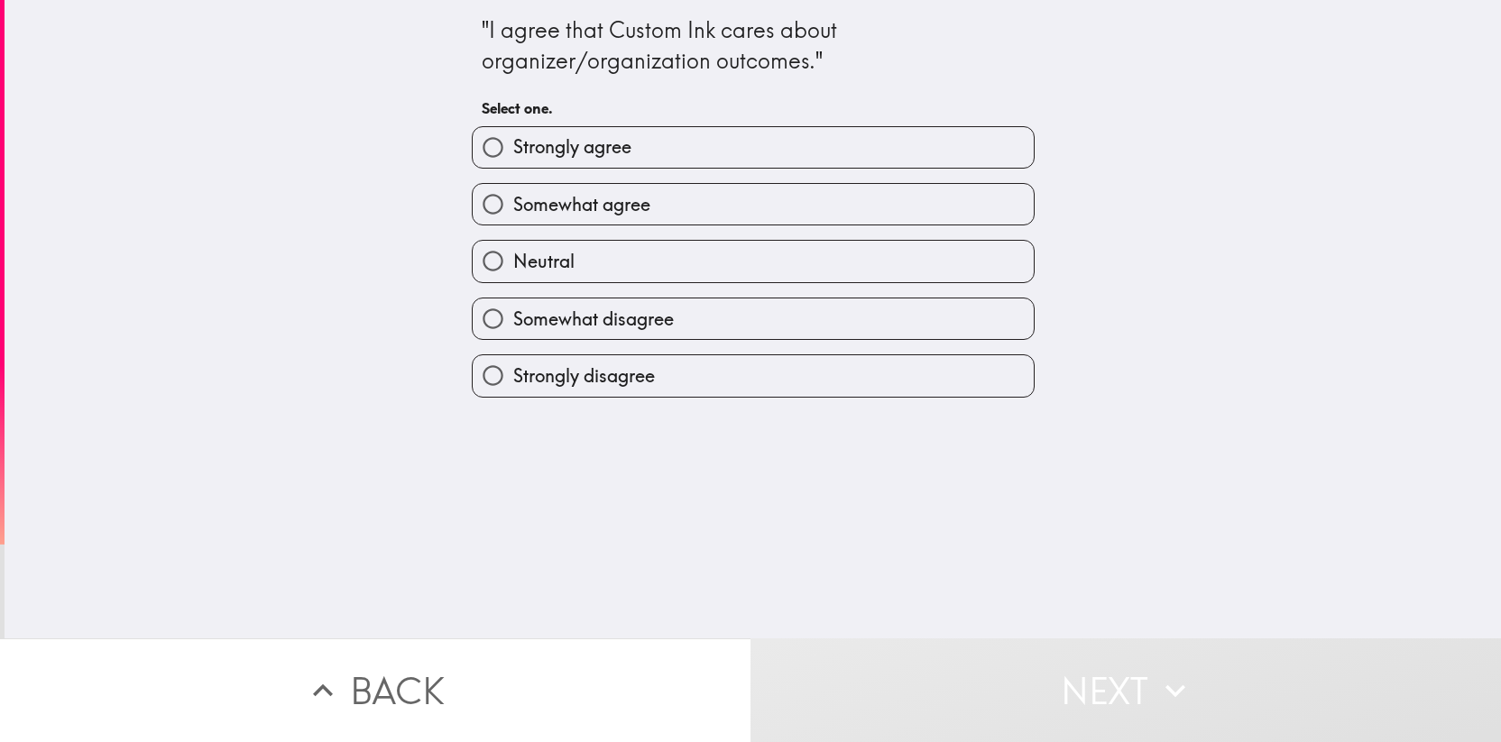
click at [677, 215] on label "Somewhat agree" at bounding box center [753, 204] width 561 height 41
click at [513, 215] on input "Somewhat agree" at bounding box center [493, 204] width 41 height 41
radio input "true"
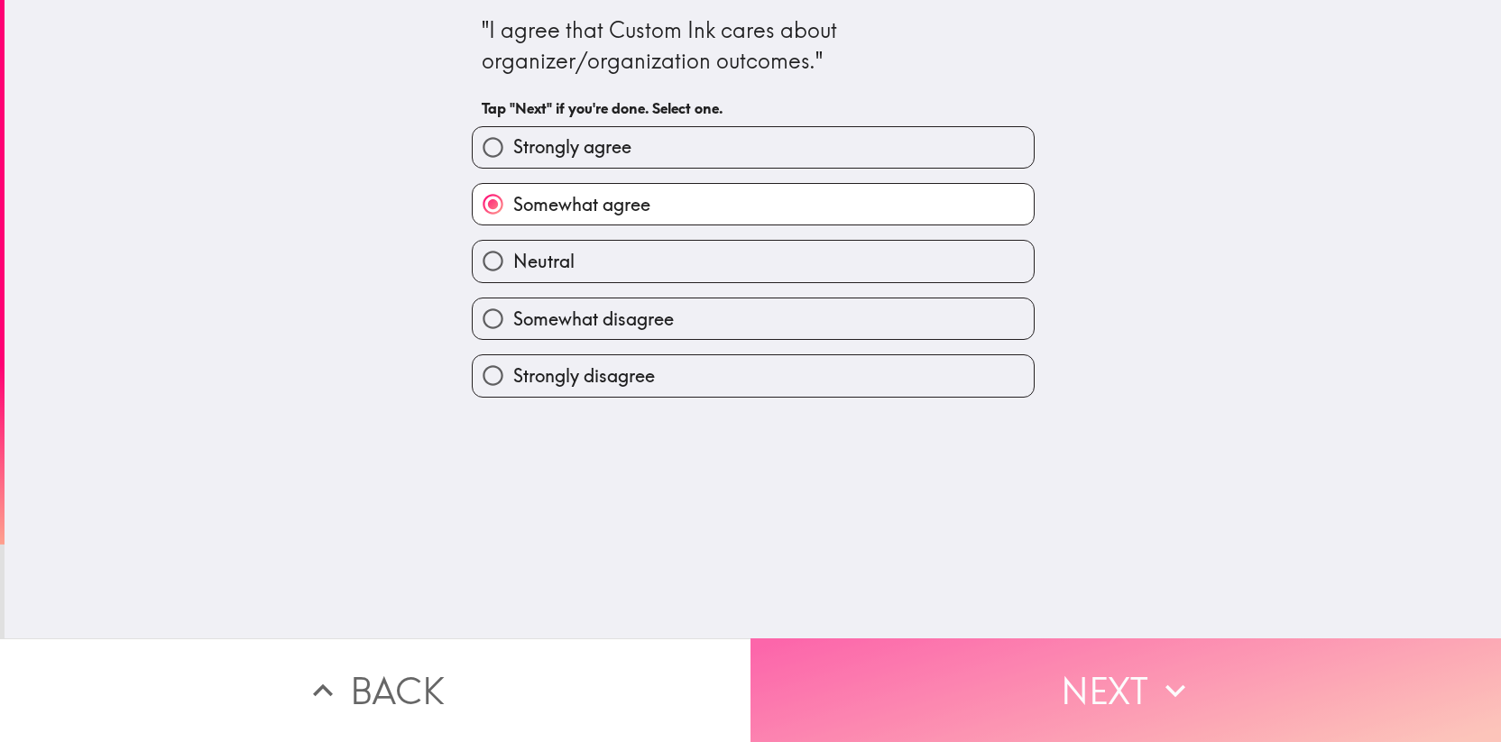
click at [908, 638] on button "Next" at bounding box center [1125, 690] width 750 height 104
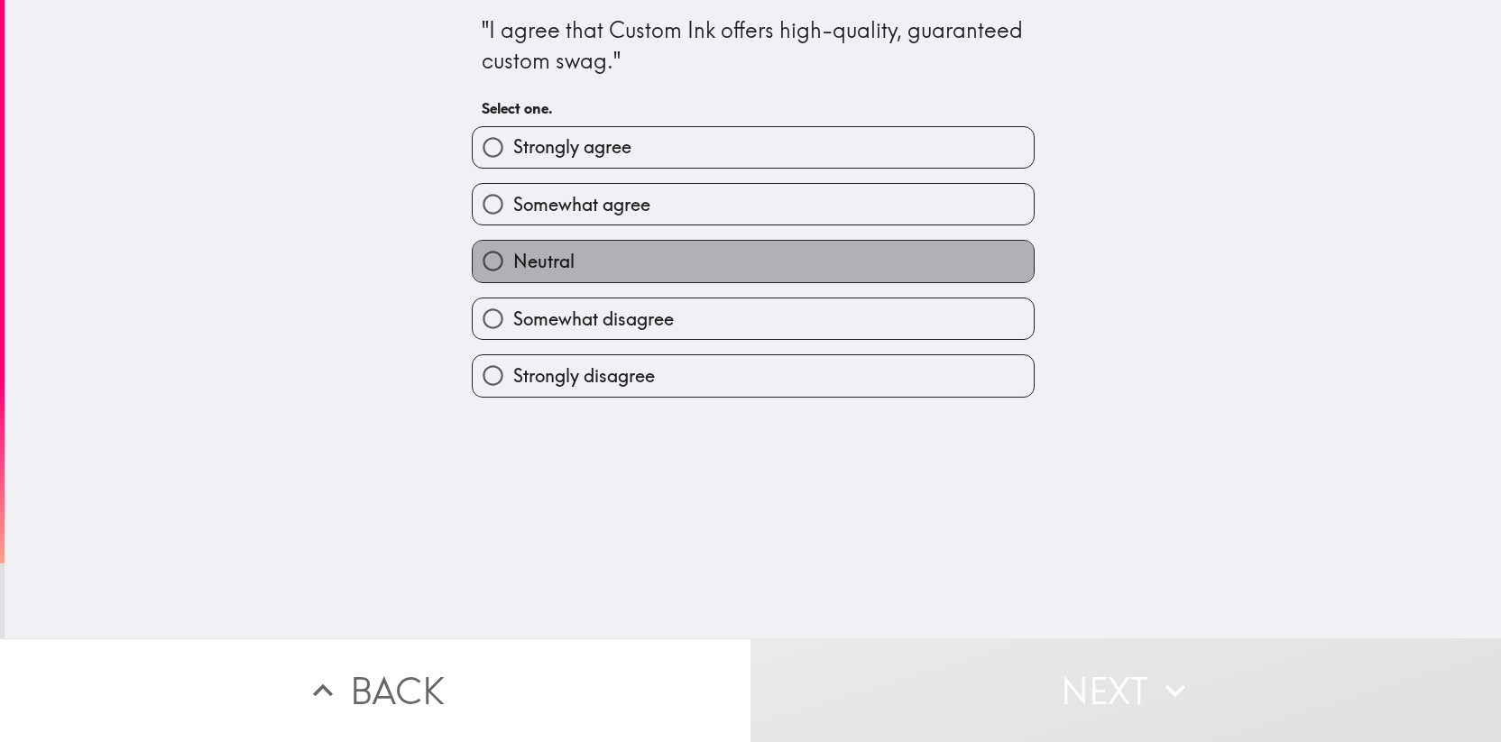
click at [593, 250] on label "Neutral" at bounding box center [753, 261] width 561 height 41
click at [513, 250] on input "Neutral" at bounding box center [493, 261] width 41 height 41
radio input "true"
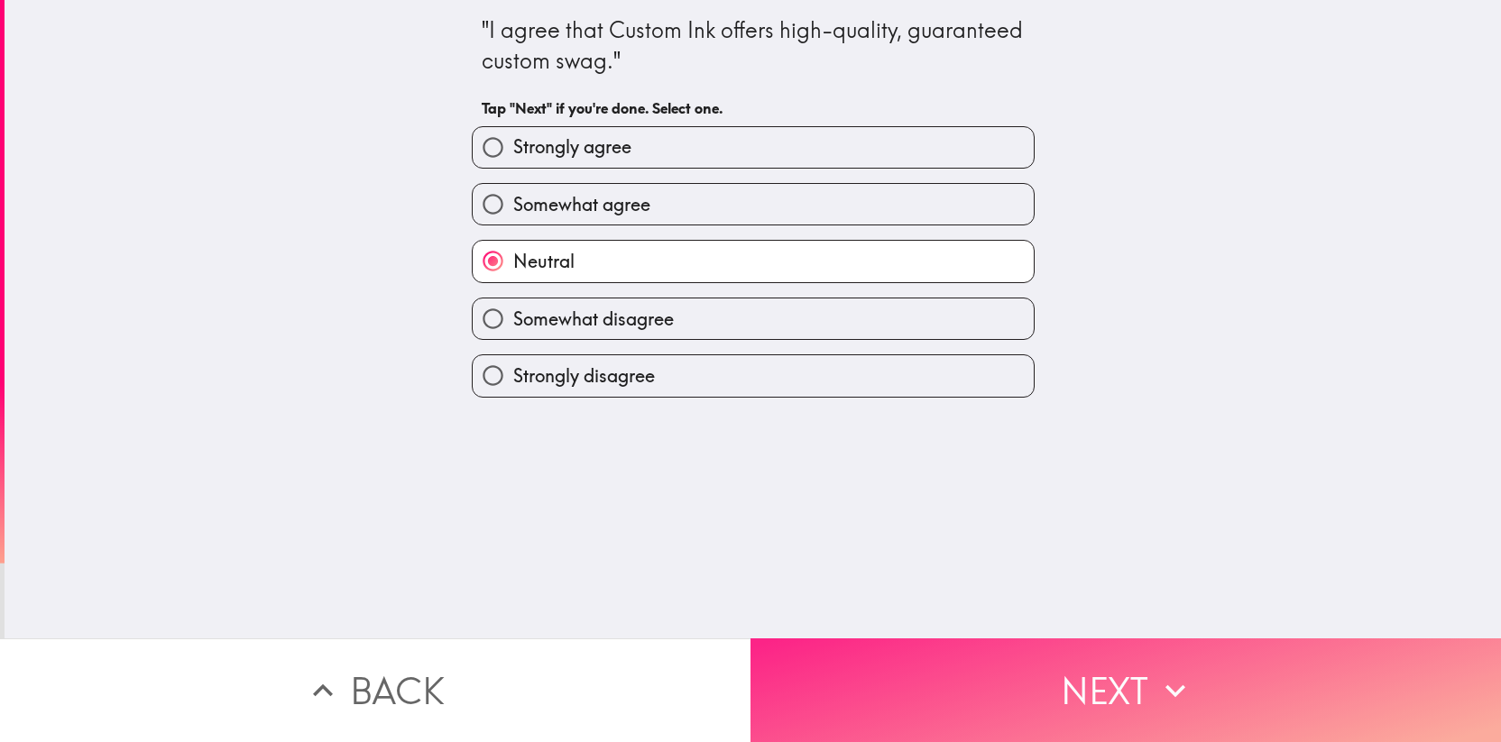
click at [875, 641] on button "Next" at bounding box center [1125, 690] width 750 height 104
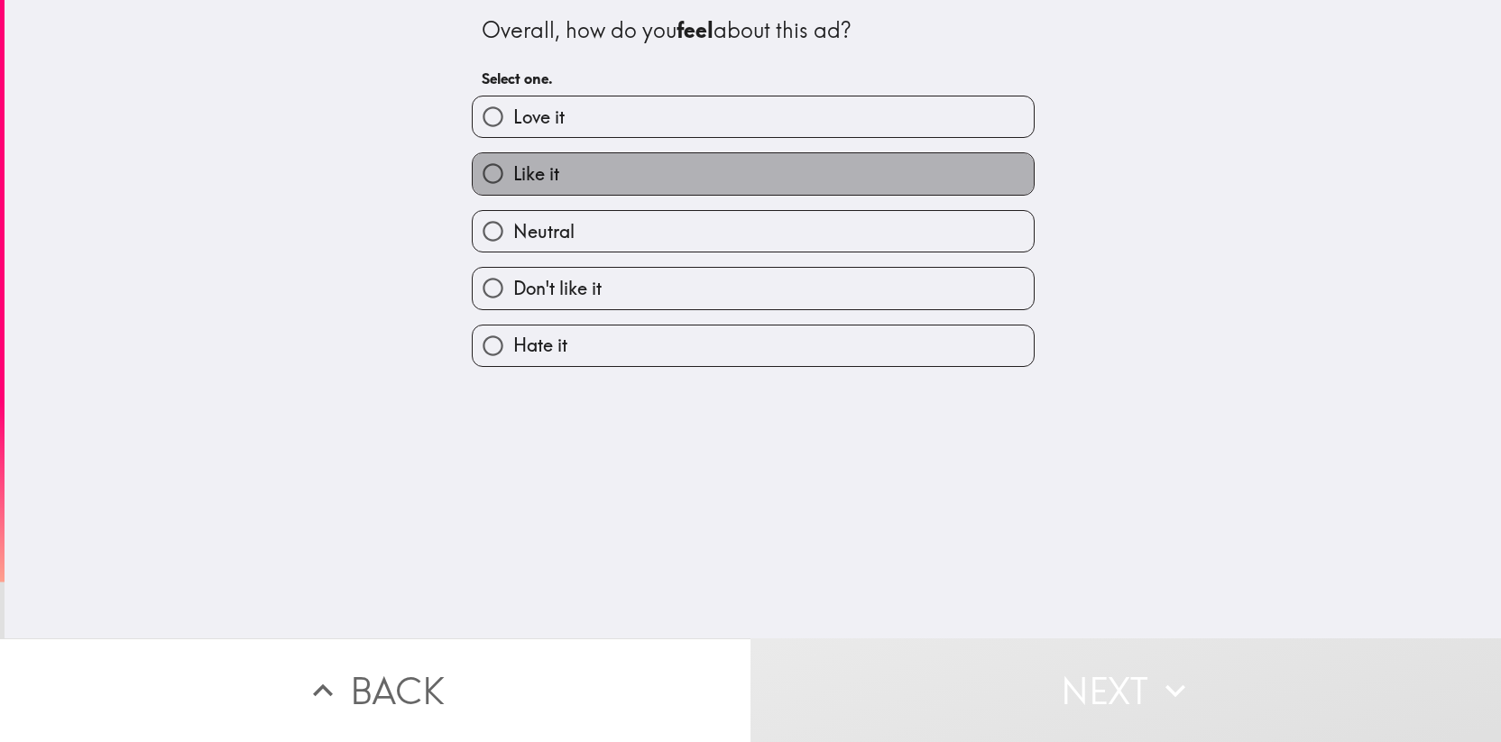
click at [594, 185] on label "Like it" at bounding box center [753, 173] width 561 height 41
click at [513, 185] on input "Like it" at bounding box center [493, 173] width 41 height 41
radio input "true"
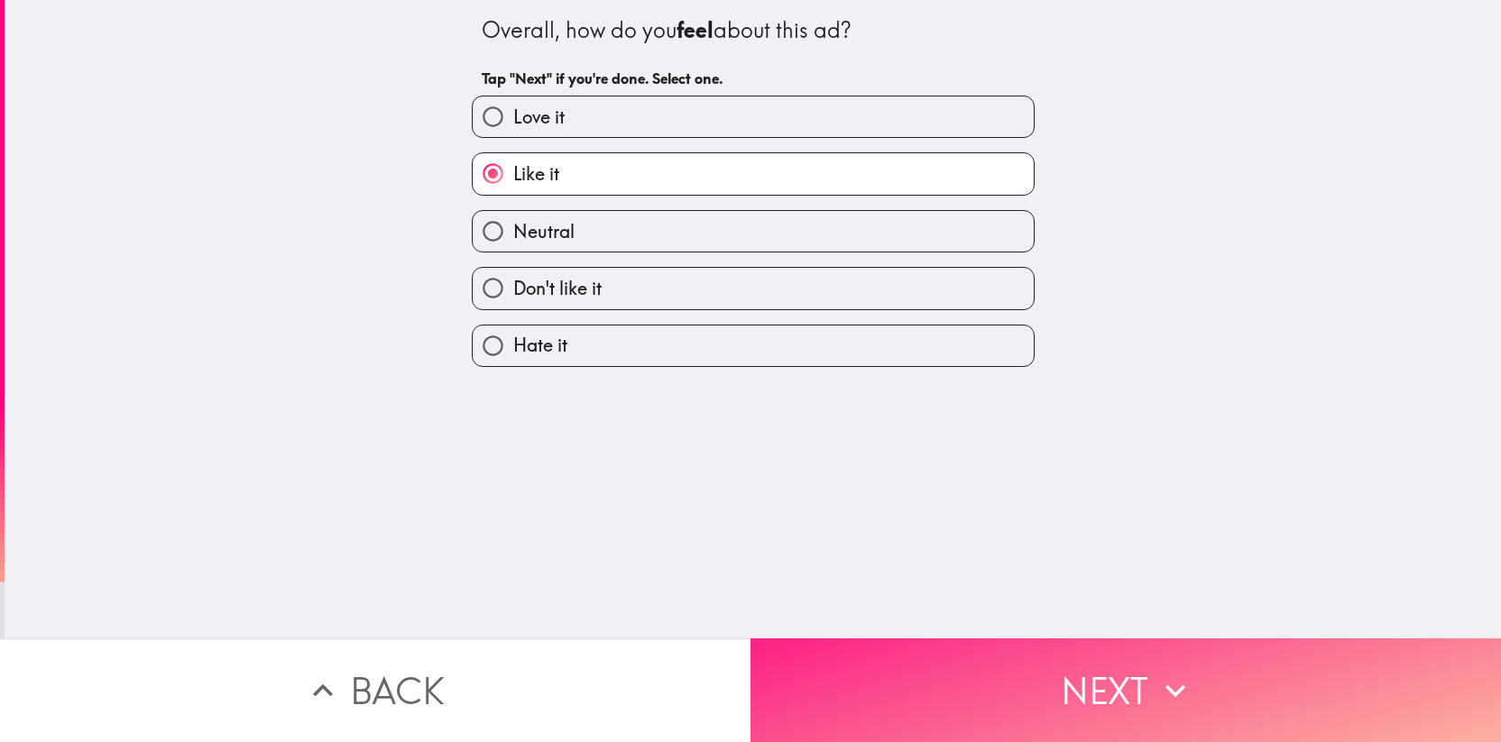
click at [932, 649] on button "Next" at bounding box center [1125, 690] width 750 height 104
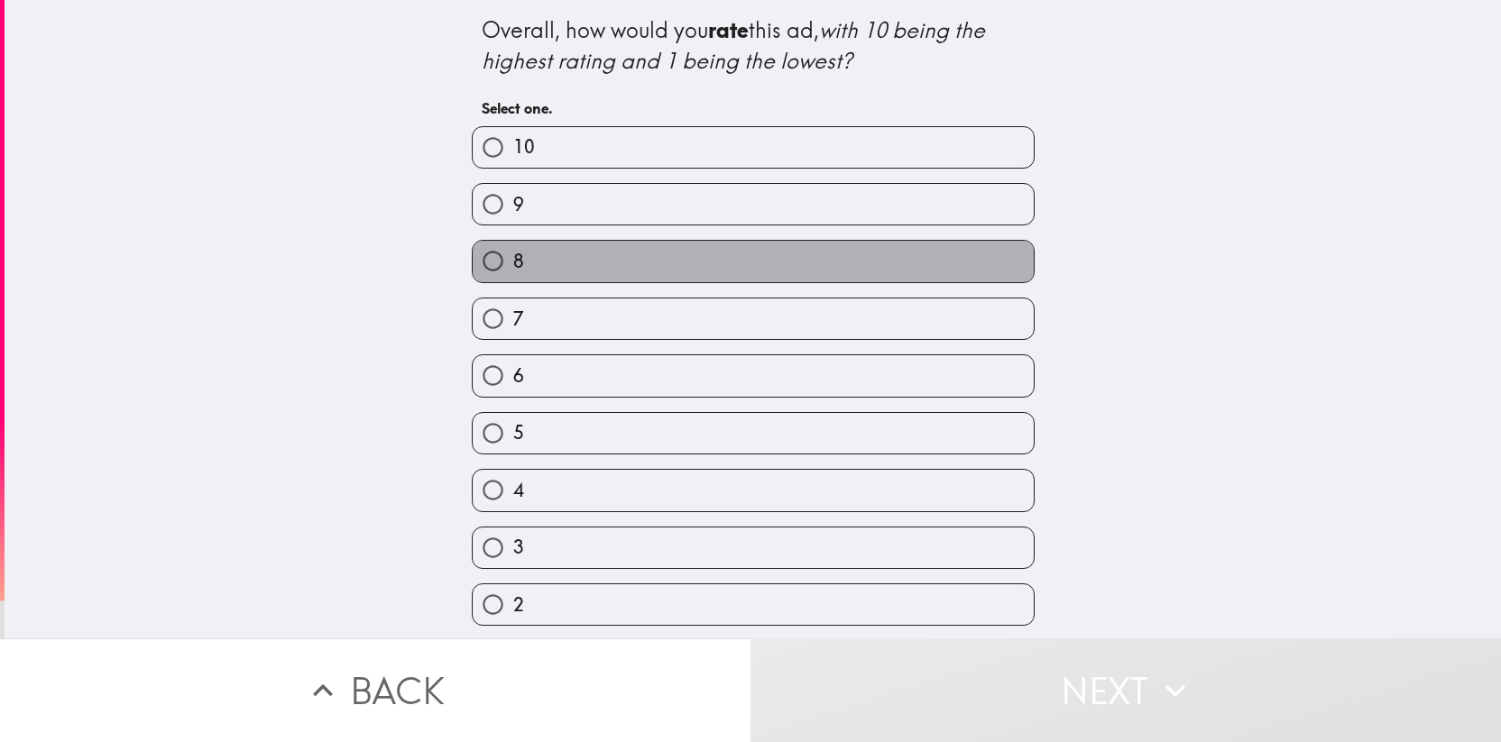
click at [620, 265] on label "8" at bounding box center [753, 261] width 561 height 41
click at [513, 265] on input "8" at bounding box center [493, 261] width 41 height 41
radio input "true"
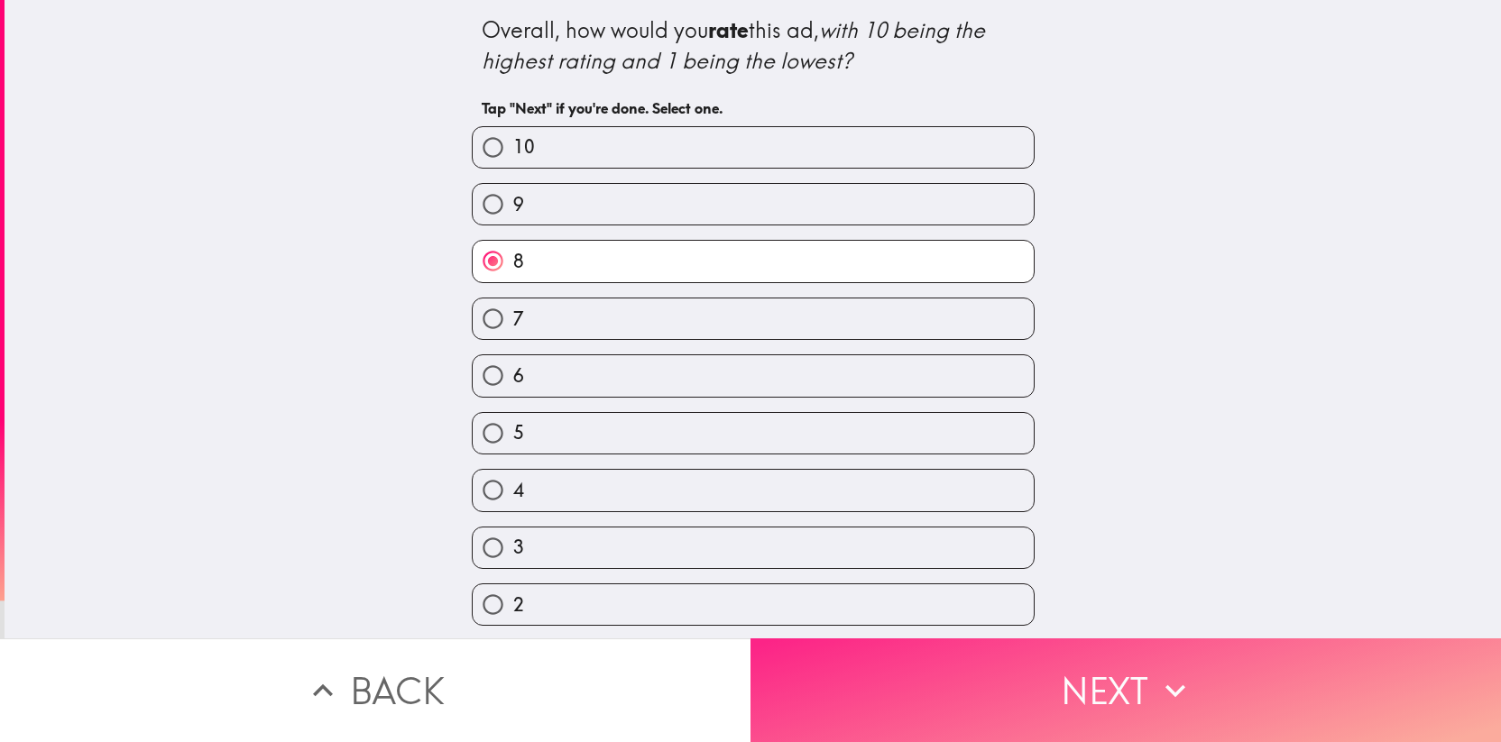
click at [966, 666] on button "Next" at bounding box center [1125, 690] width 750 height 104
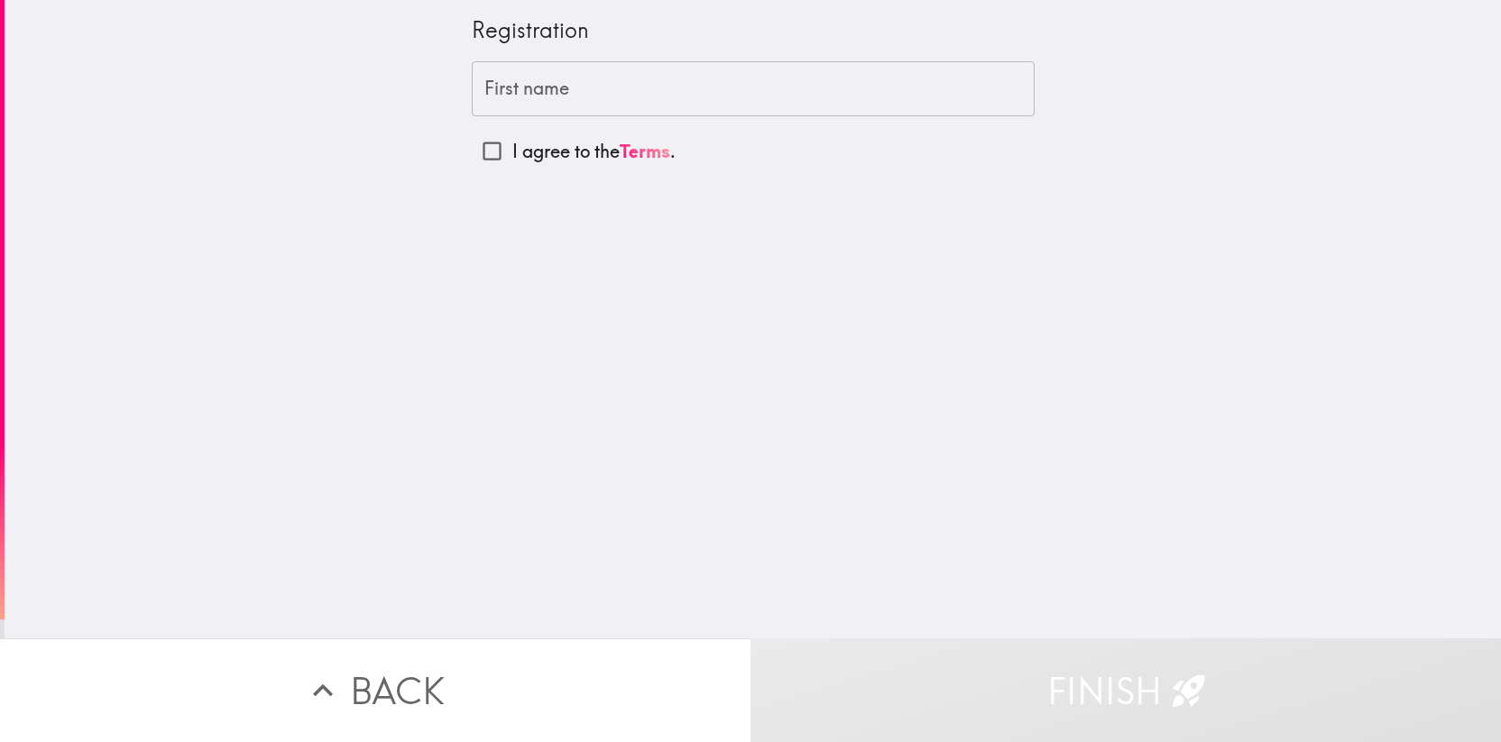
click at [567, 89] on input "First name" at bounding box center [753, 89] width 563 height 56
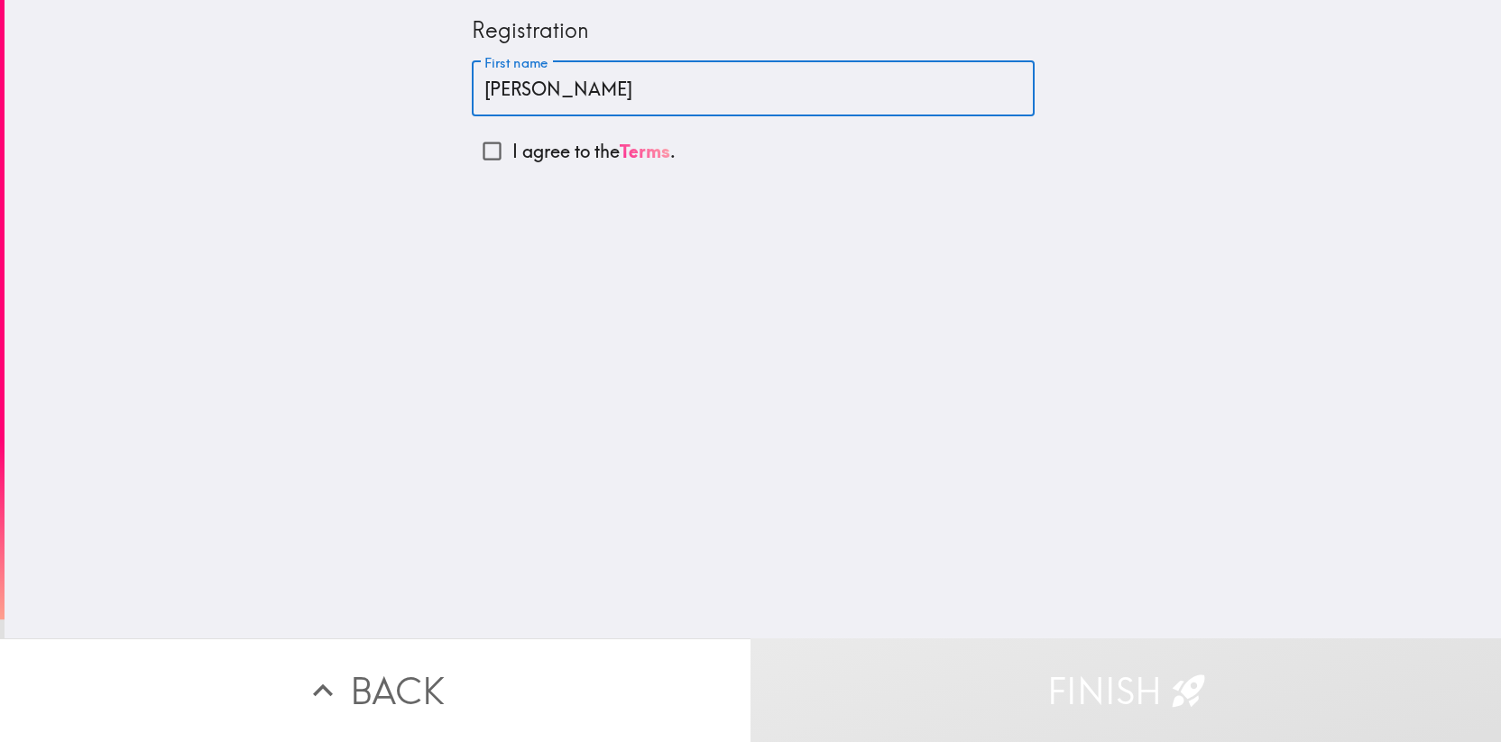
type input "[PERSON_NAME]"
click at [620, 143] on link "Terms" at bounding box center [645, 151] width 51 height 23
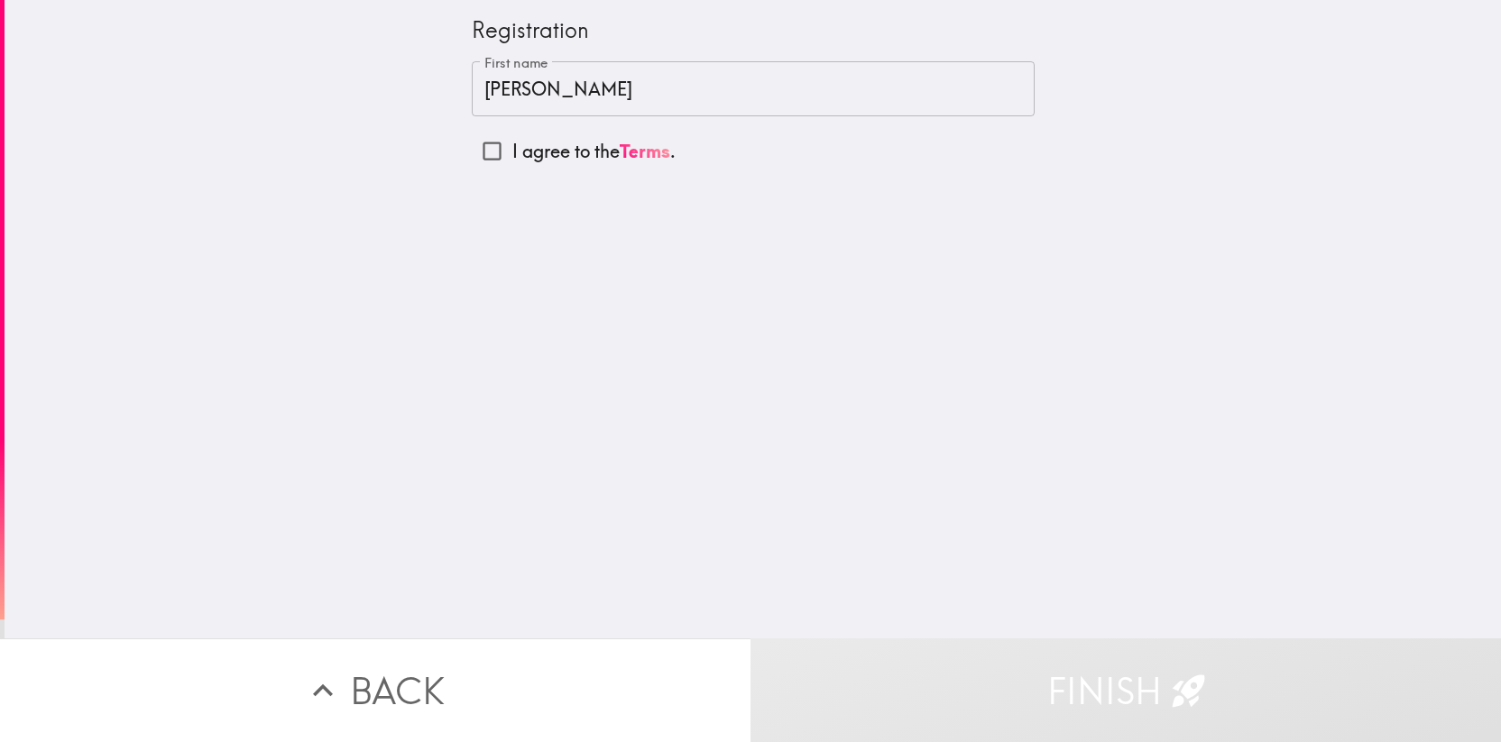
click at [480, 155] on input "I agree to the Terms ." at bounding box center [492, 151] width 41 height 41
checkbox input "true"
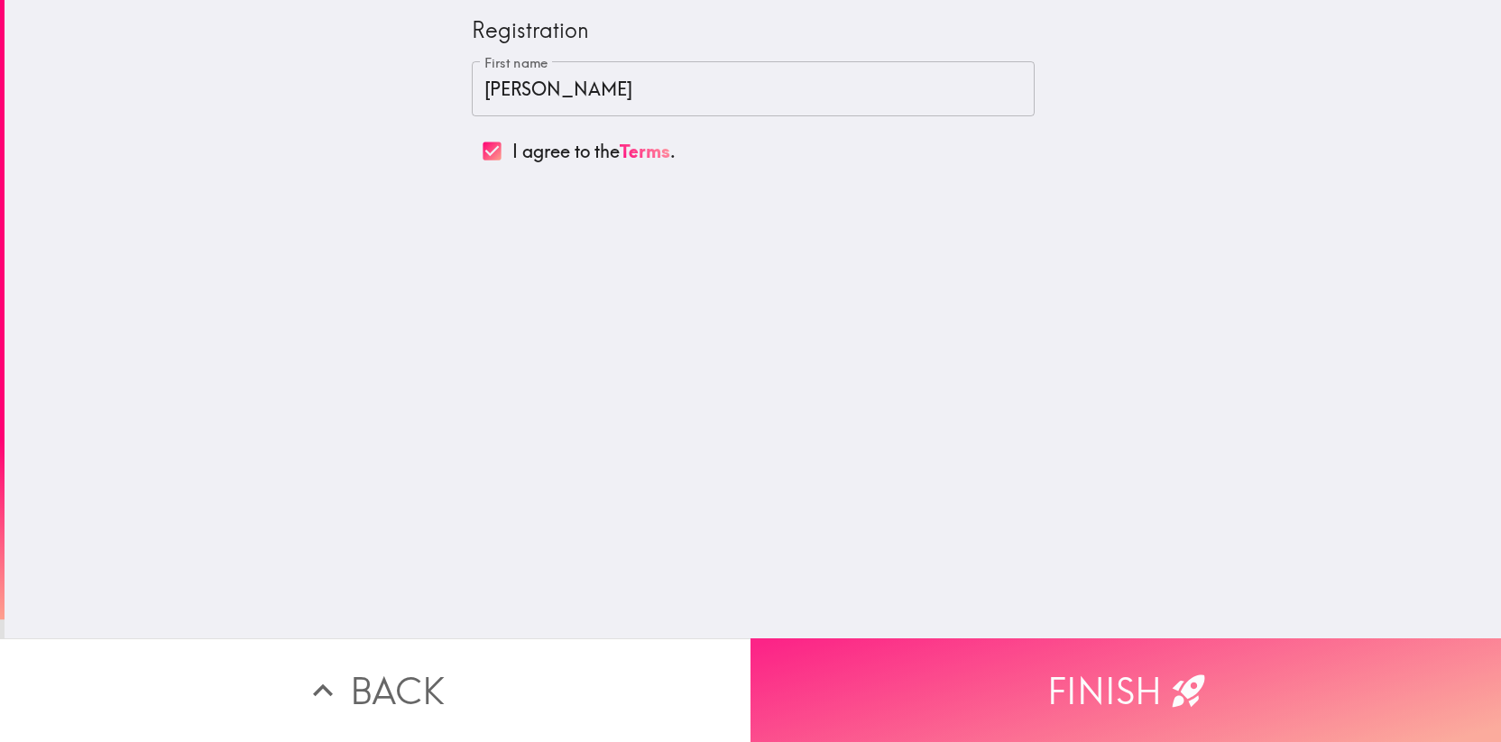
click at [865, 681] on button "Finish" at bounding box center [1125, 690] width 750 height 104
